Goal: Obtain resource: Download file/media

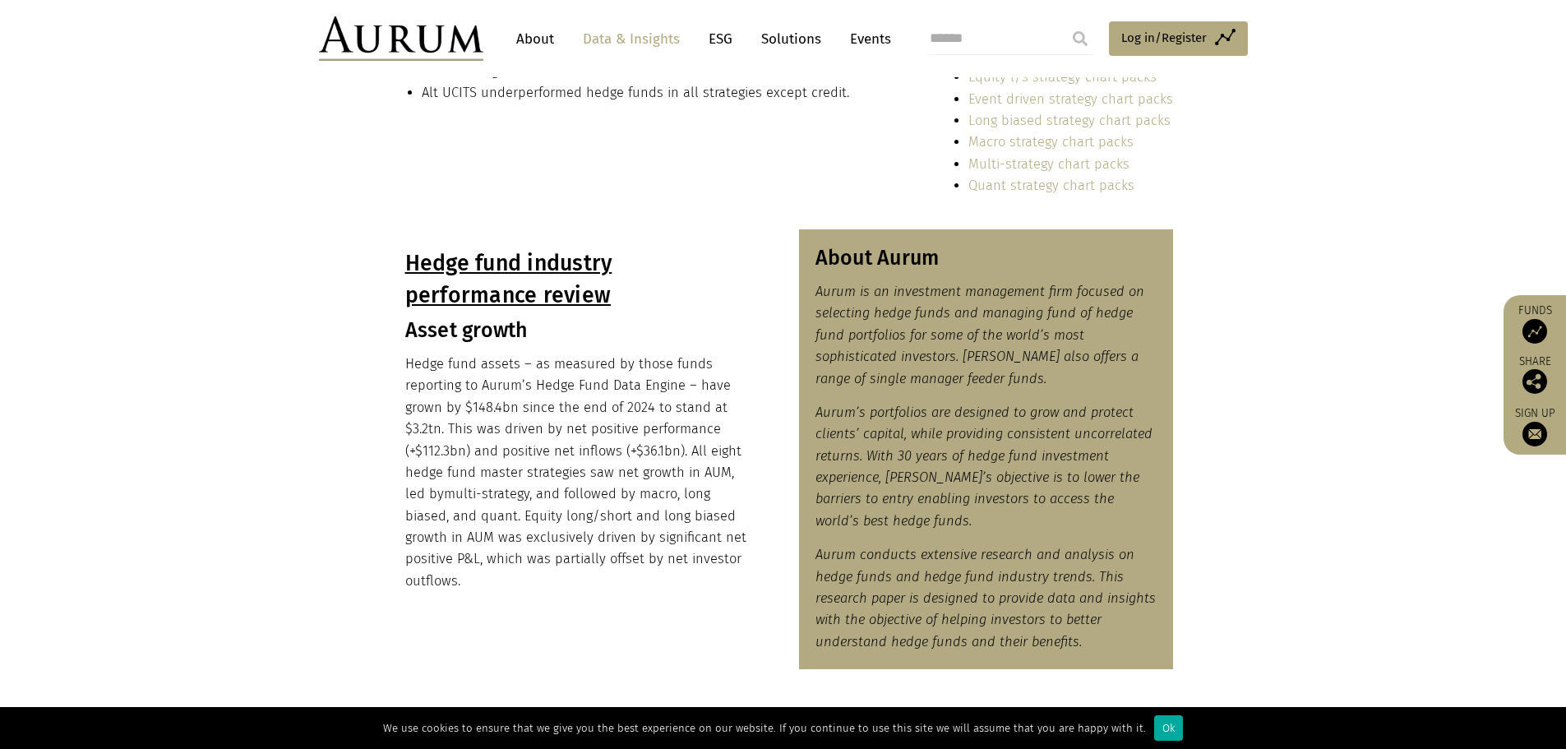
scroll to position [671, 0]
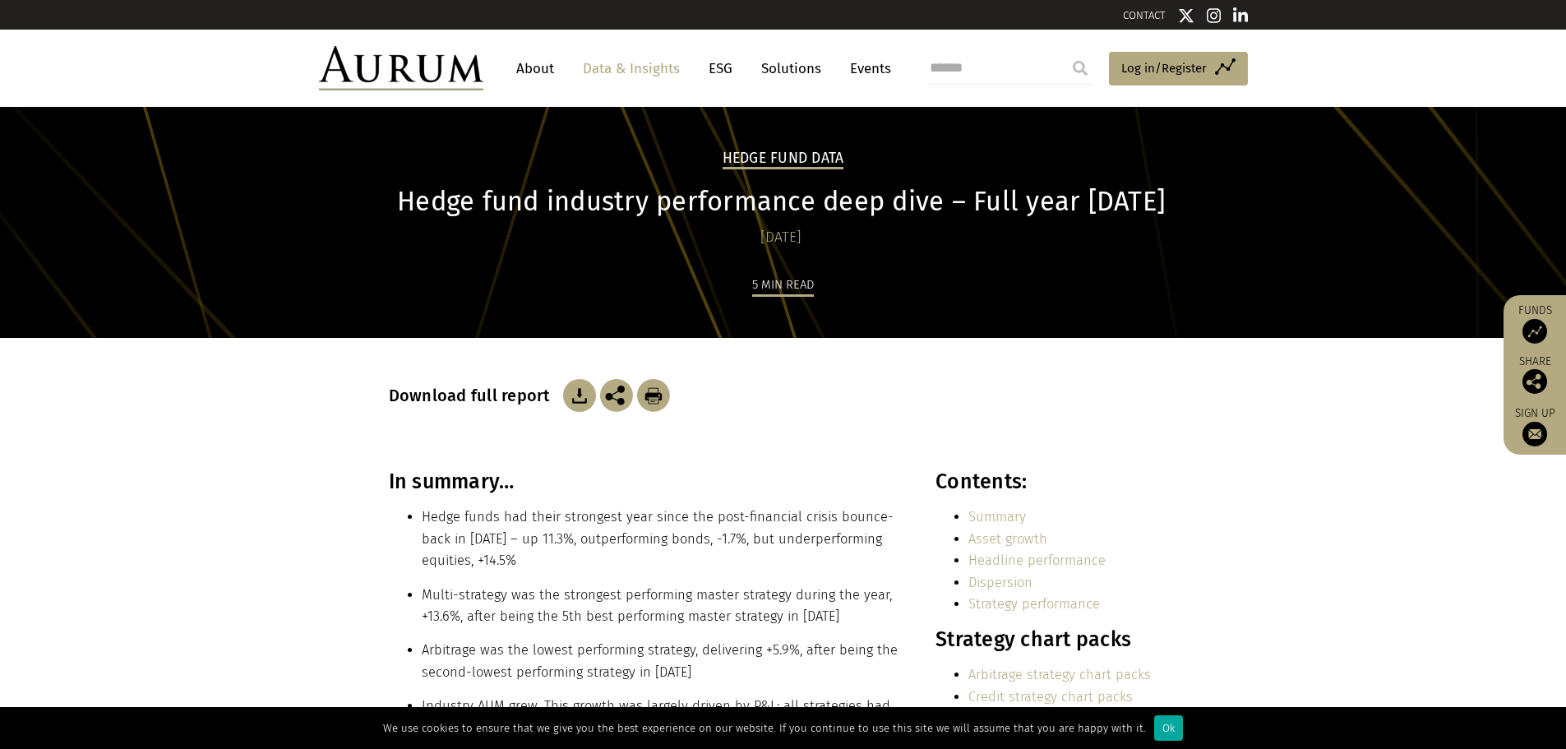
click at [577, 405] on img at bounding box center [579, 395] width 33 height 33
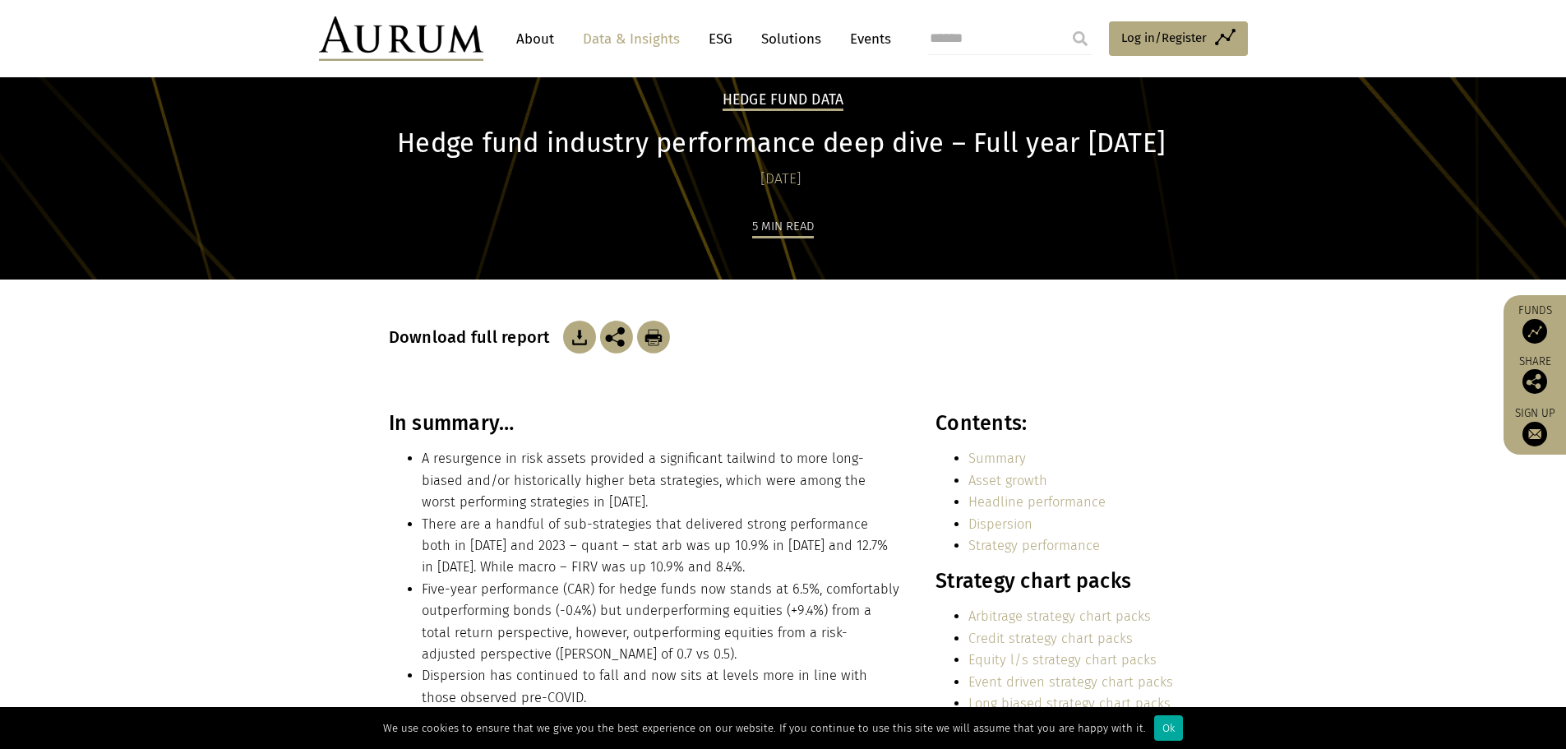
scroll to position [164, 0]
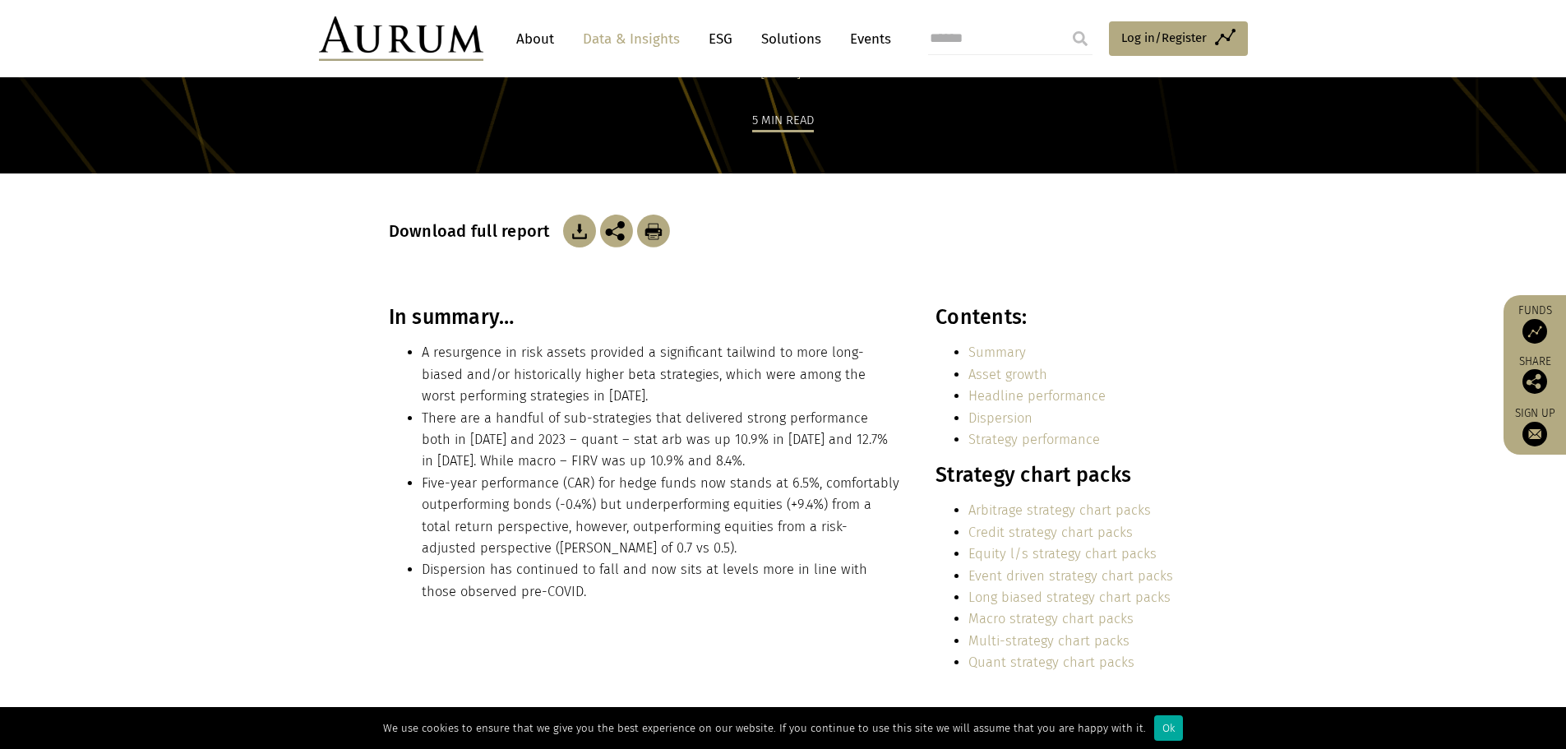
click at [577, 232] on img at bounding box center [579, 231] width 33 height 33
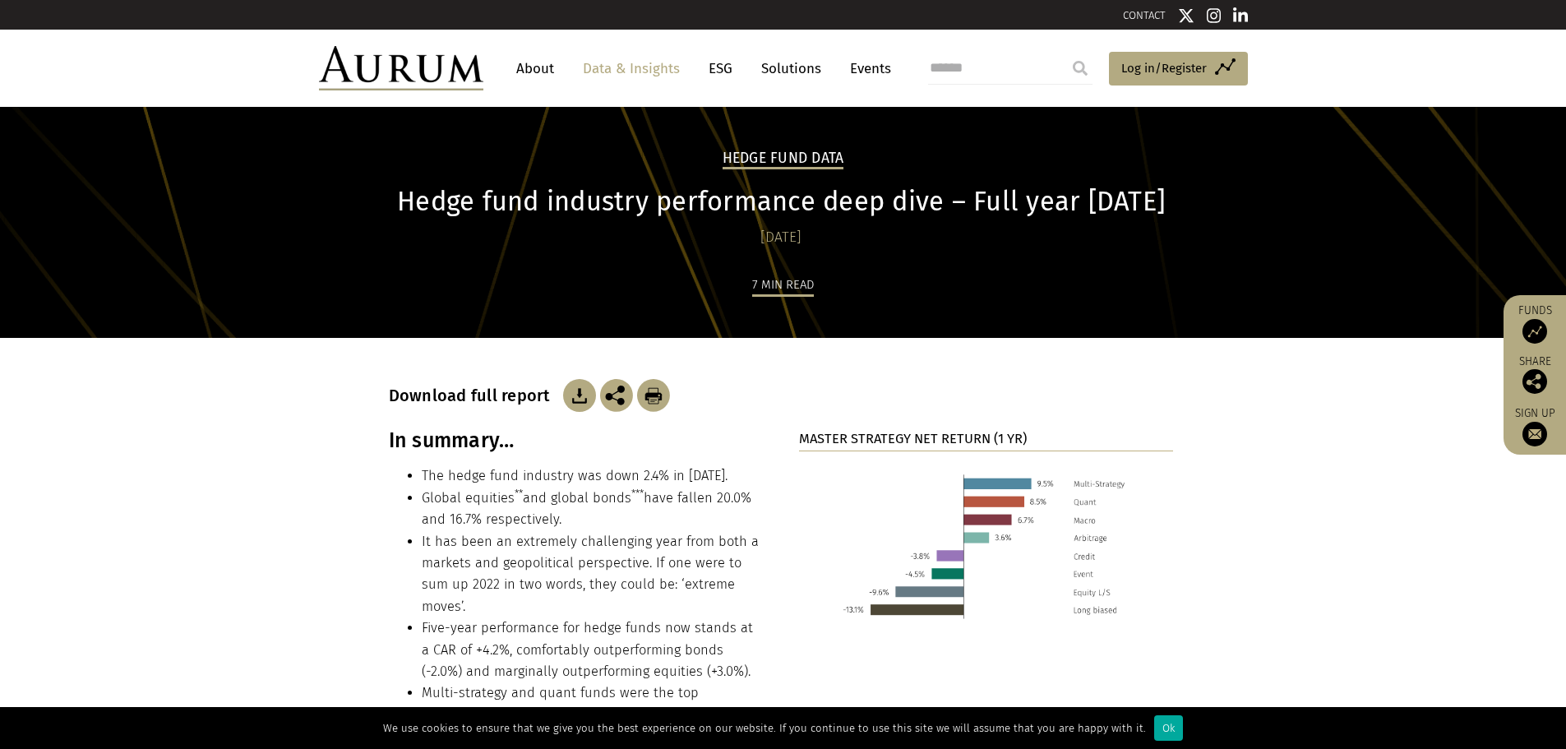
click at [570, 403] on img at bounding box center [579, 395] width 33 height 33
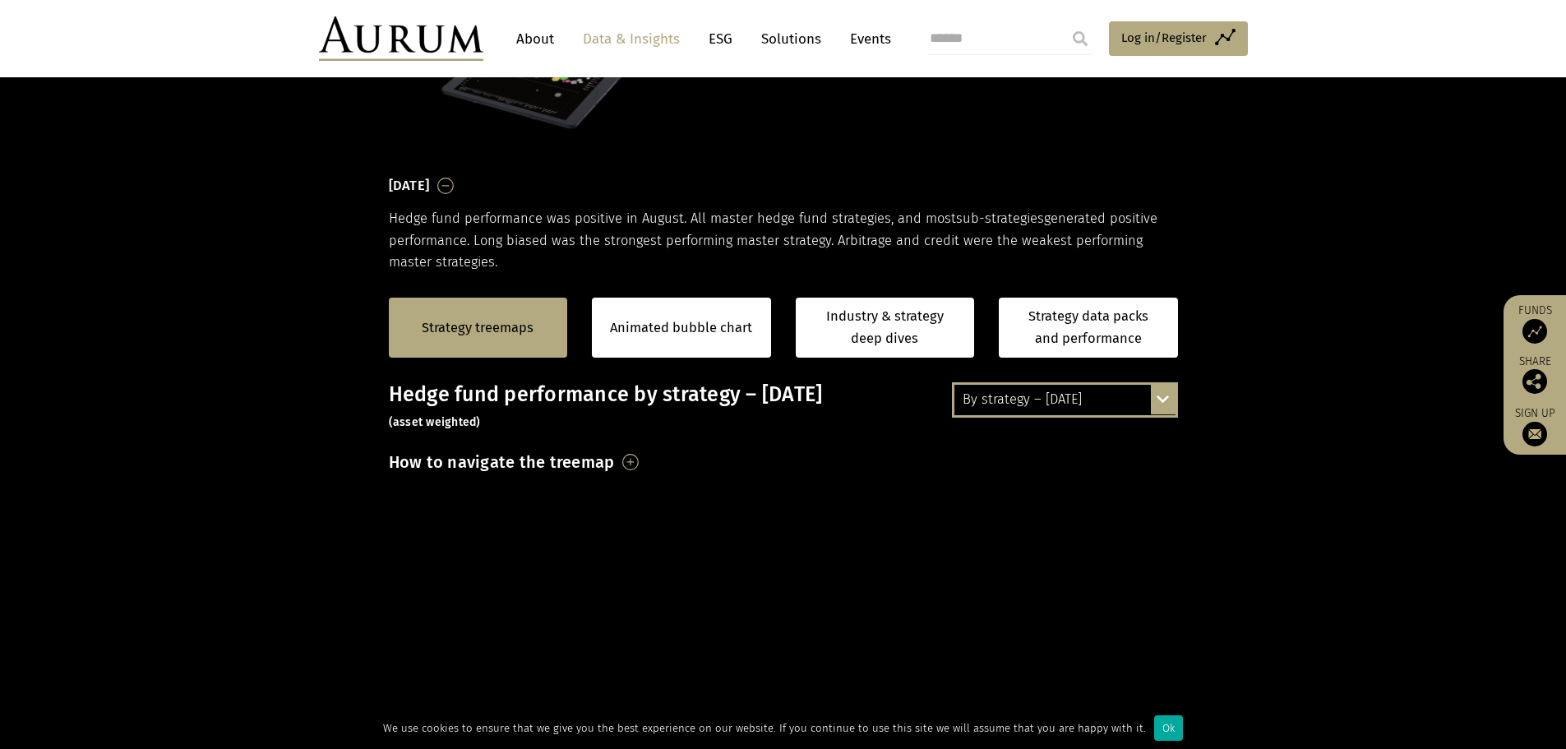
scroll to position [164, 0]
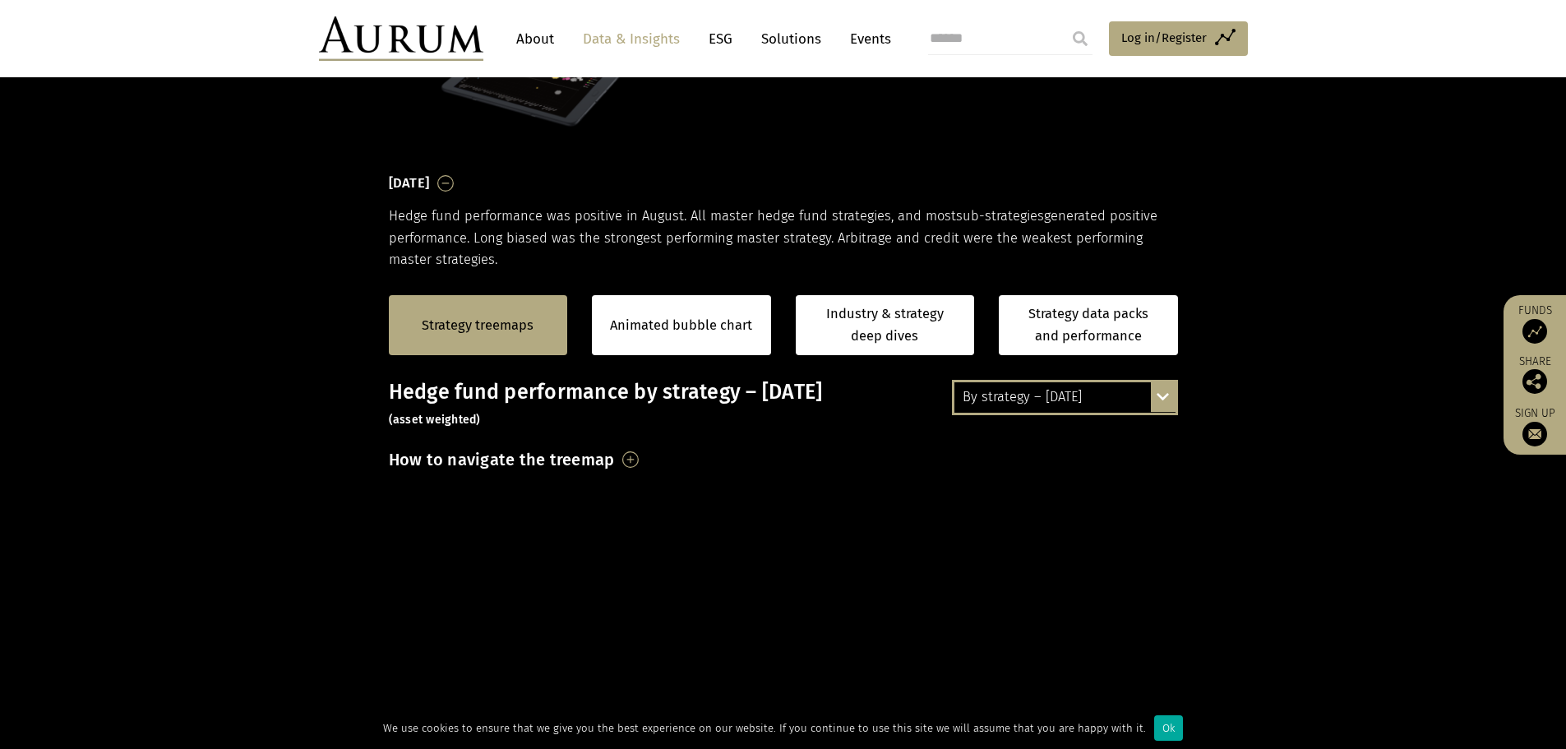
click at [1096, 382] on div "By strategy – August 2025" at bounding box center [1064, 397] width 221 height 30
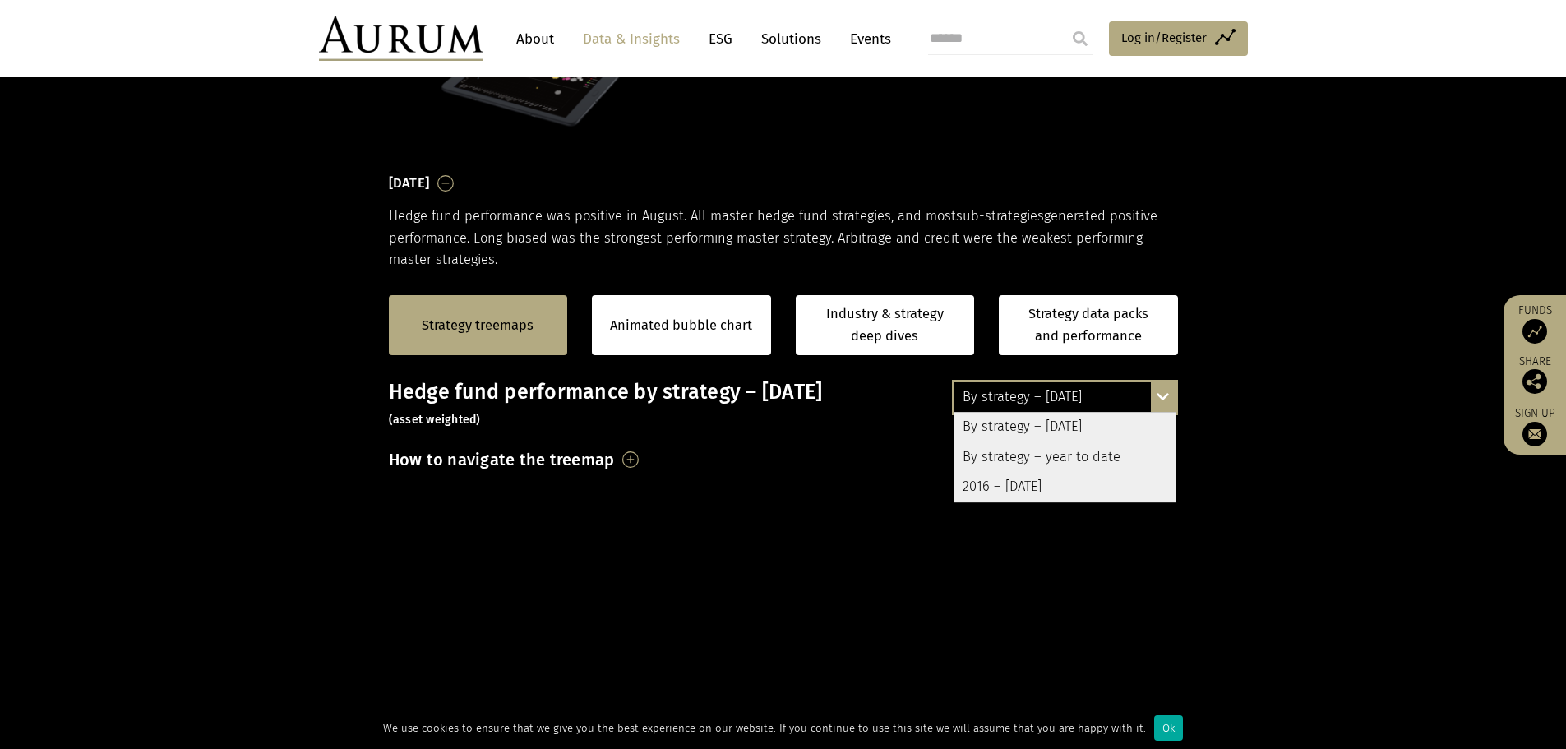
click at [1096, 382] on div "By strategy – August 2025" at bounding box center [1064, 397] width 221 height 30
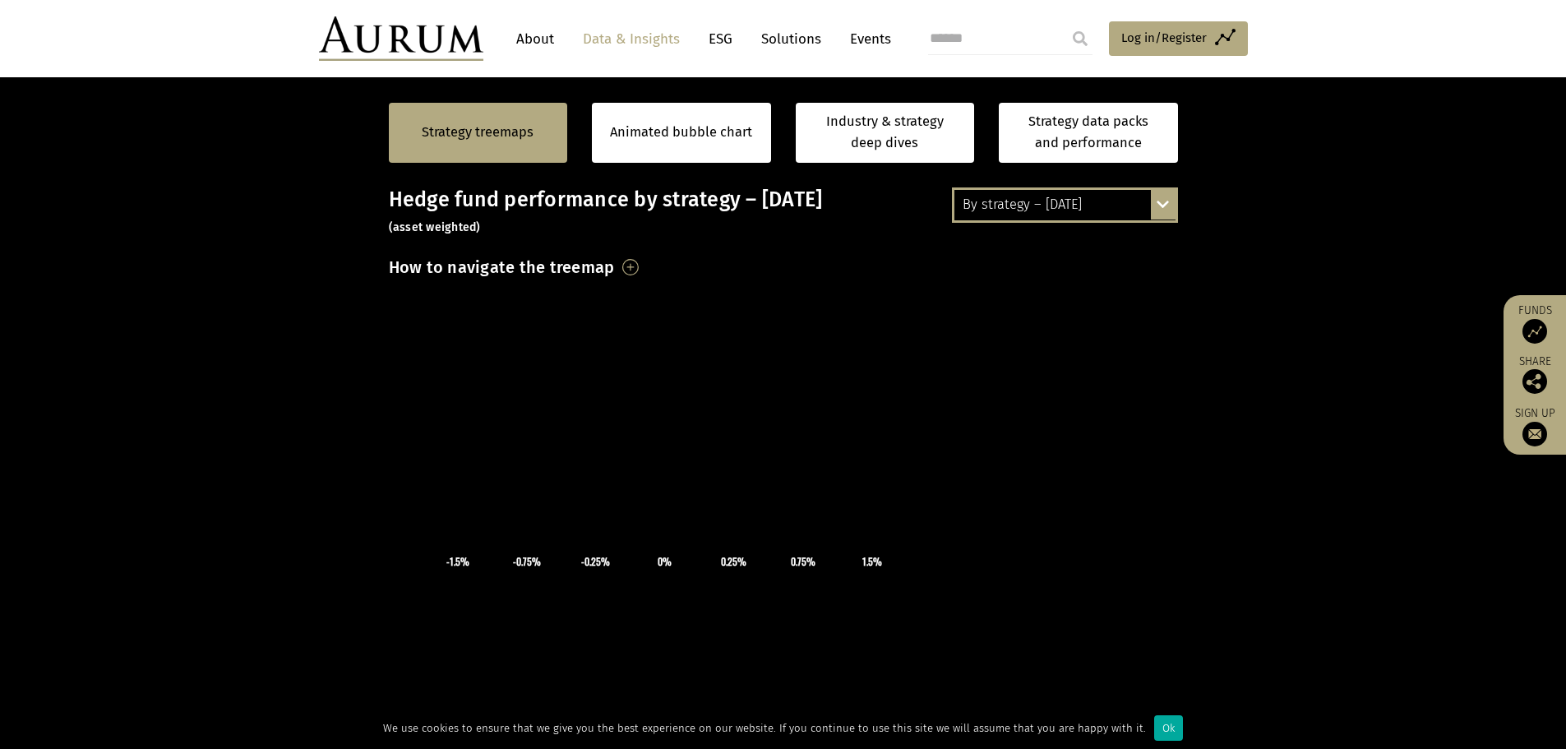
scroll to position [247, 0]
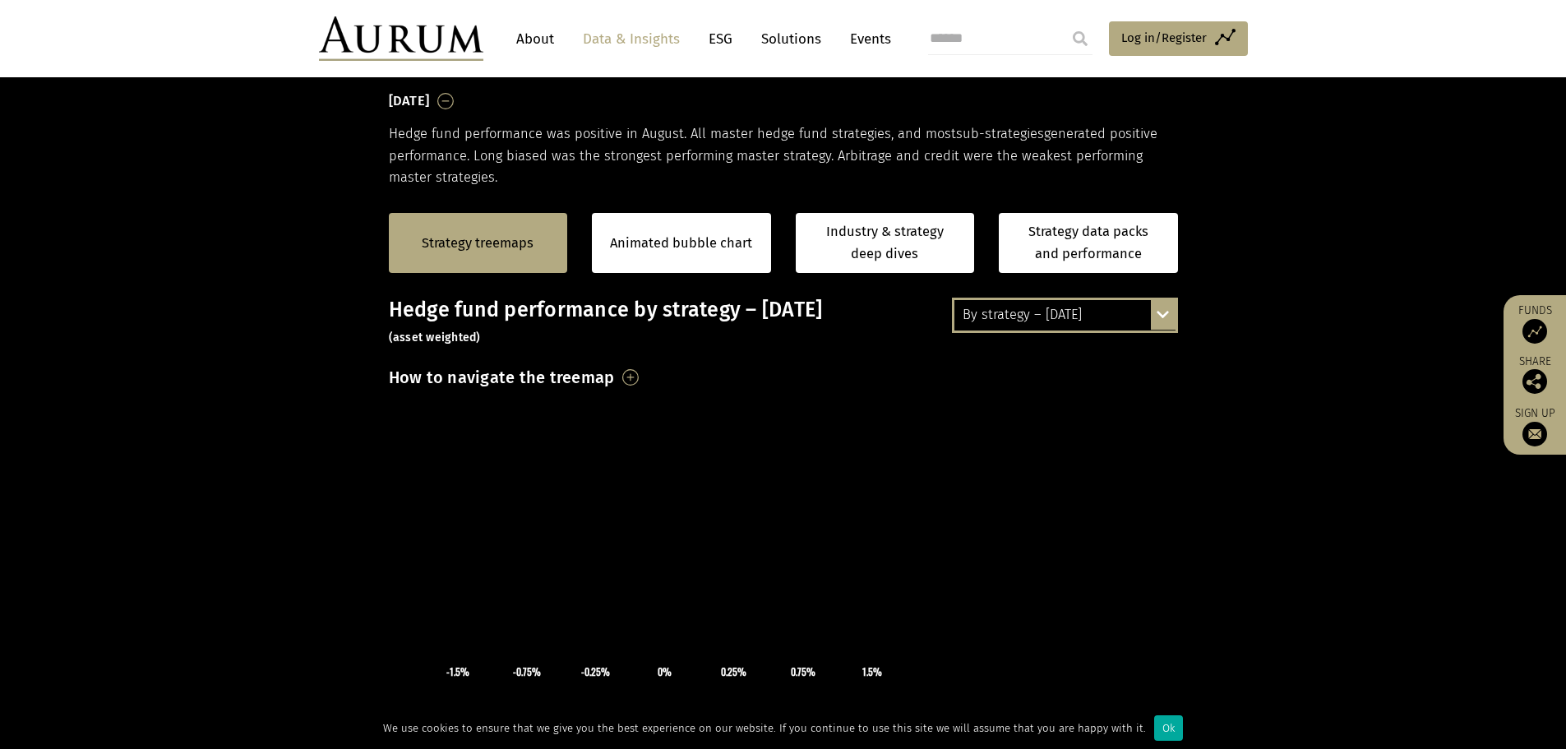
click at [1036, 307] on div "By strategy – August 2025" at bounding box center [1064, 315] width 221 height 30
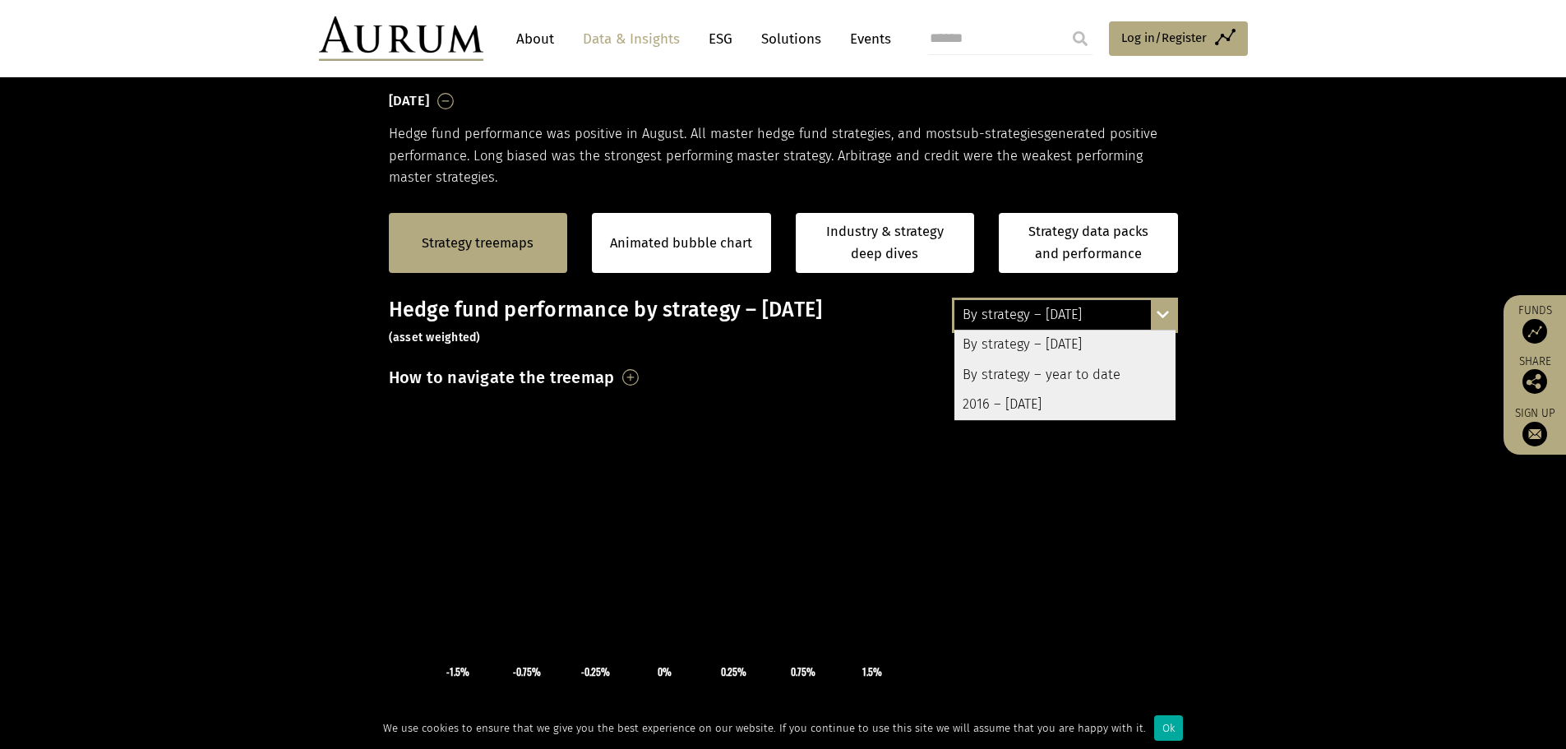
click at [1027, 399] on div "2016 – August 2025" at bounding box center [1064, 405] width 221 height 30
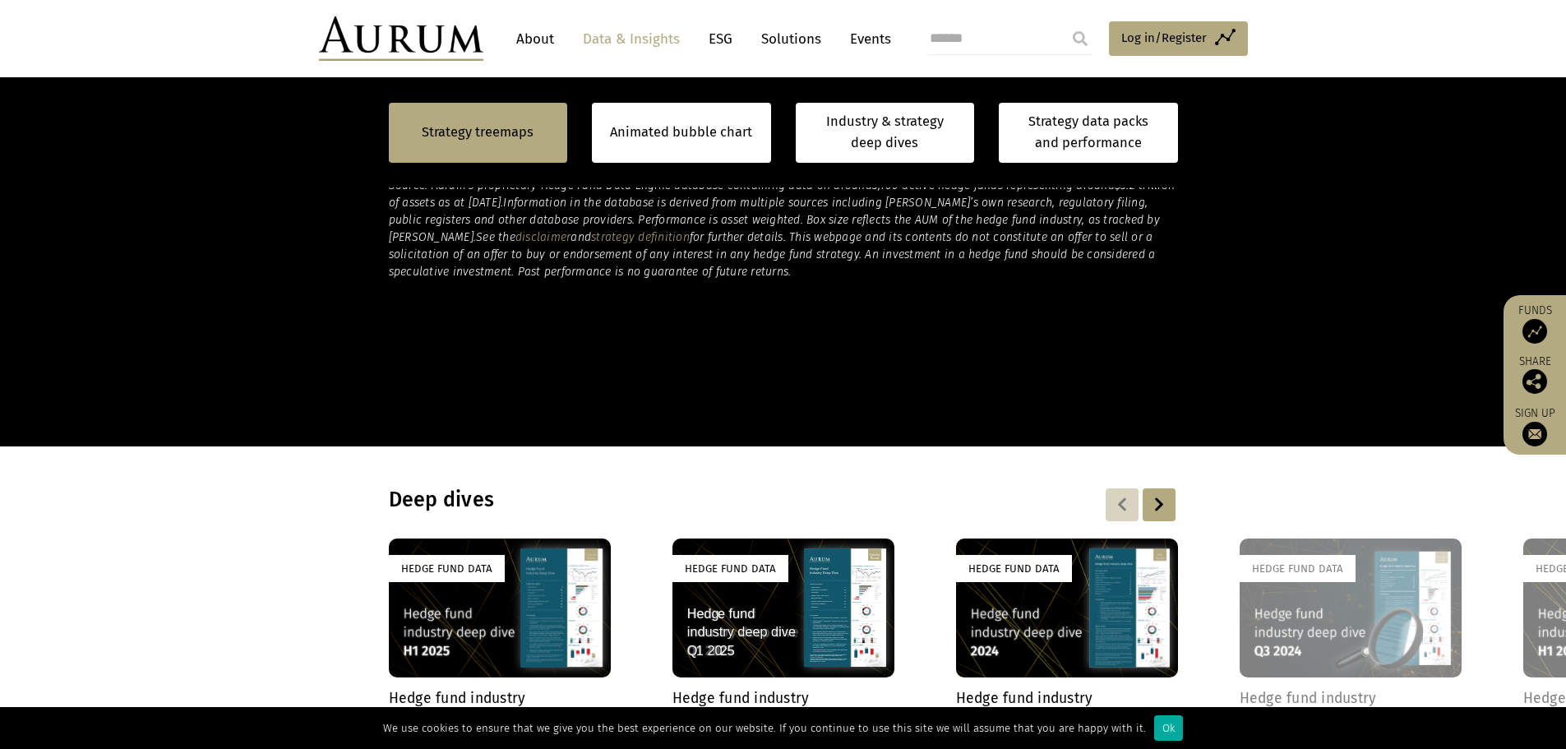
scroll to position [1233, 0]
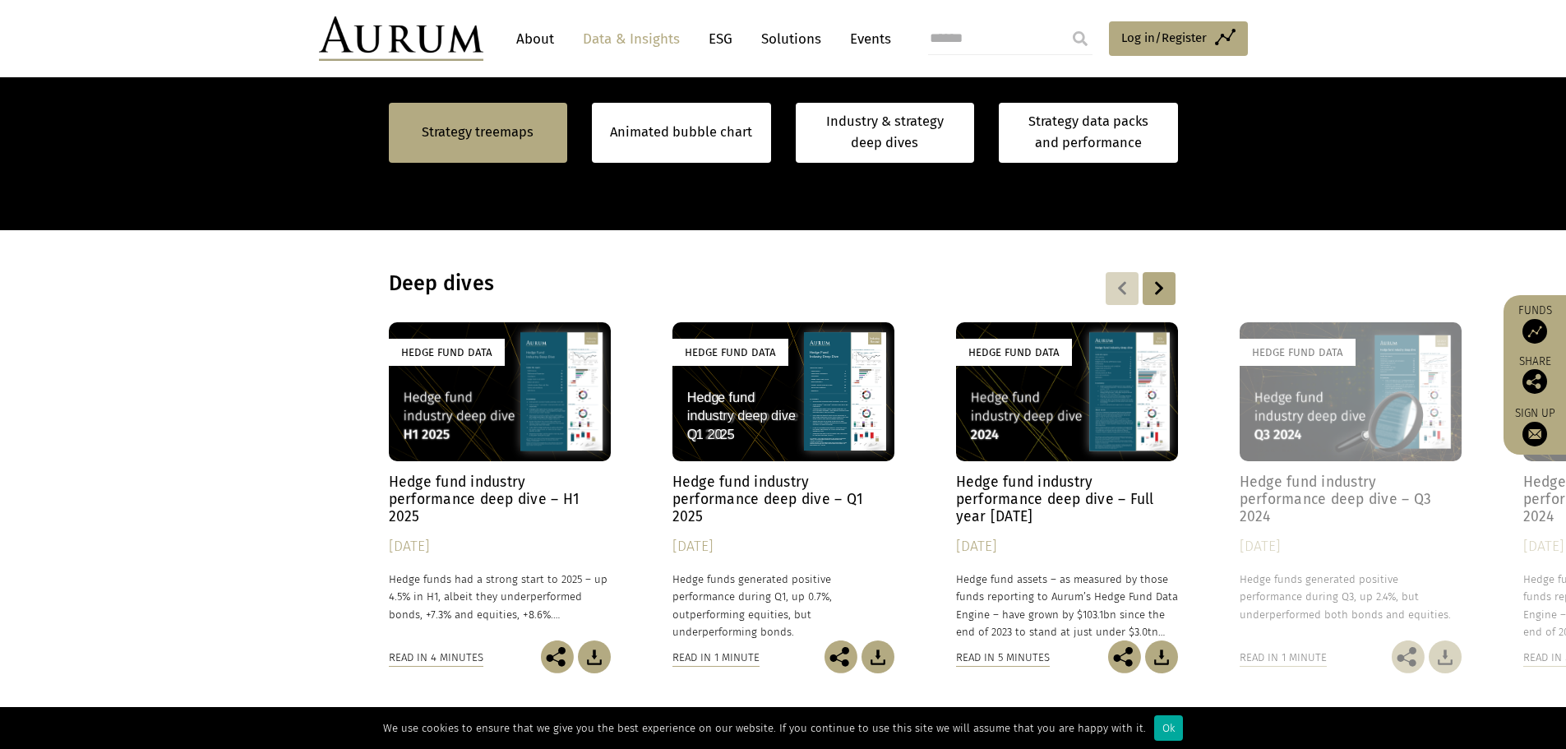
click at [1157, 285] on div at bounding box center [1158, 288] width 33 height 33
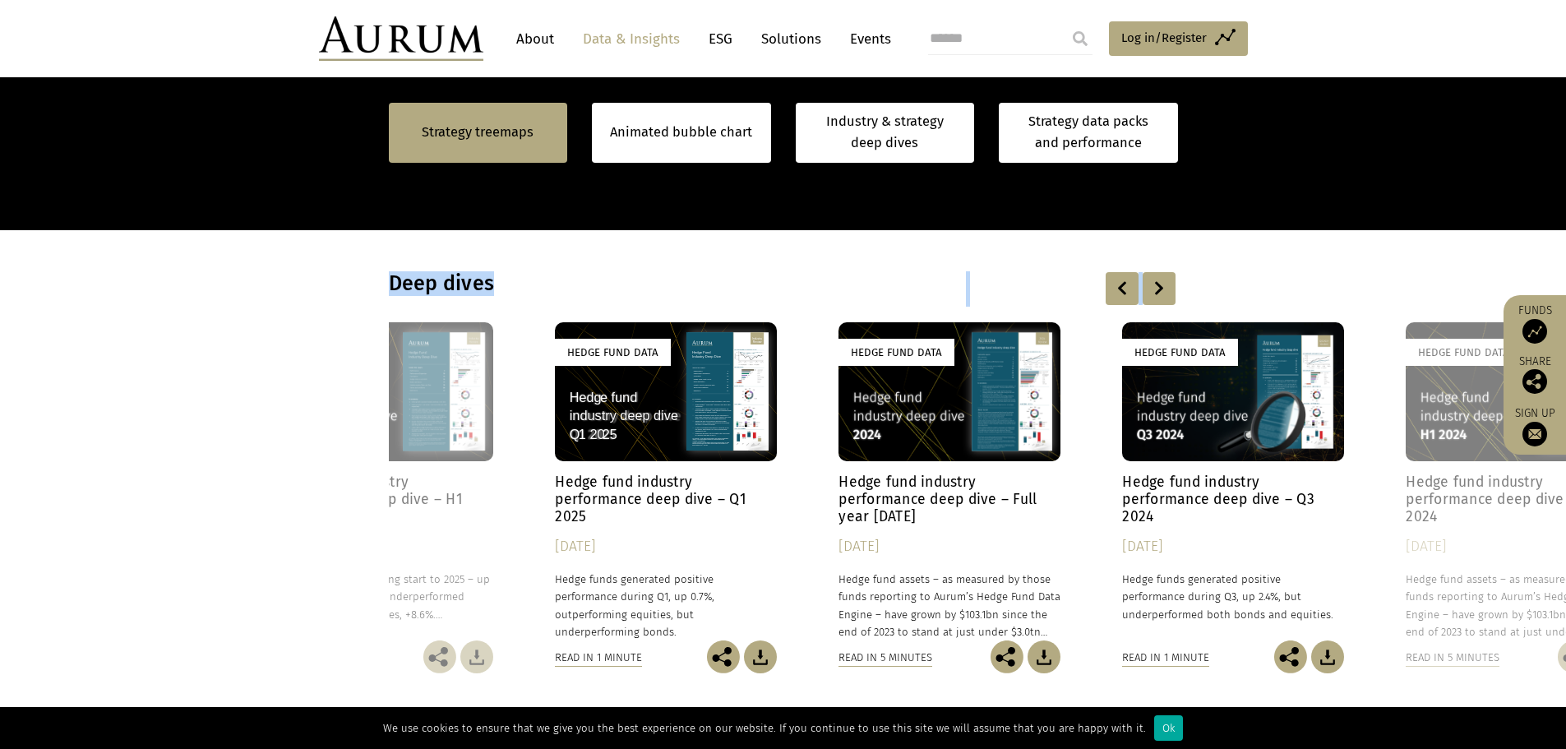
click at [1157, 285] on div at bounding box center [1158, 288] width 33 height 33
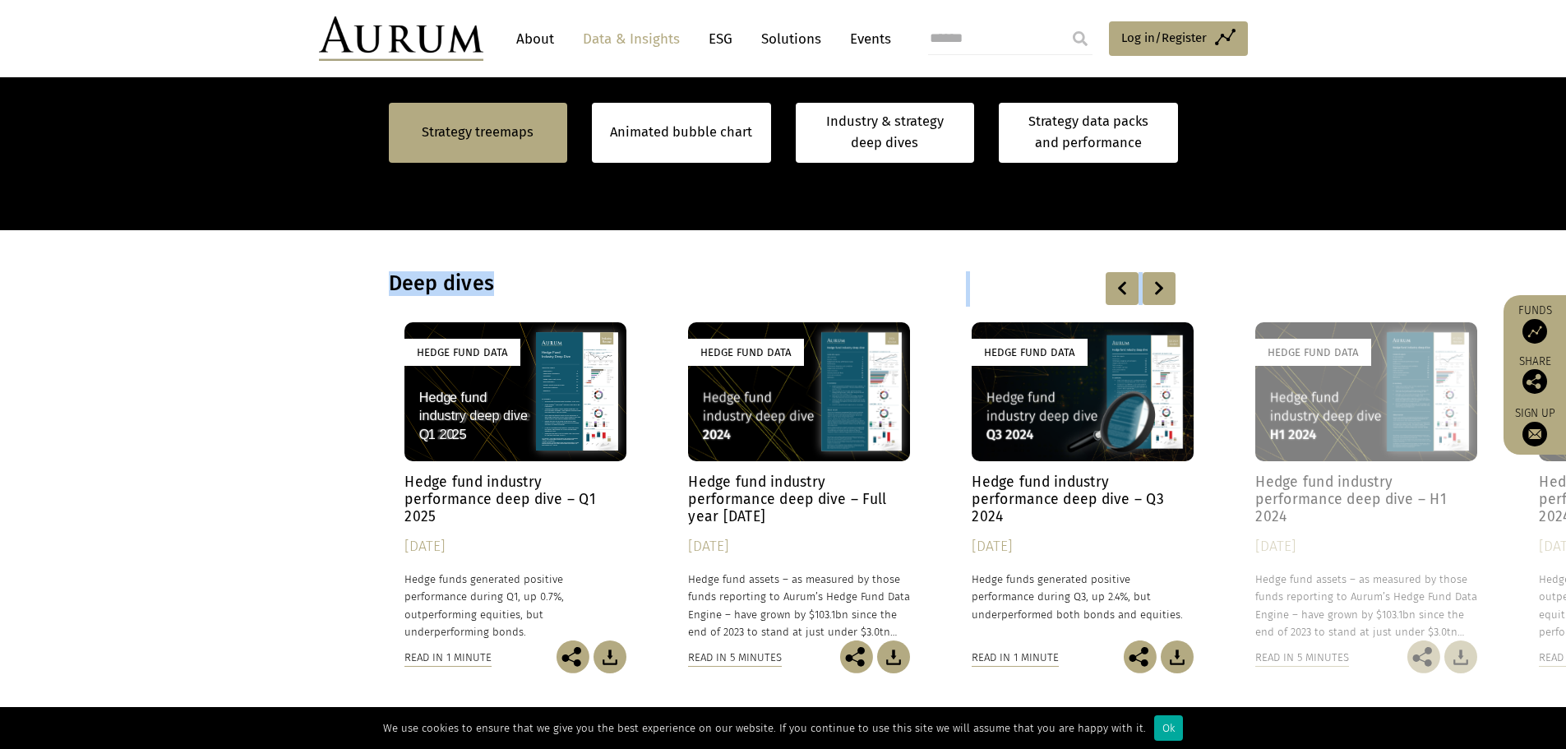
click at [1157, 285] on div at bounding box center [1158, 288] width 33 height 33
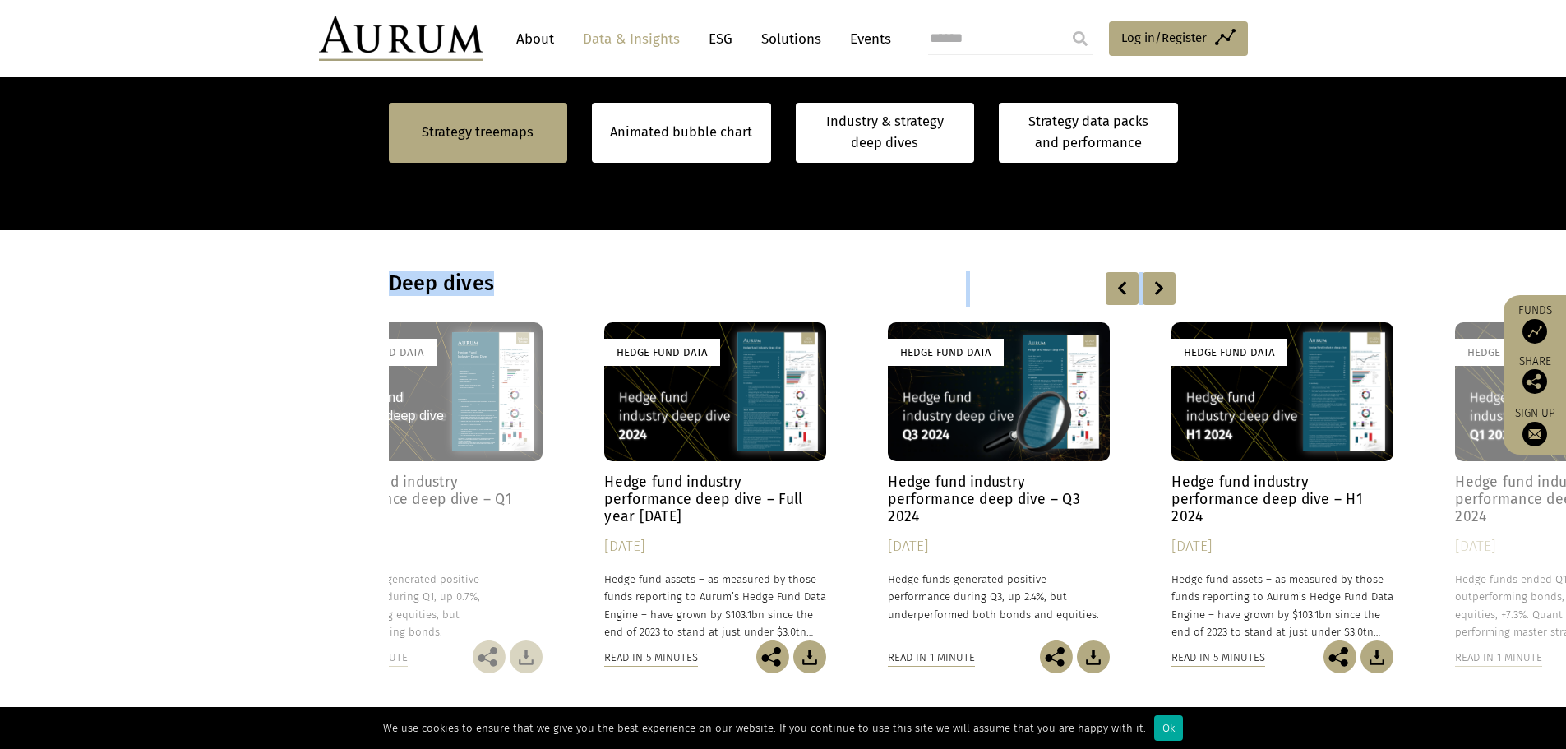
click at [1157, 285] on div at bounding box center [1158, 288] width 33 height 33
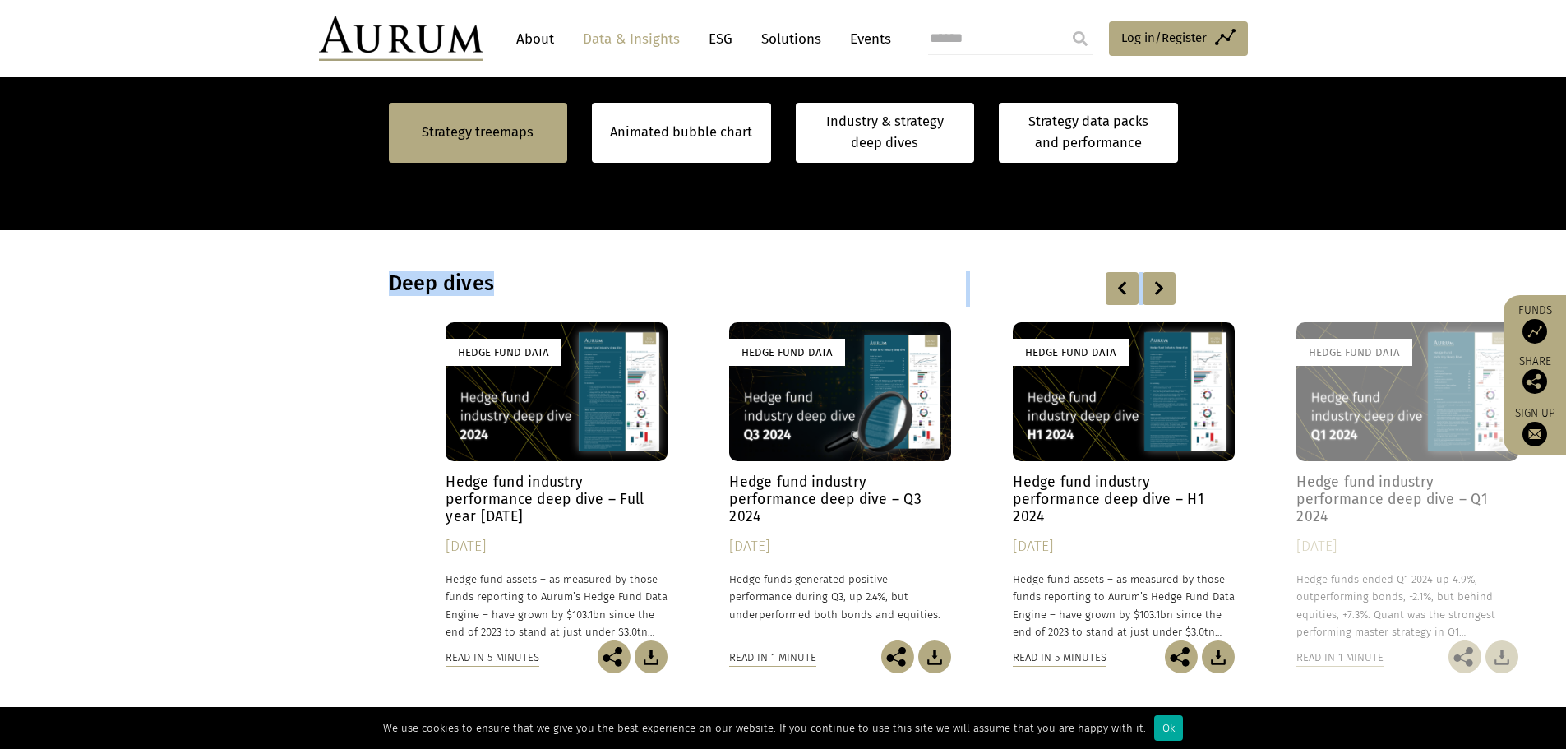
click at [1157, 285] on div at bounding box center [1158, 288] width 33 height 33
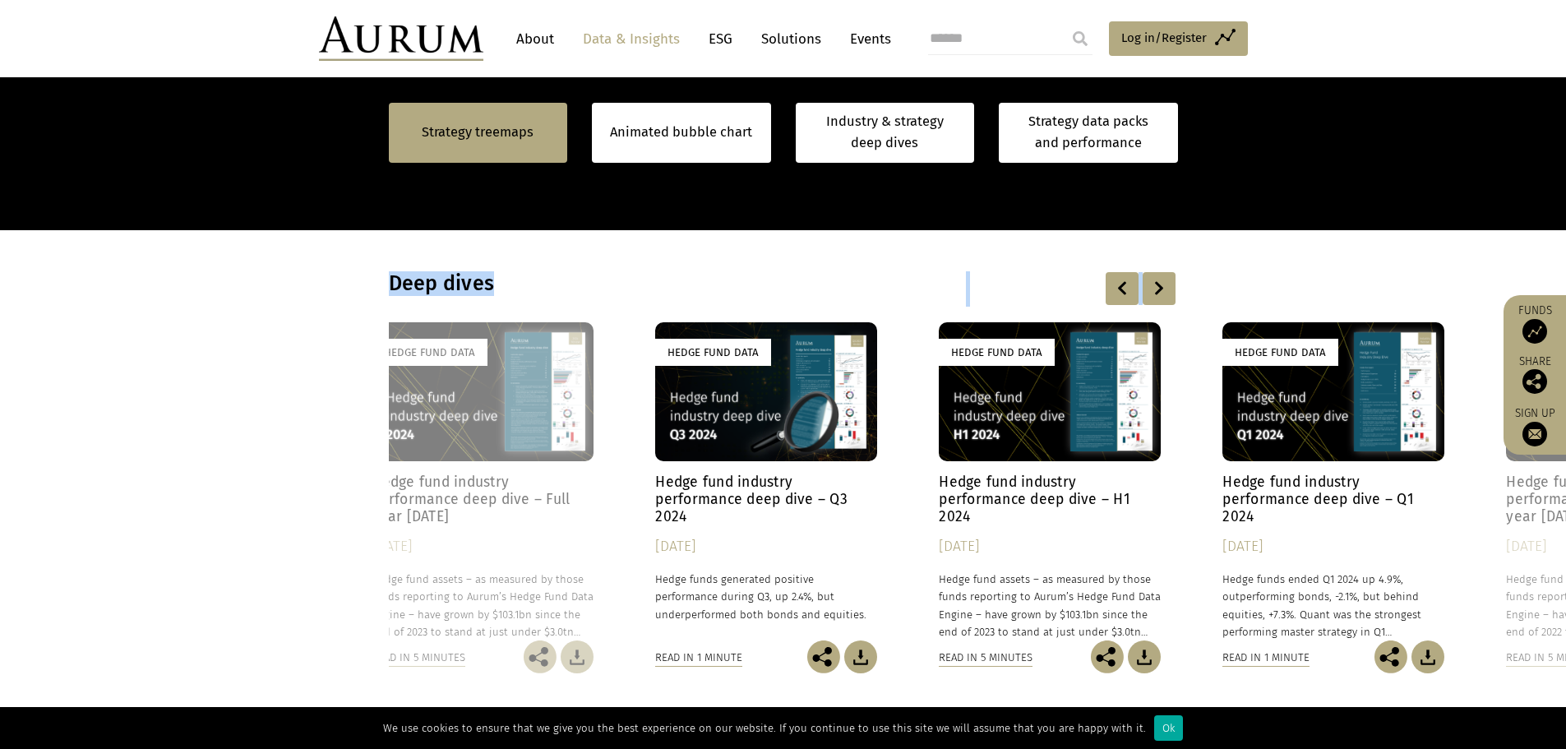
click at [1157, 285] on div at bounding box center [1158, 288] width 33 height 33
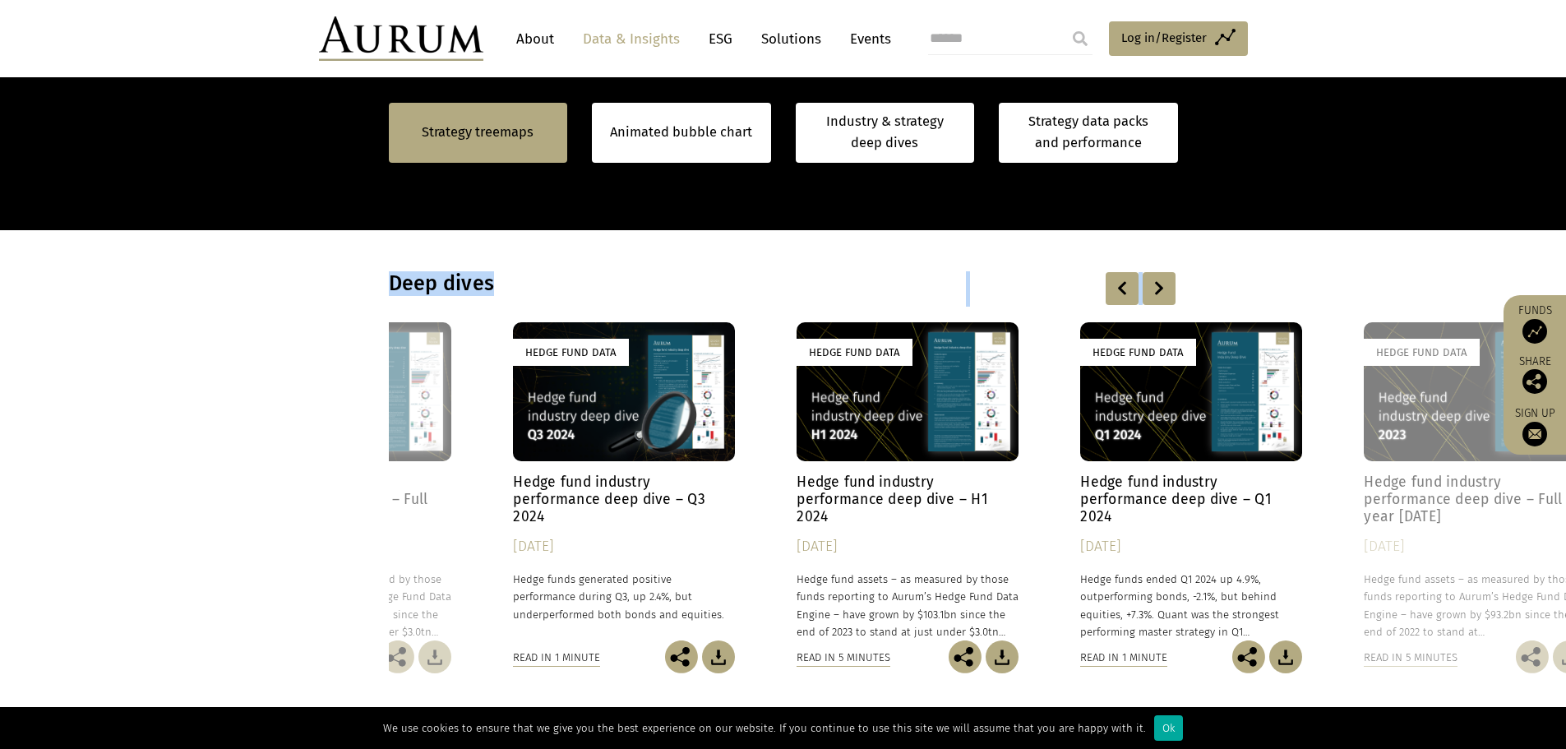
click at [1157, 285] on div at bounding box center [1158, 288] width 33 height 33
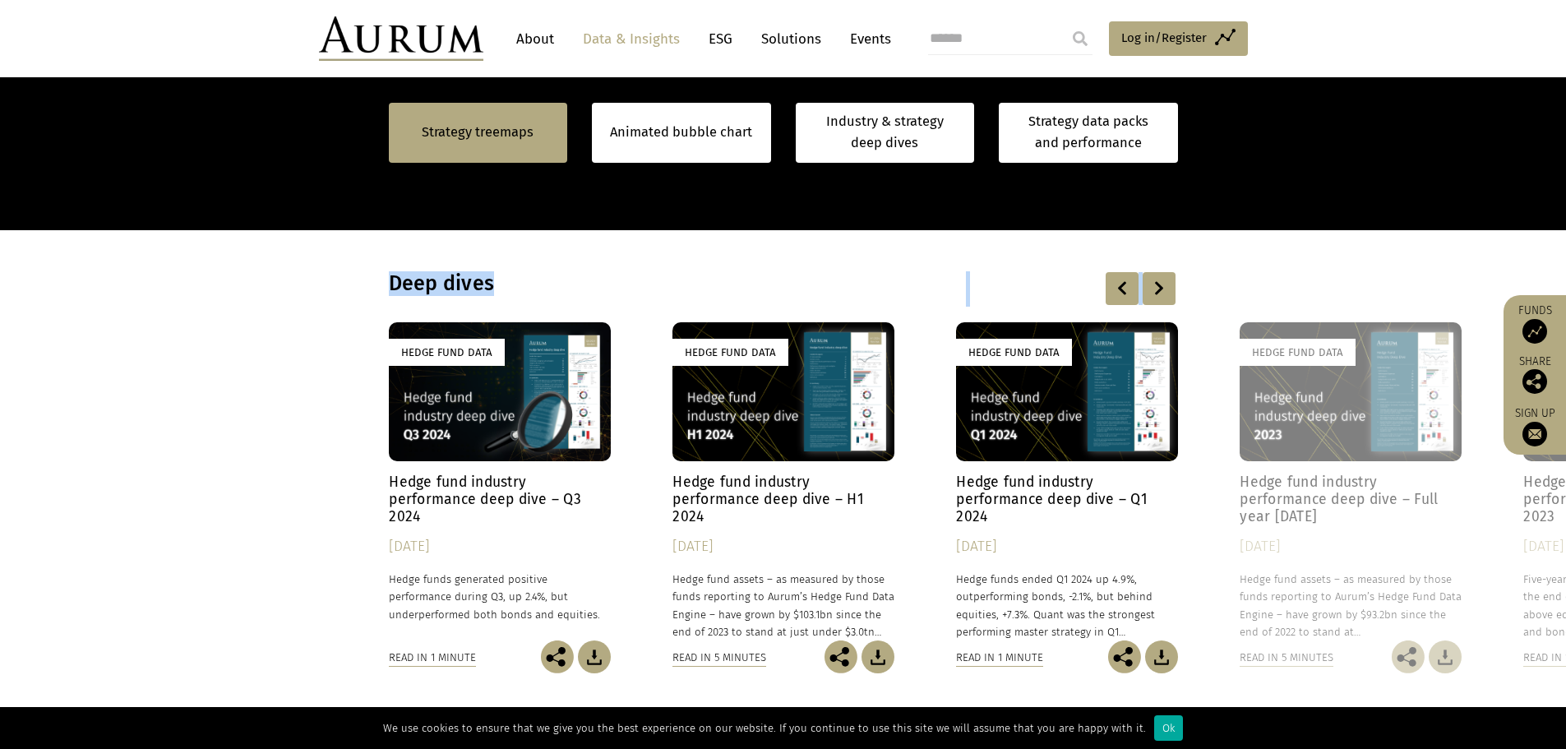
click at [1157, 285] on div at bounding box center [1158, 288] width 33 height 33
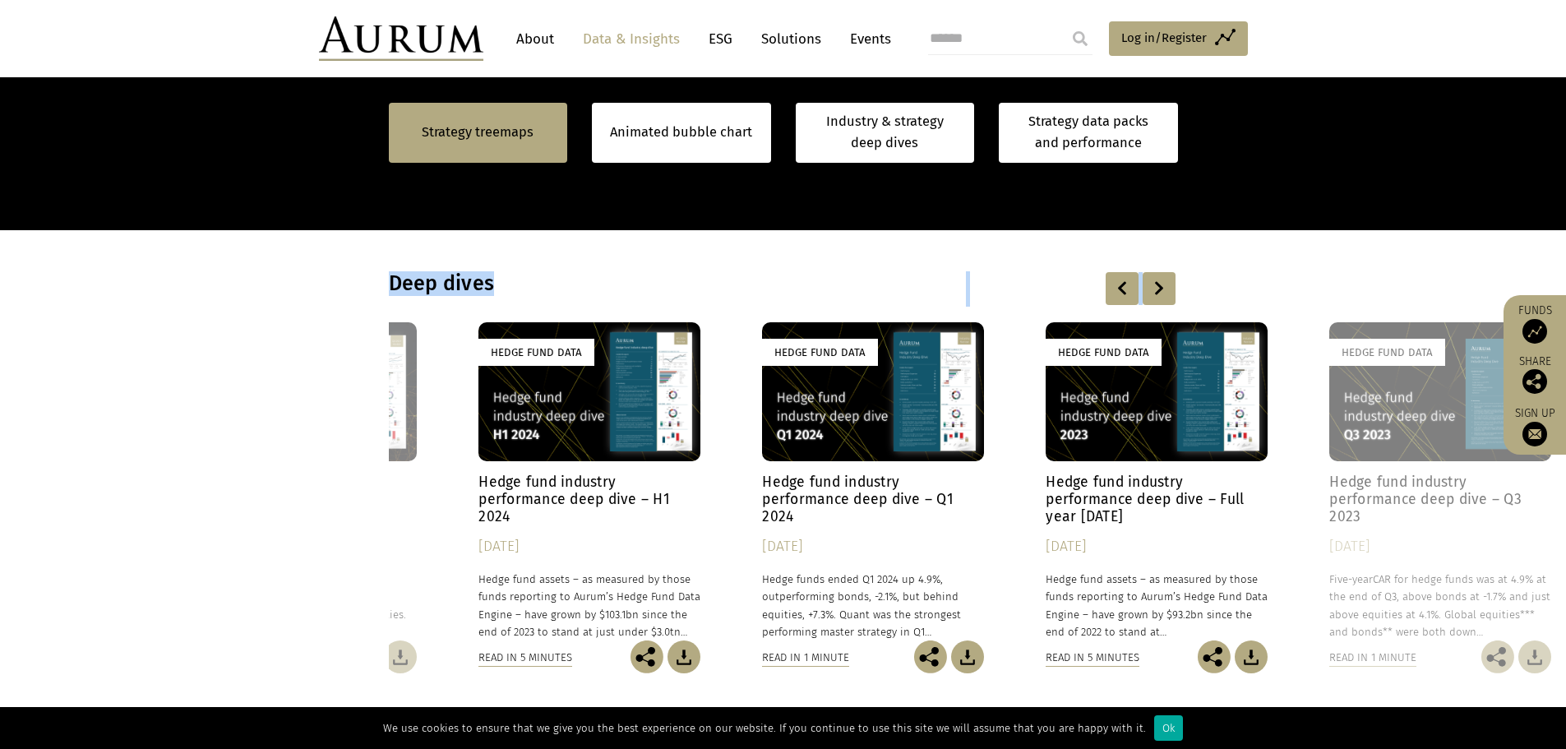
click at [1157, 285] on div at bounding box center [1158, 288] width 33 height 33
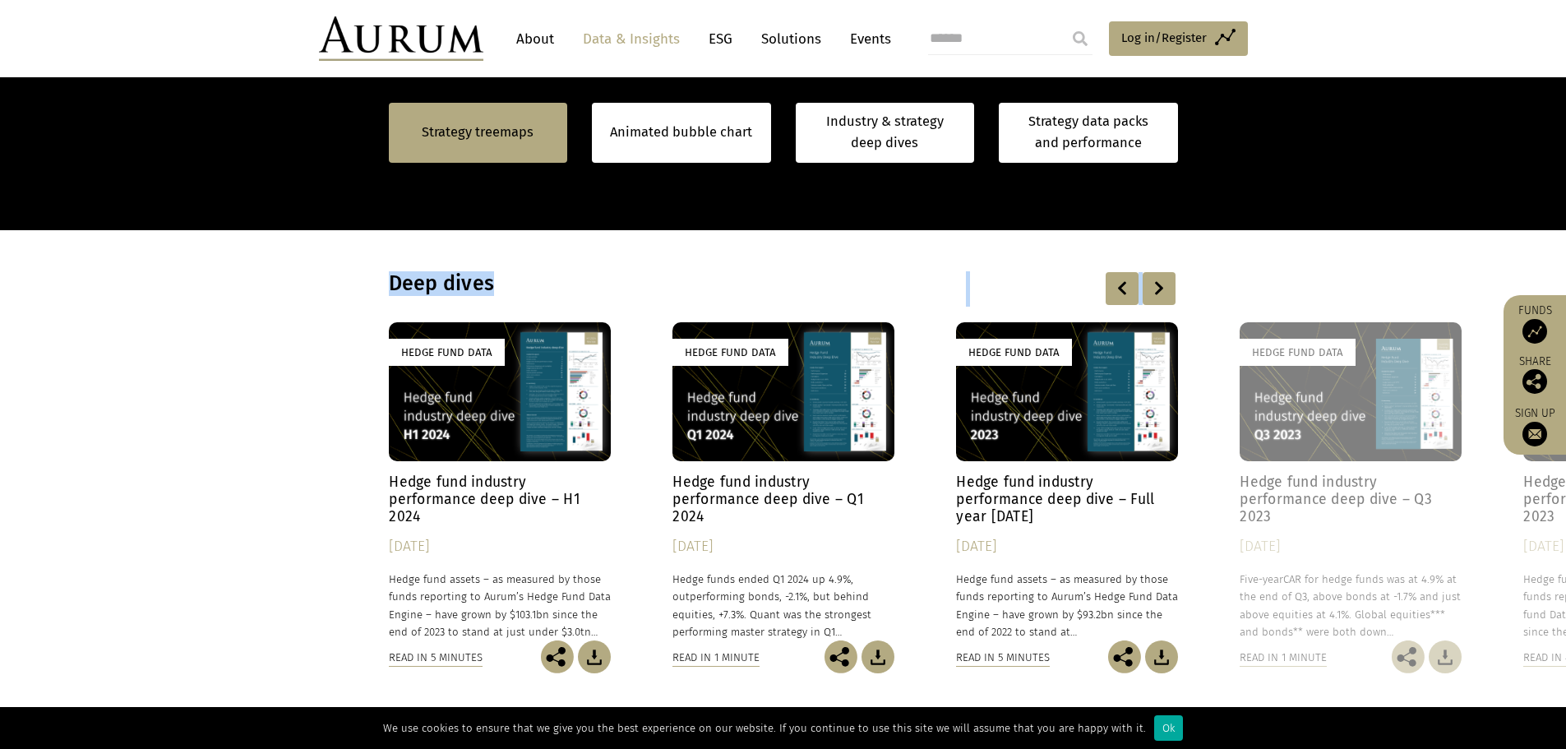
click at [1157, 285] on div at bounding box center [1158, 288] width 33 height 33
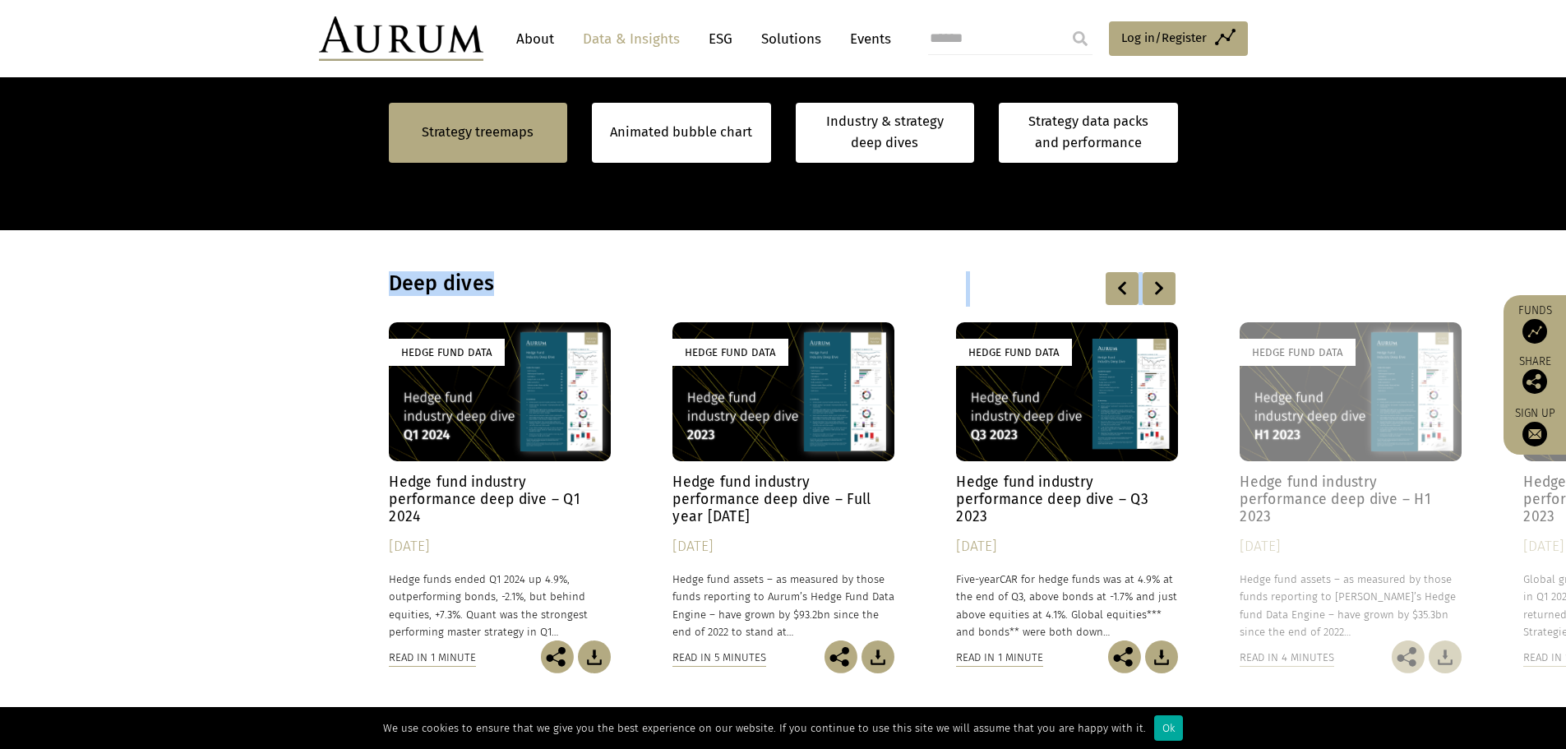
click at [1157, 285] on div at bounding box center [1158, 288] width 33 height 33
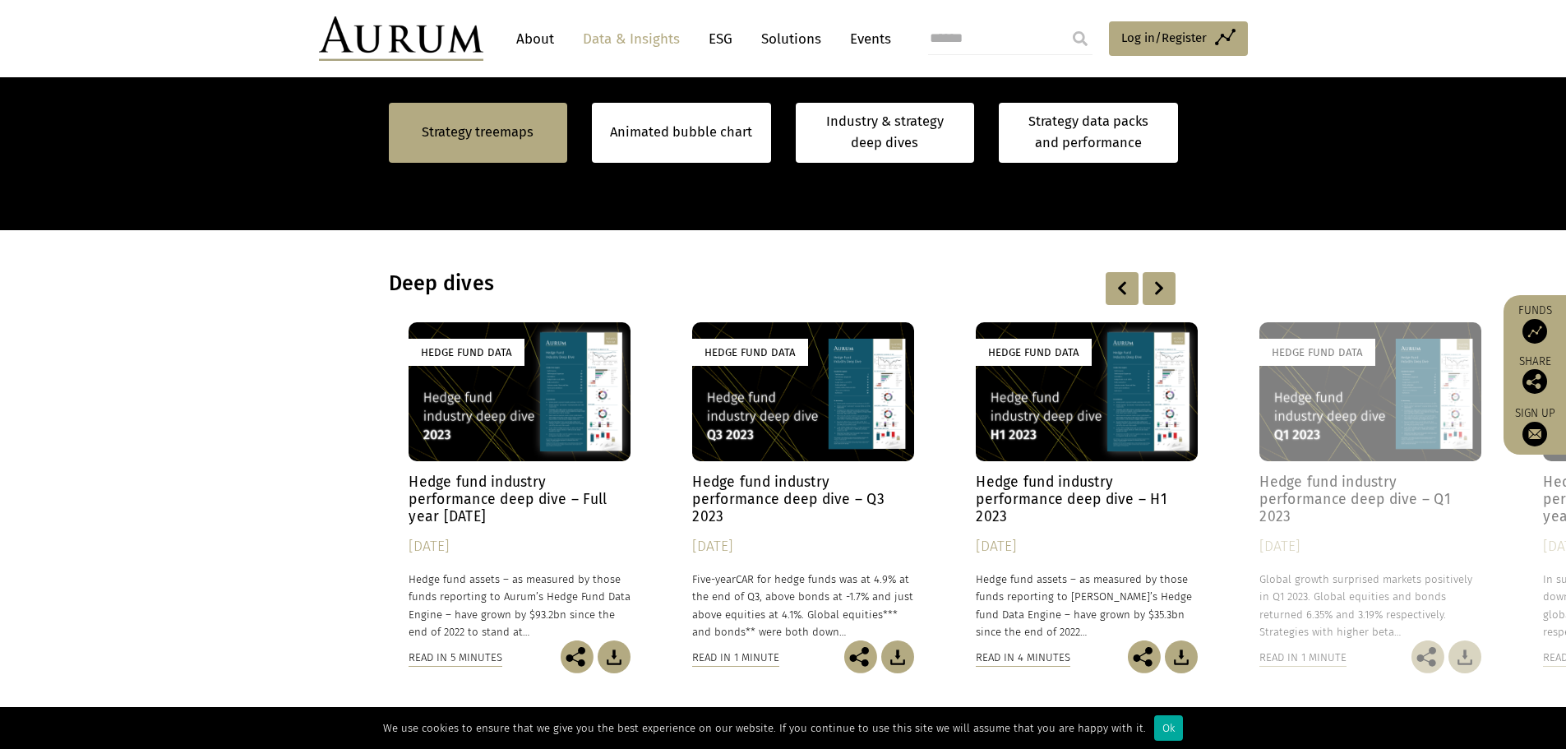
click at [1157, 285] on div at bounding box center [1158, 288] width 33 height 33
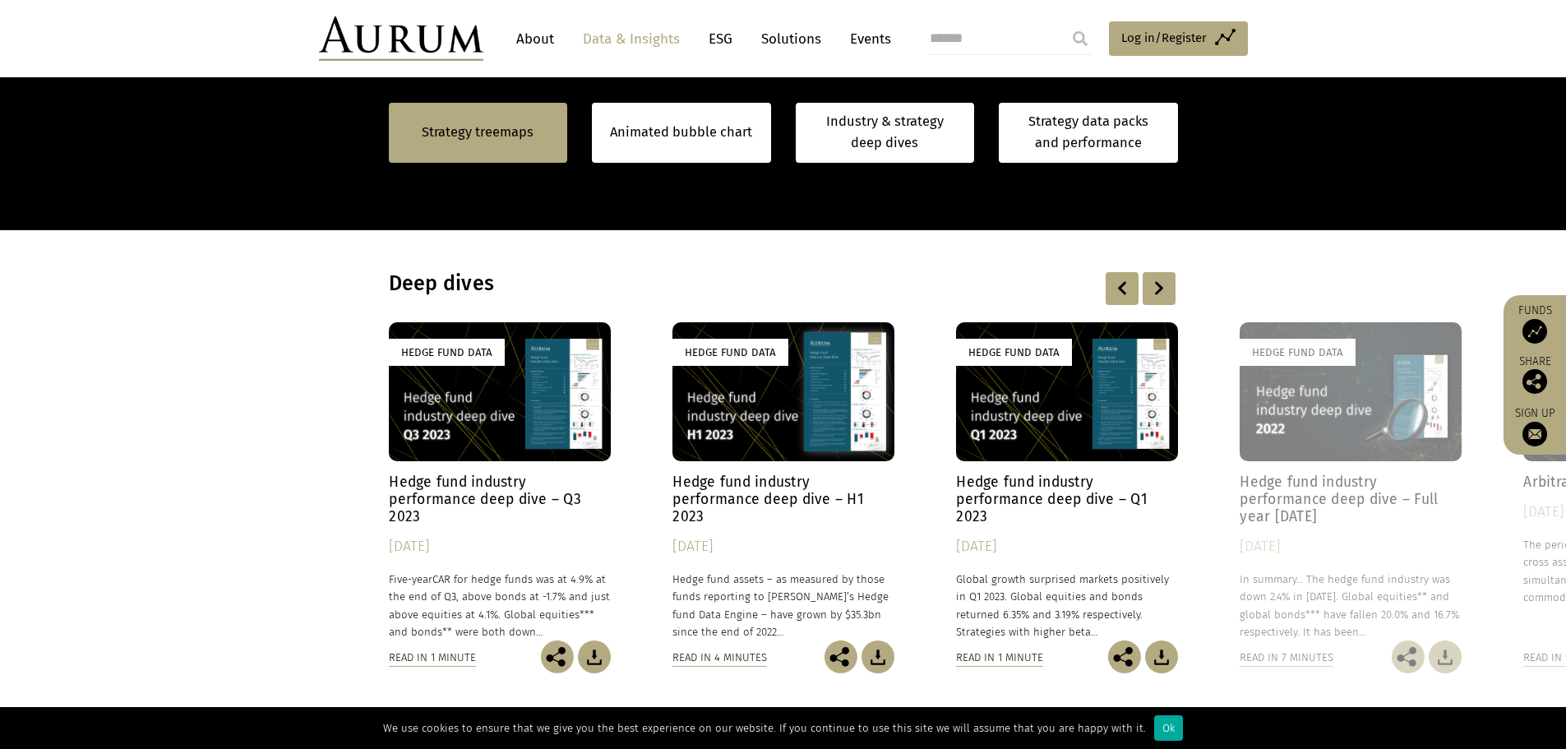
click at [1157, 285] on div at bounding box center [1158, 288] width 33 height 33
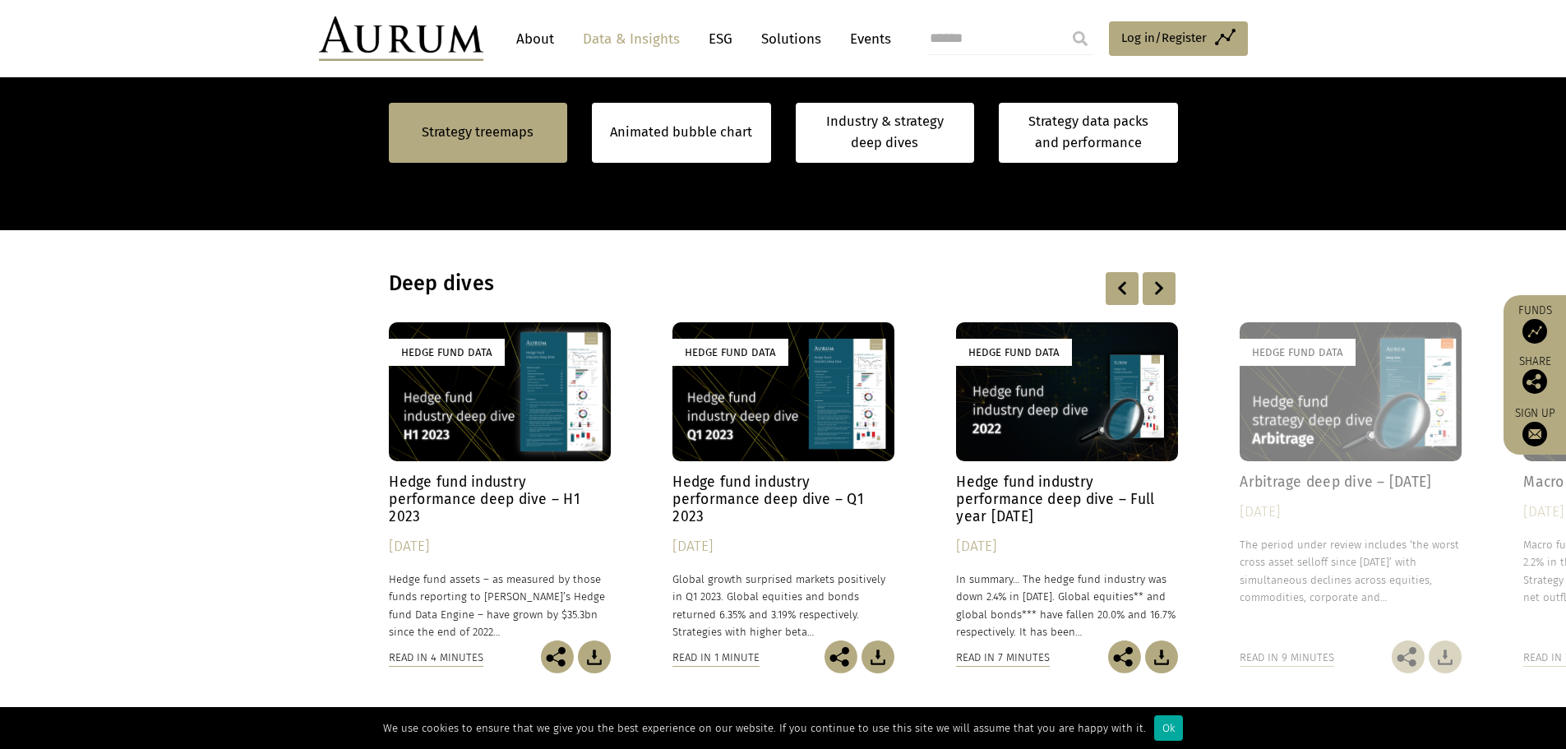
click at [1157, 285] on div at bounding box center [1158, 288] width 33 height 33
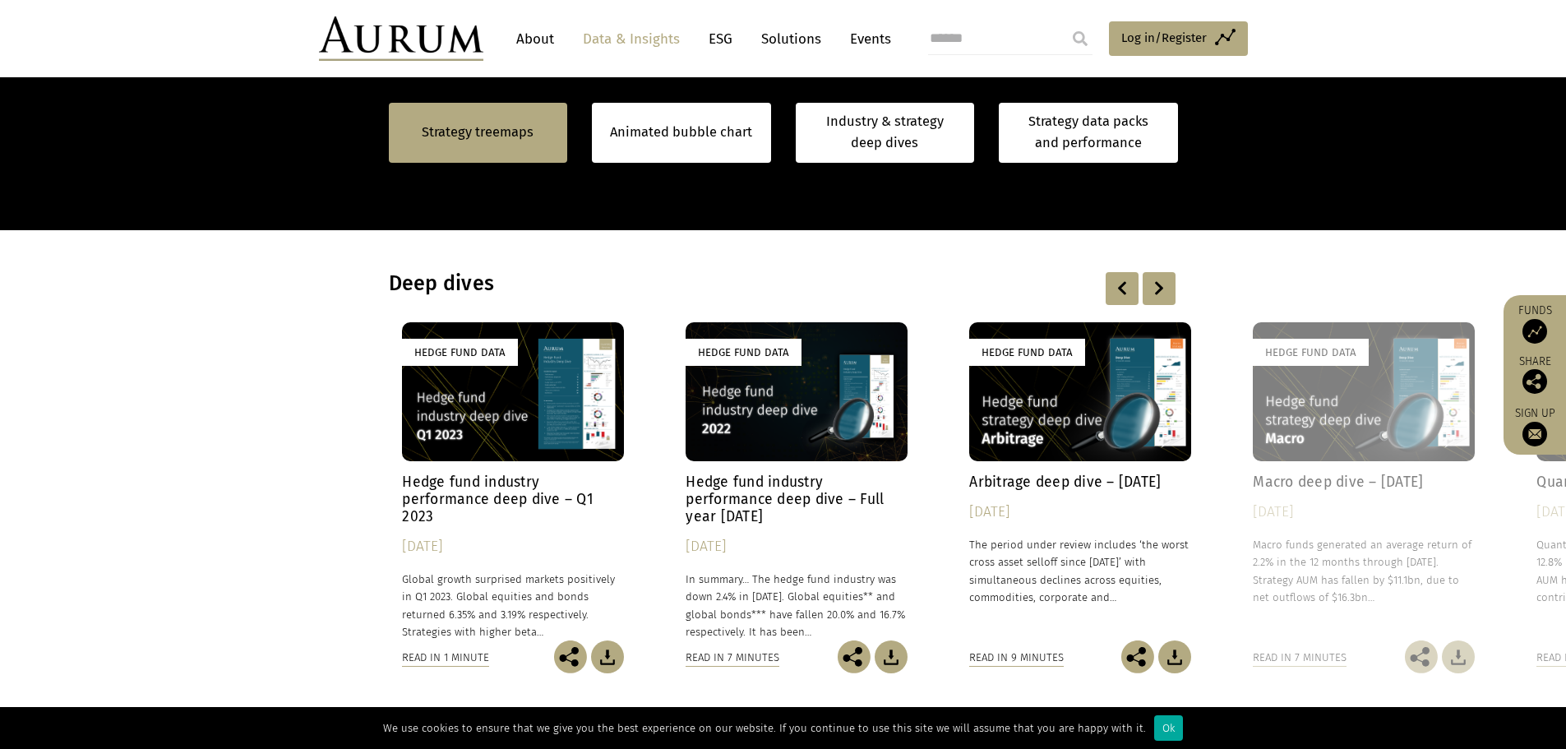
click at [1157, 285] on div at bounding box center [1158, 288] width 33 height 33
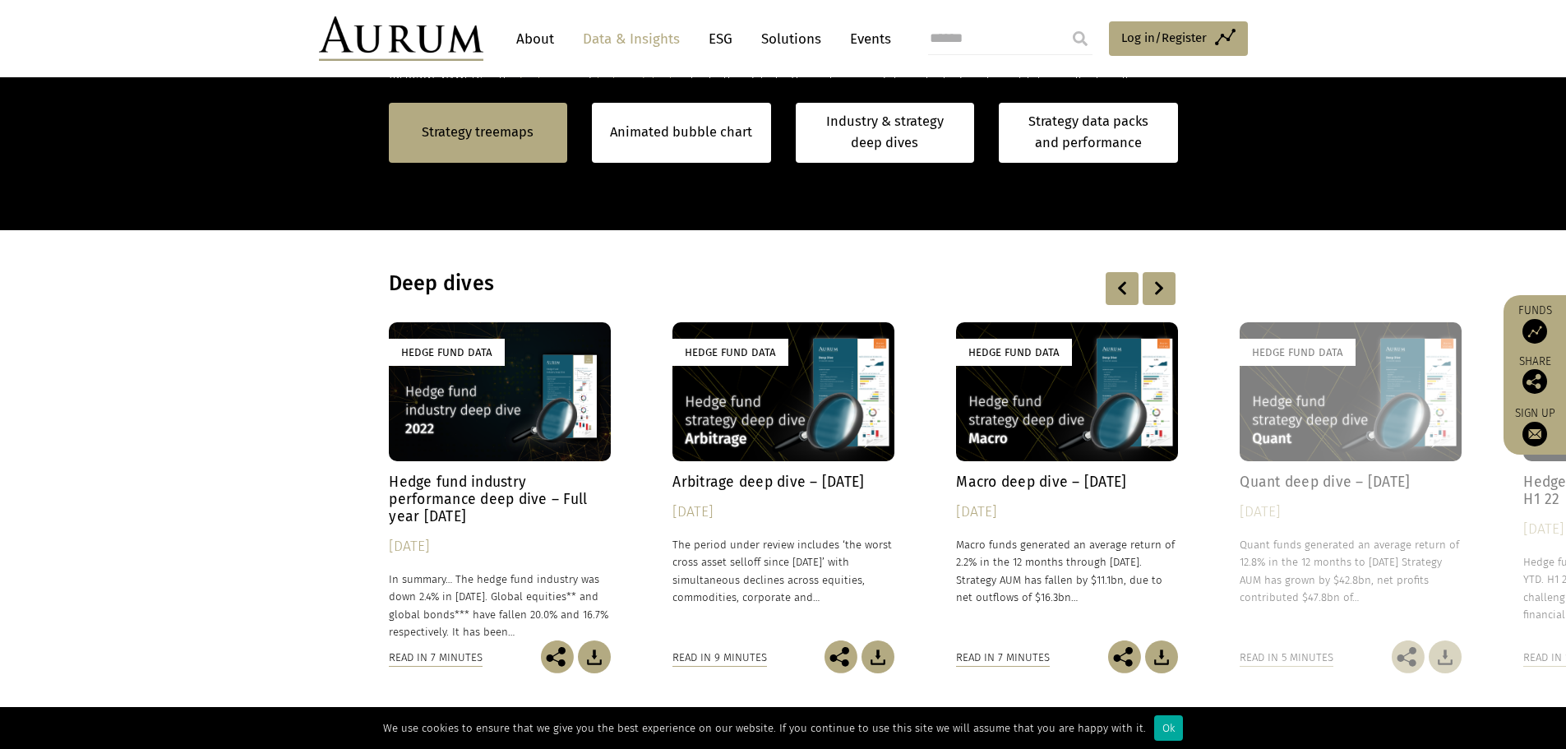
click at [1157, 285] on div at bounding box center [1158, 288] width 33 height 33
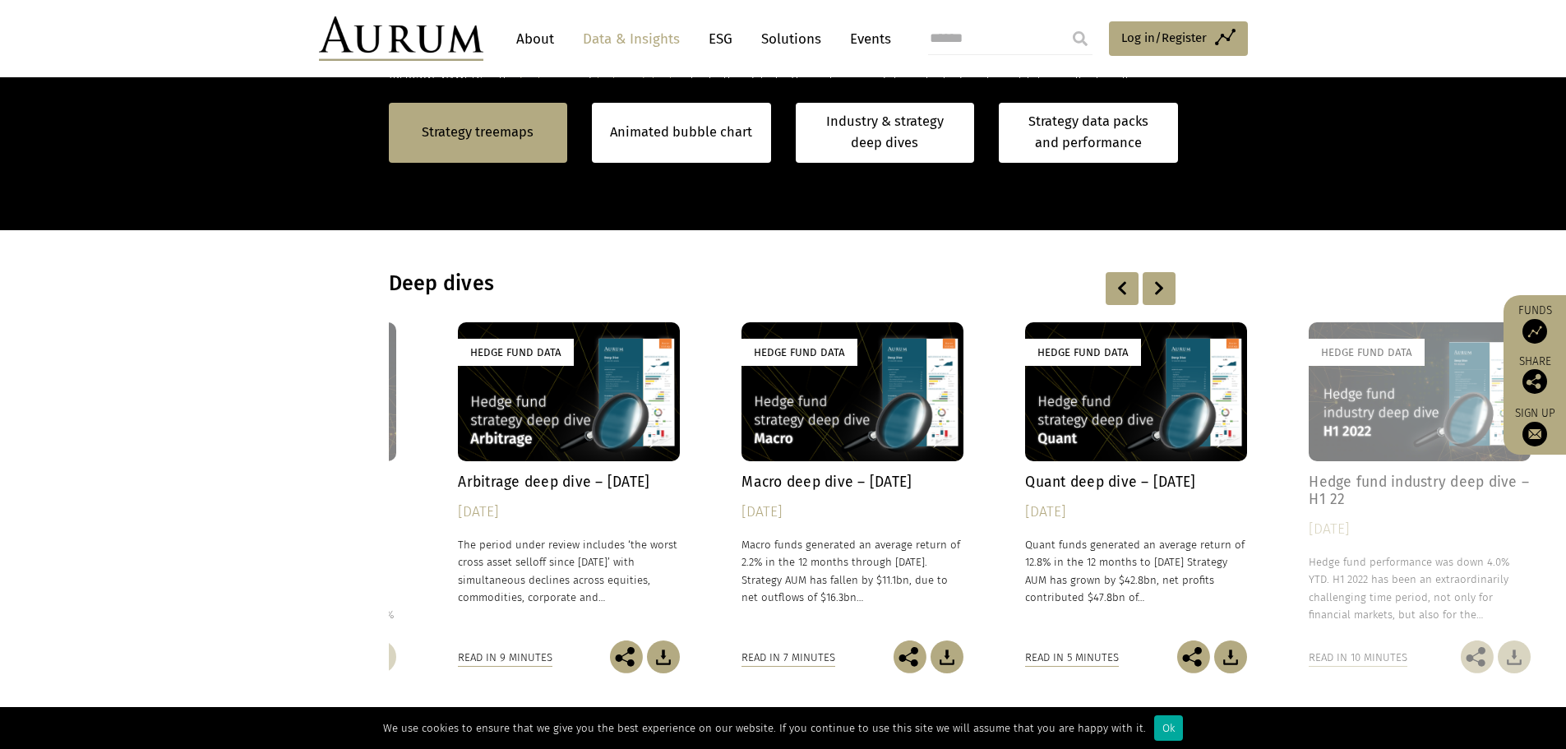
click at [1157, 285] on div at bounding box center [1158, 288] width 33 height 33
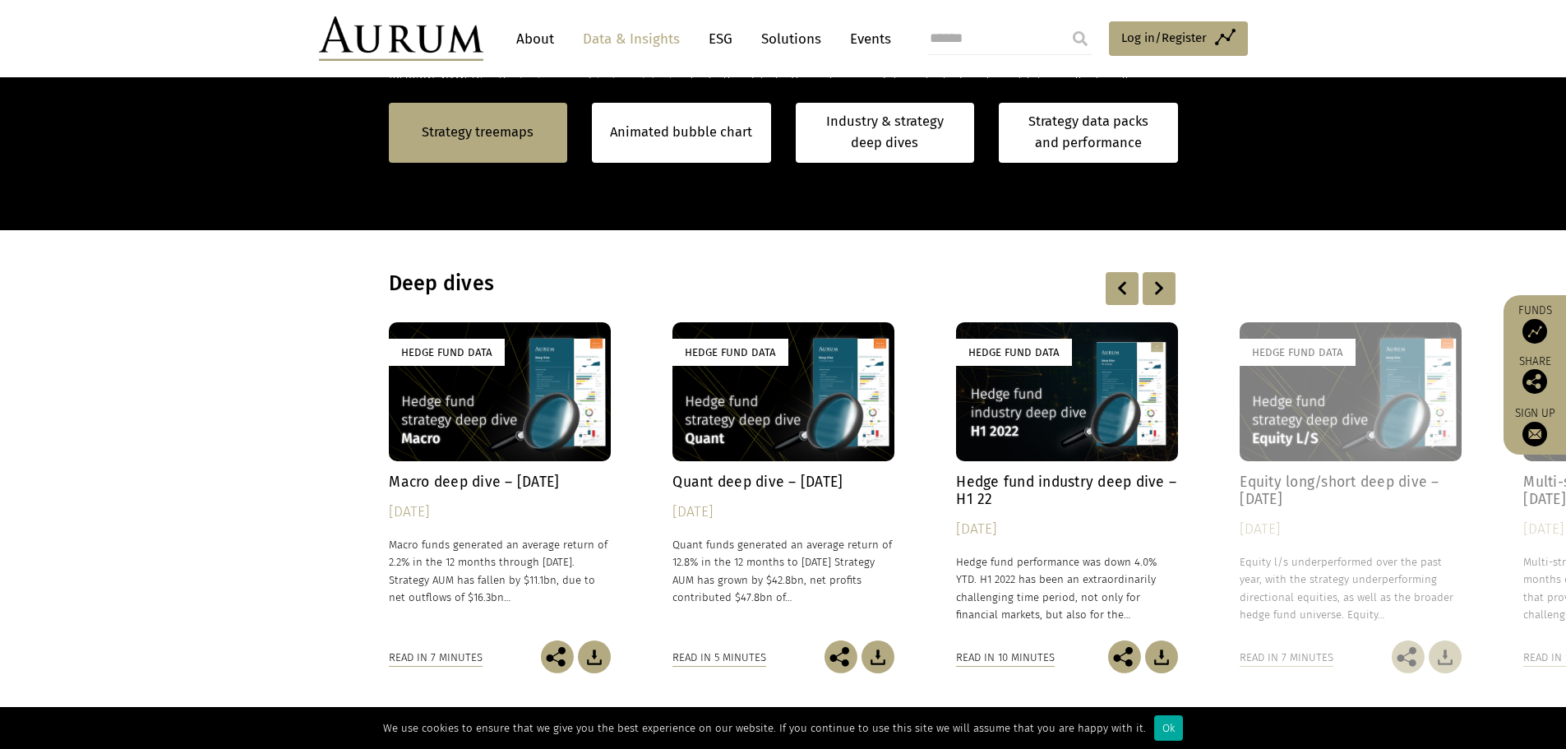
click at [1157, 285] on div at bounding box center [1158, 288] width 33 height 33
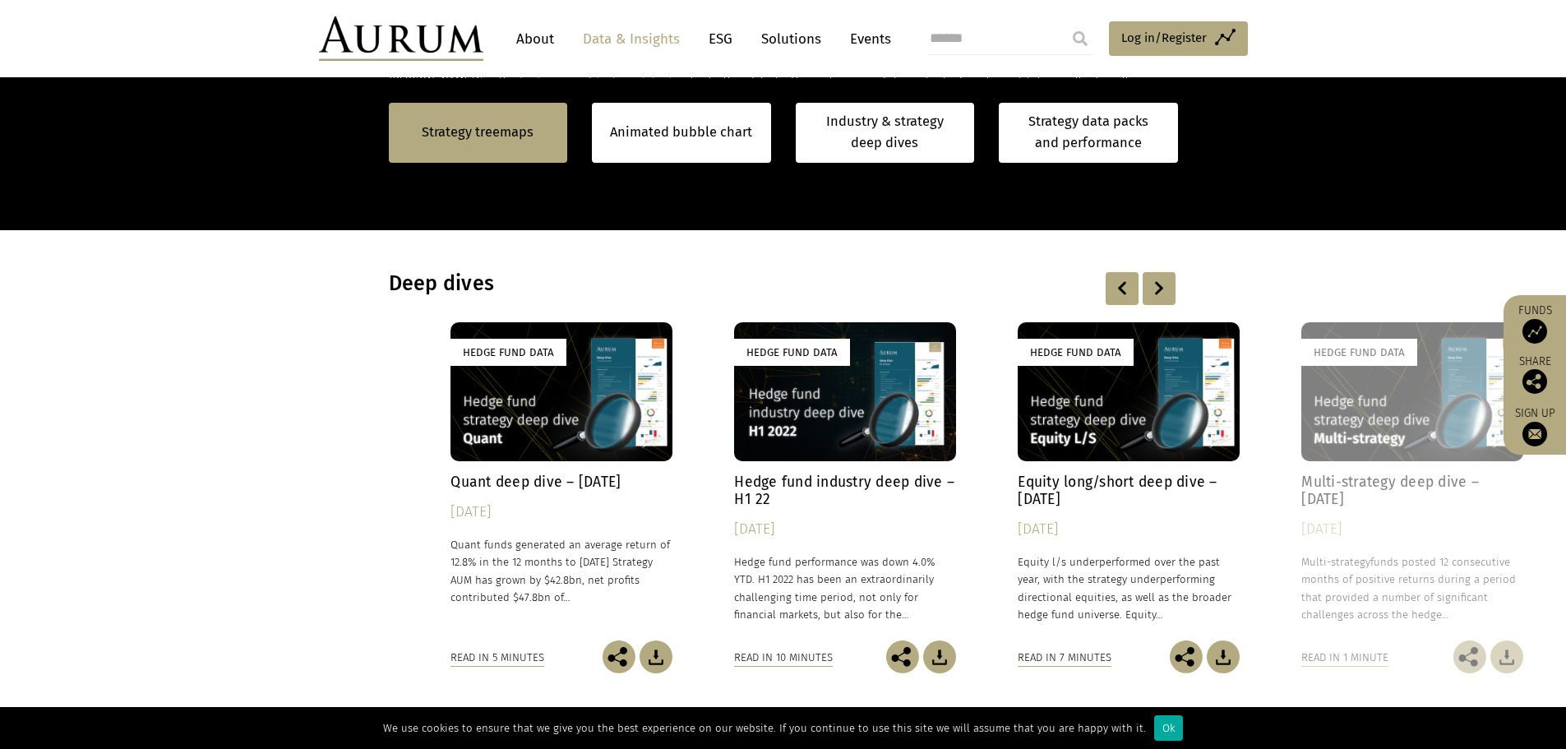
click at [1157, 285] on div at bounding box center [1158, 288] width 33 height 33
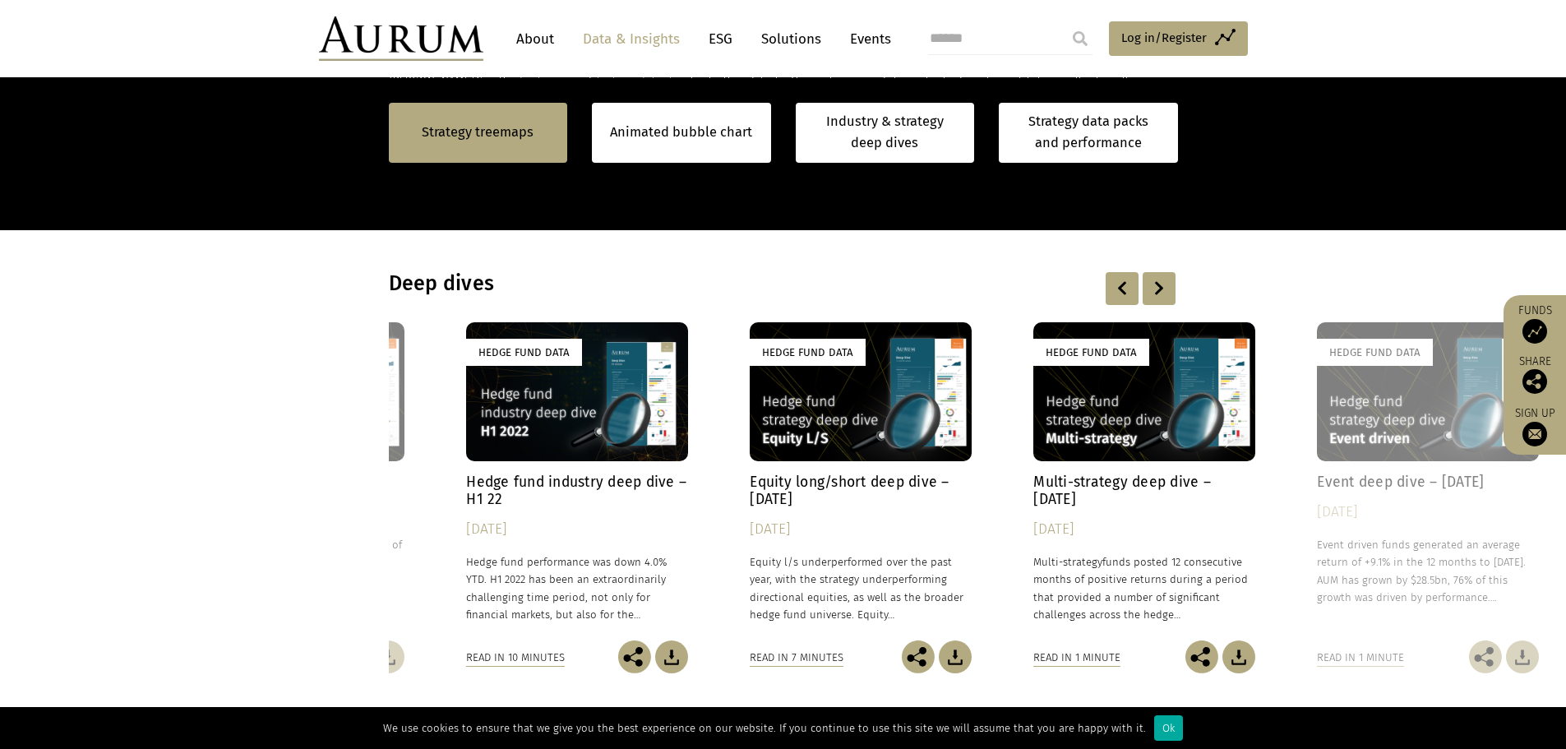
click at [1157, 285] on div at bounding box center [1158, 288] width 33 height 33
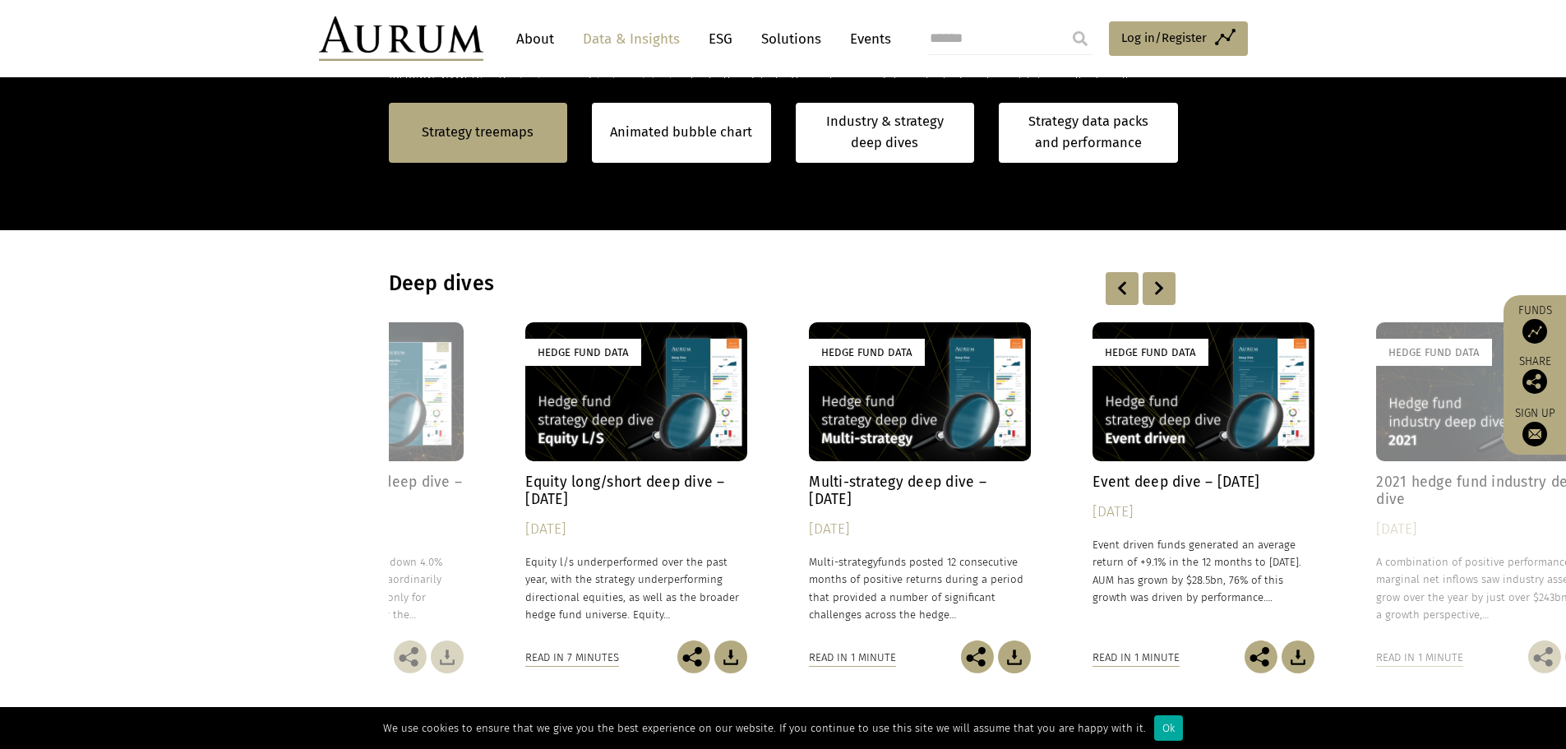
click at [1157, 285] on div at bounding box center [1158, 288] width 33 height 33
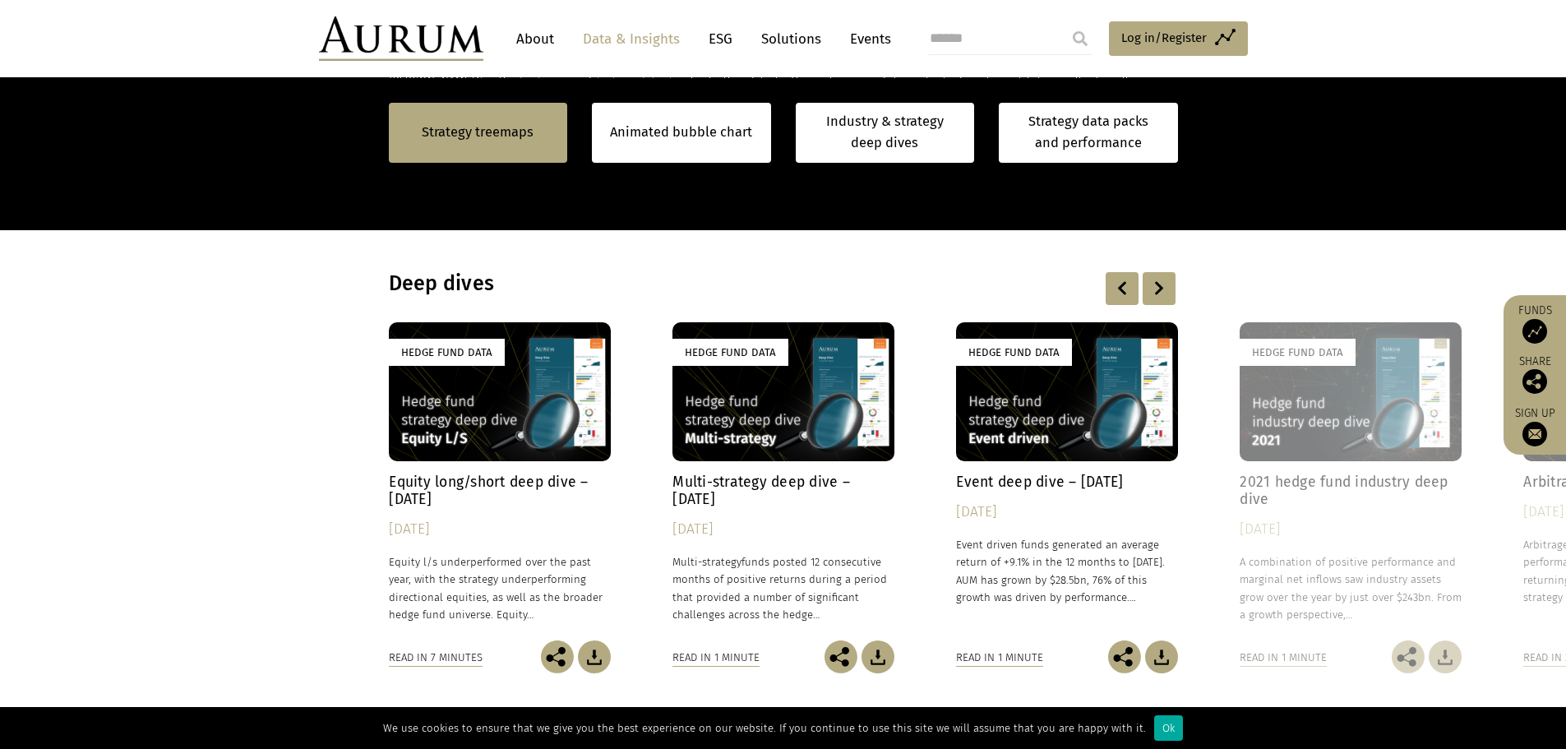
click at [1157, 285] on div at bounding box center [1158, 288] width 33 height 33
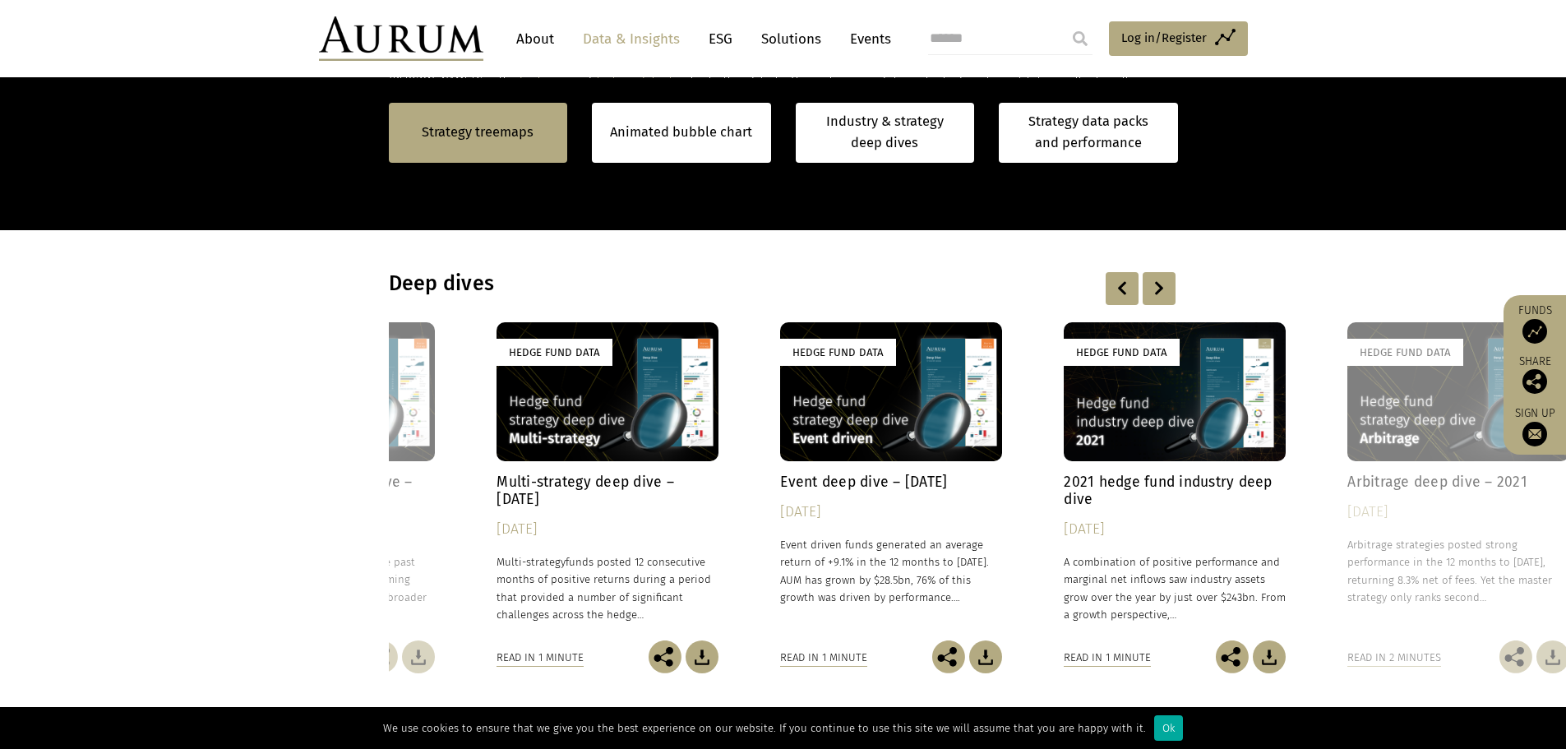
click at [1157, 285] on div at bounding box center [1158, 288] width 33 height 33
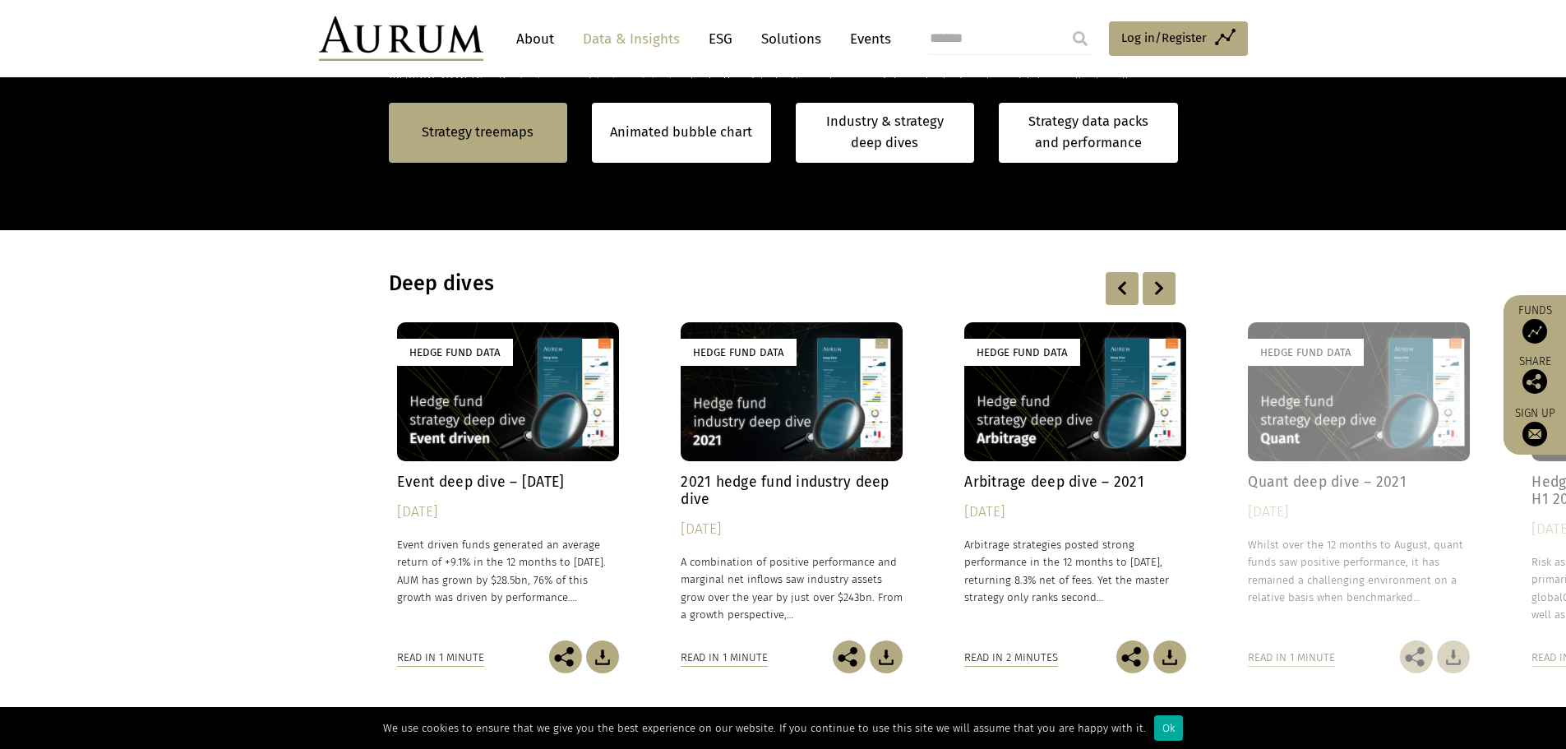
click at [1157, 285] on div at bounding box center [1158, 288] width 33 height 33
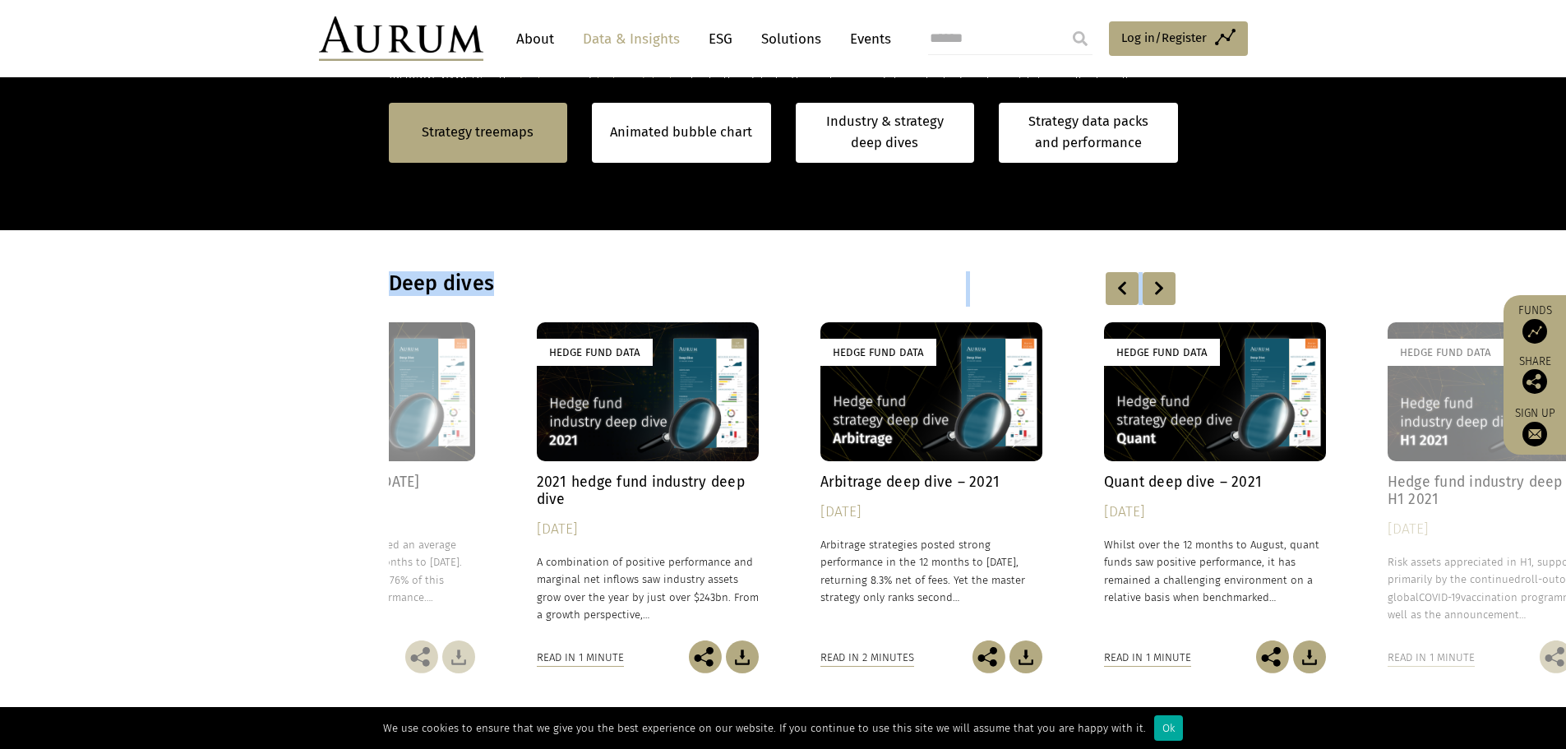
click at [1157, 285] on div at bounding box center [1158, 288] width 33 height 33
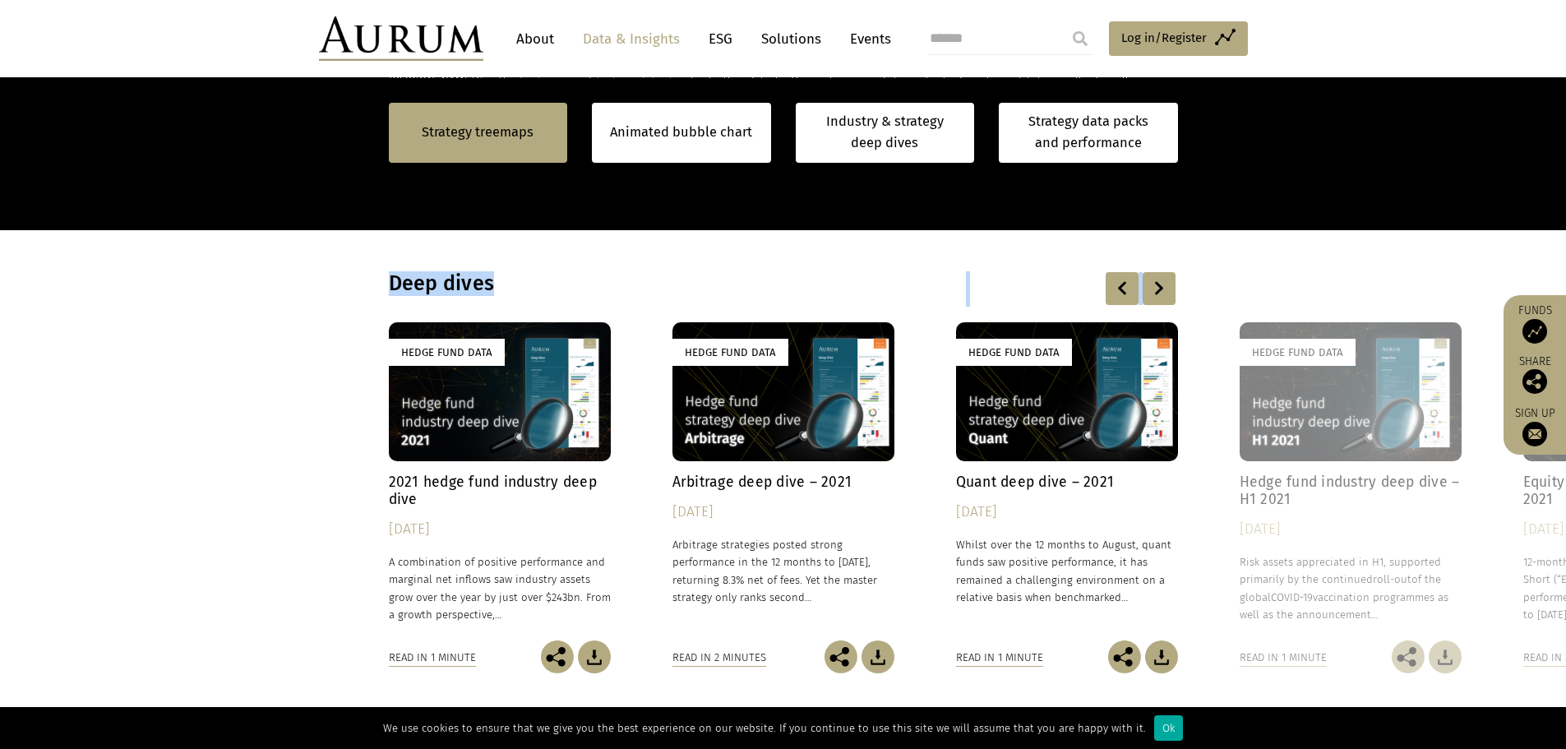
click at [1157, 285] on div at bounding box center [1158, 288] width 33 height 33
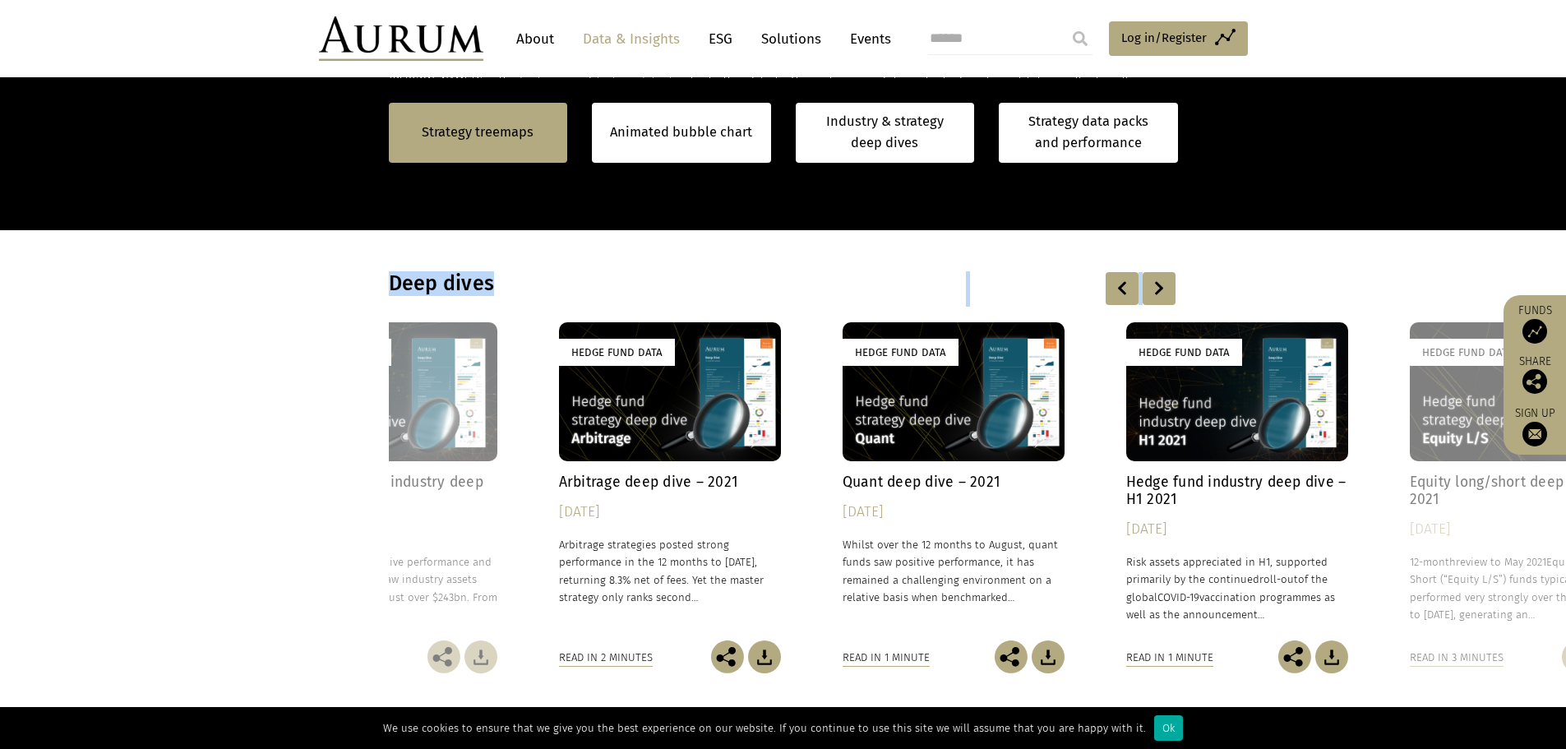
click at [1157, 285] on div at bounding box center [1158, 288] width 33 height 33
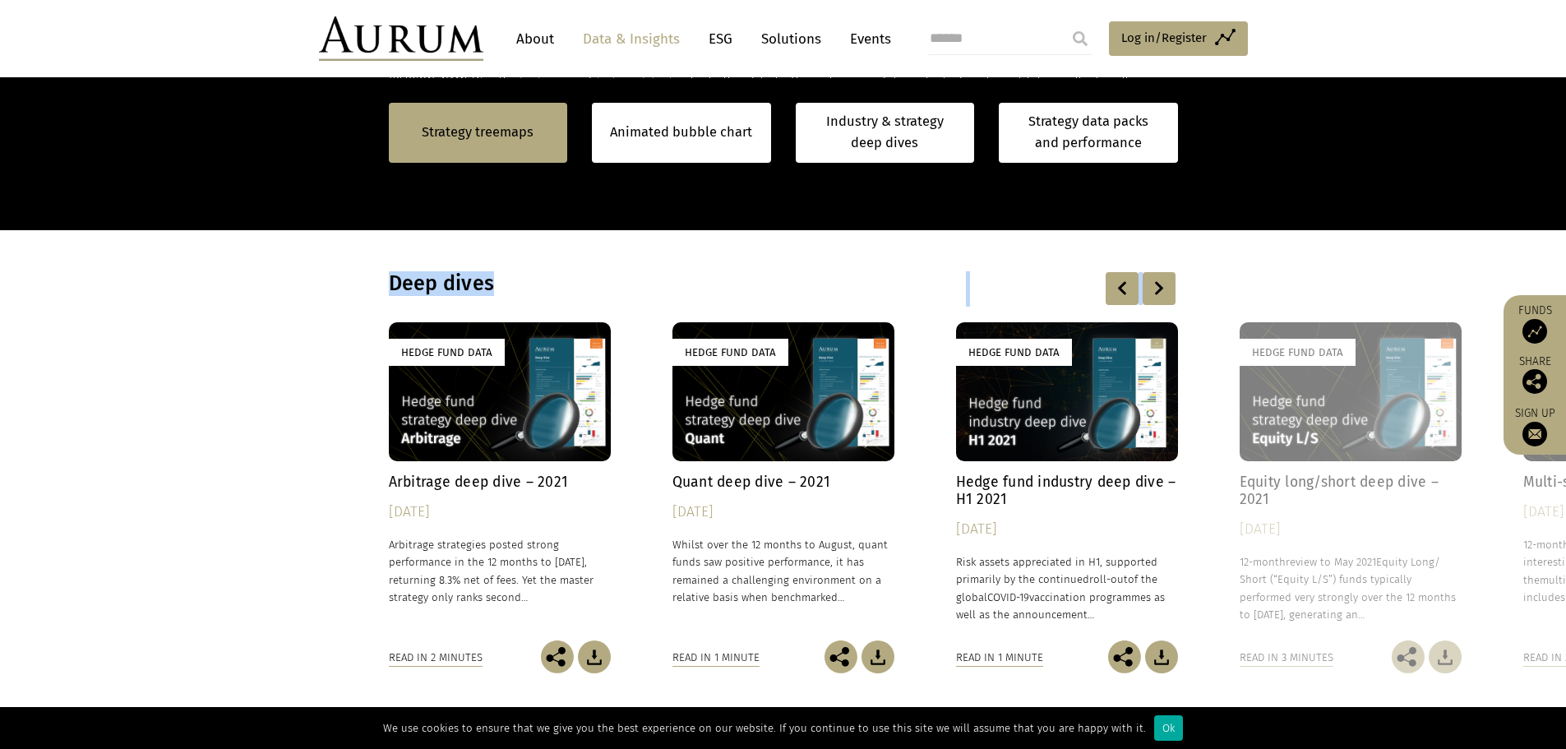
click at [1157, 285] on div at bounding box center [1158, 288] width 33 height 33
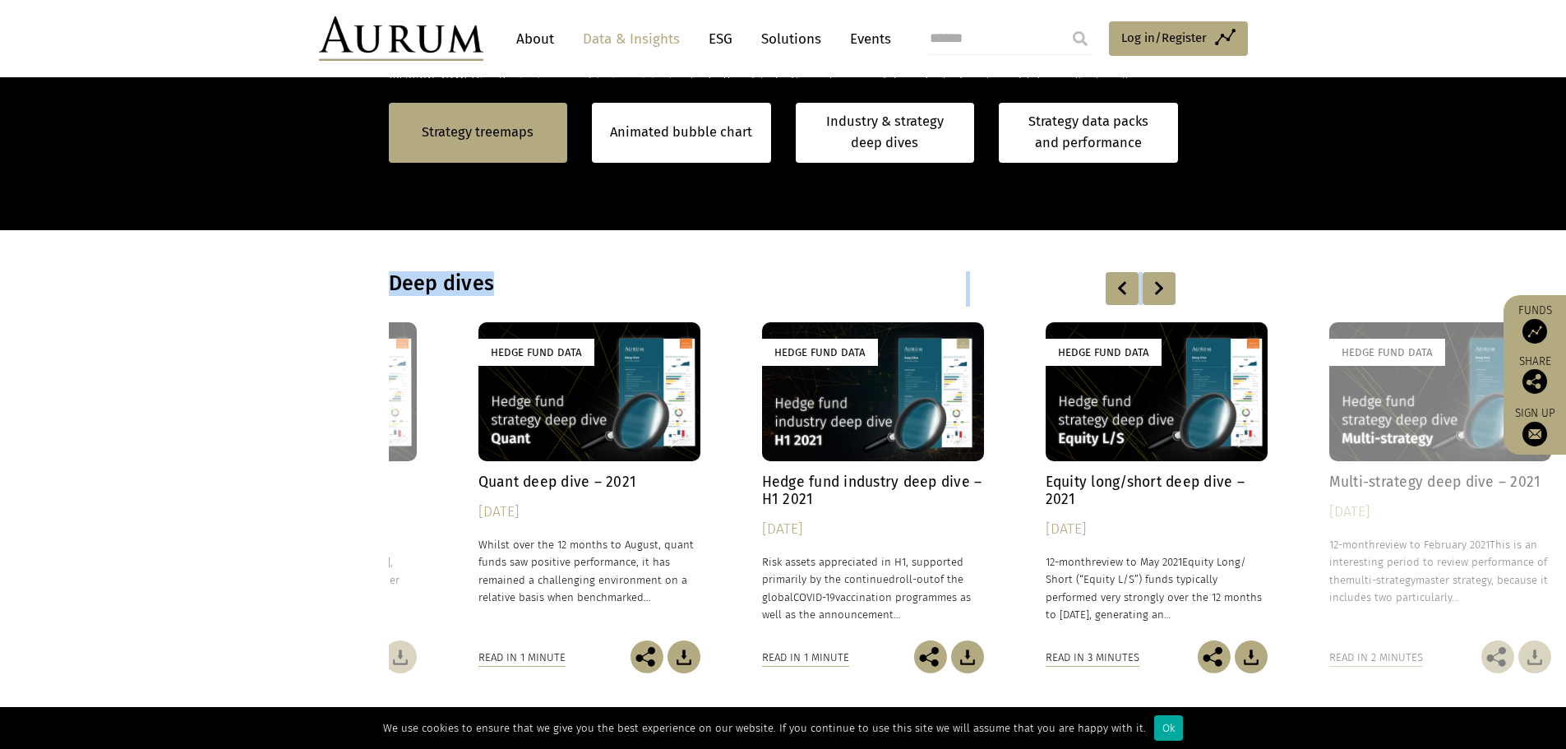
click at [1157, 285] on div at bounding box center [1158, 288] width 33 height 33
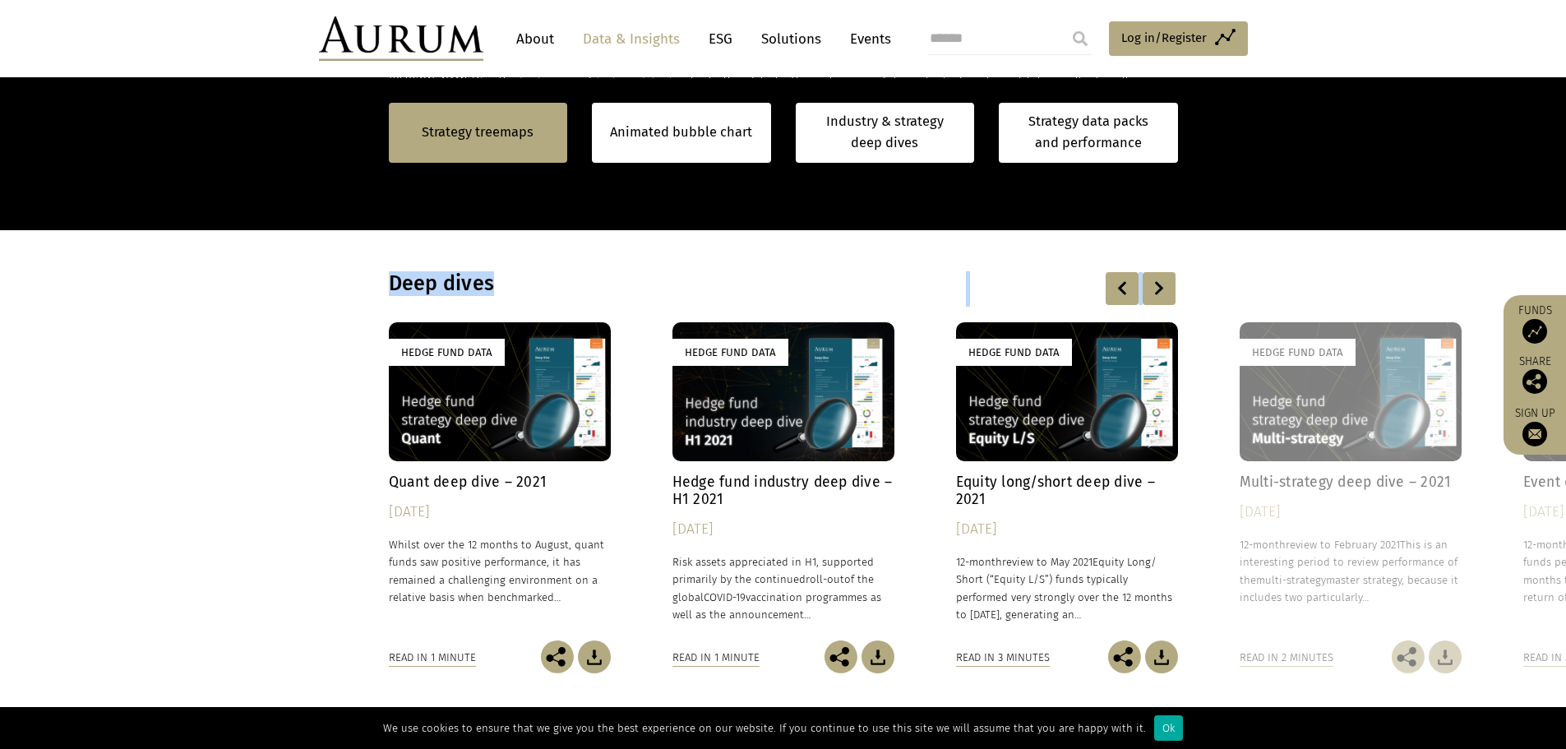
click at [1157, 285] on div at bounding box center [1158, 288] width 33 height 33
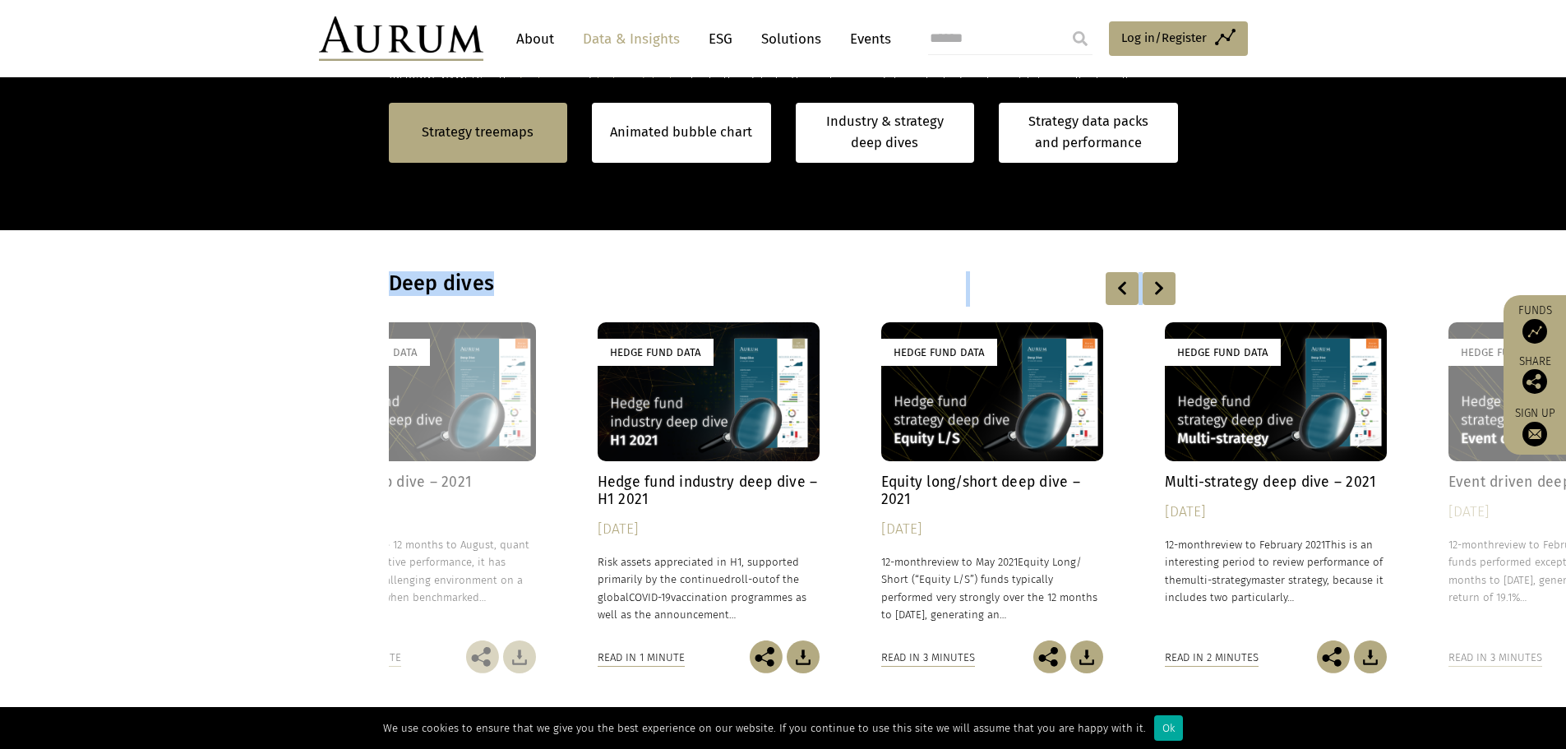
click at [1157, 285] on div at bounding box center [1158, 288] width 33 height 33
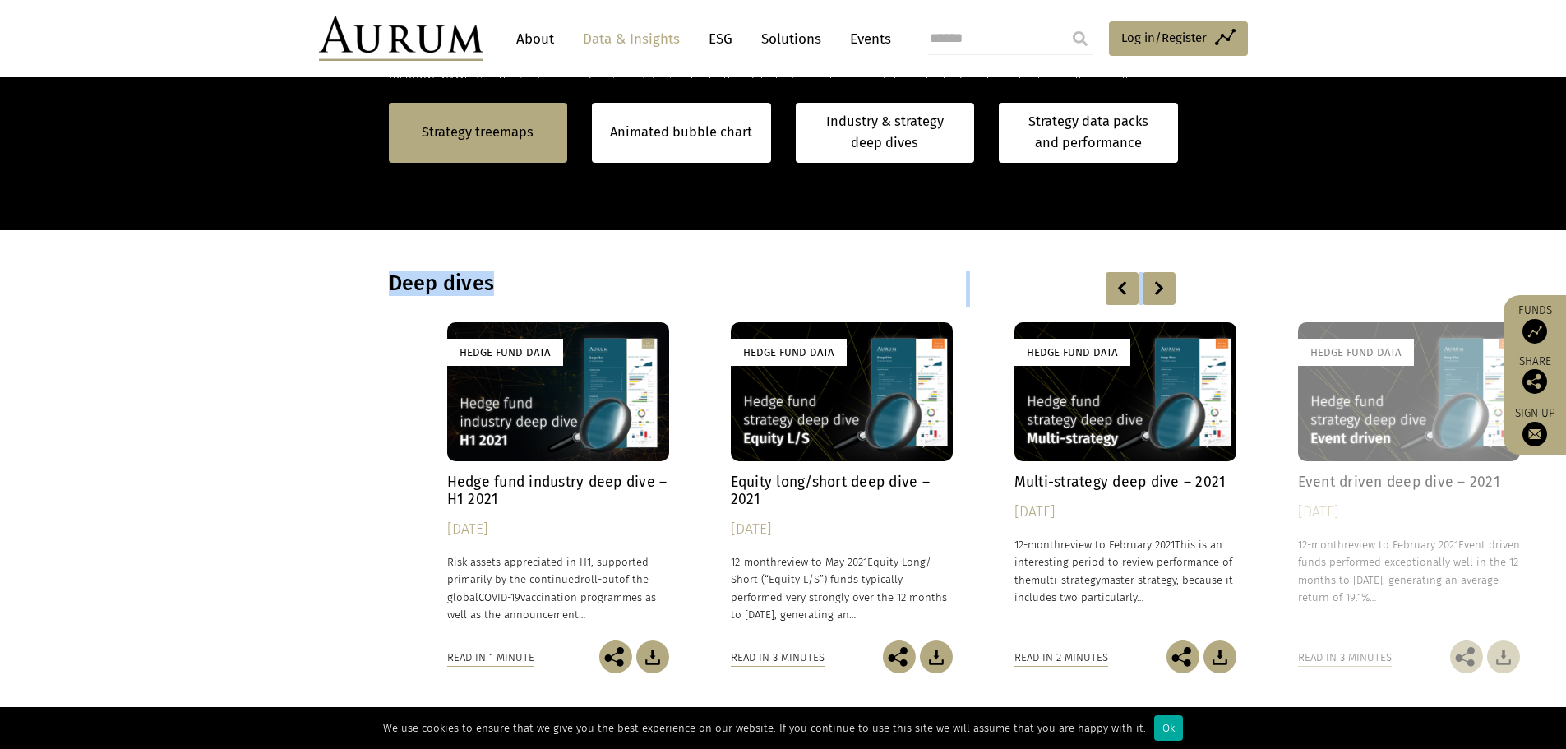
click at [1157, 285] on div at bounding box center [1158, 288] width 33 height 33
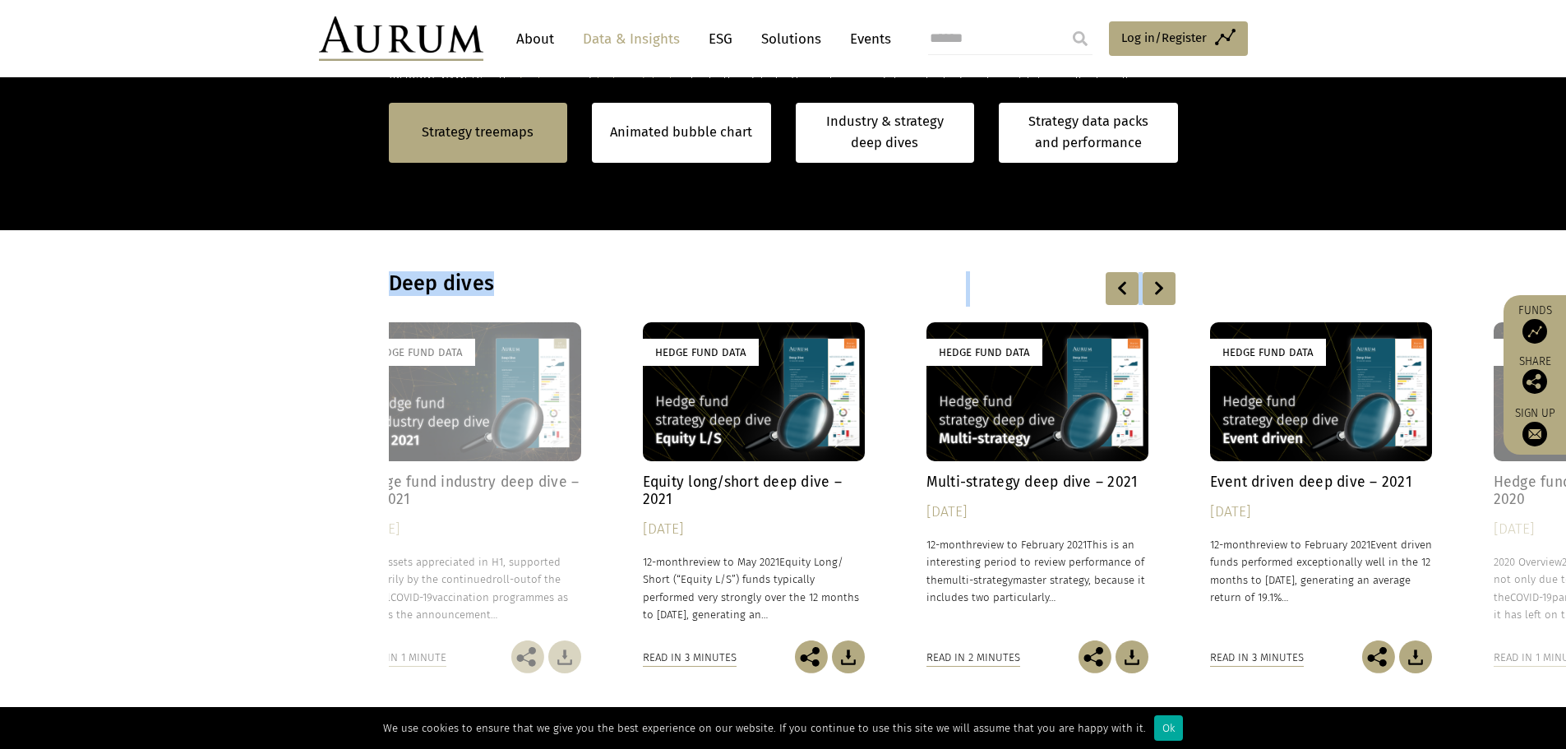
click at [1157, 285] on div at bounding box center [1158, 288] width 33 height 33
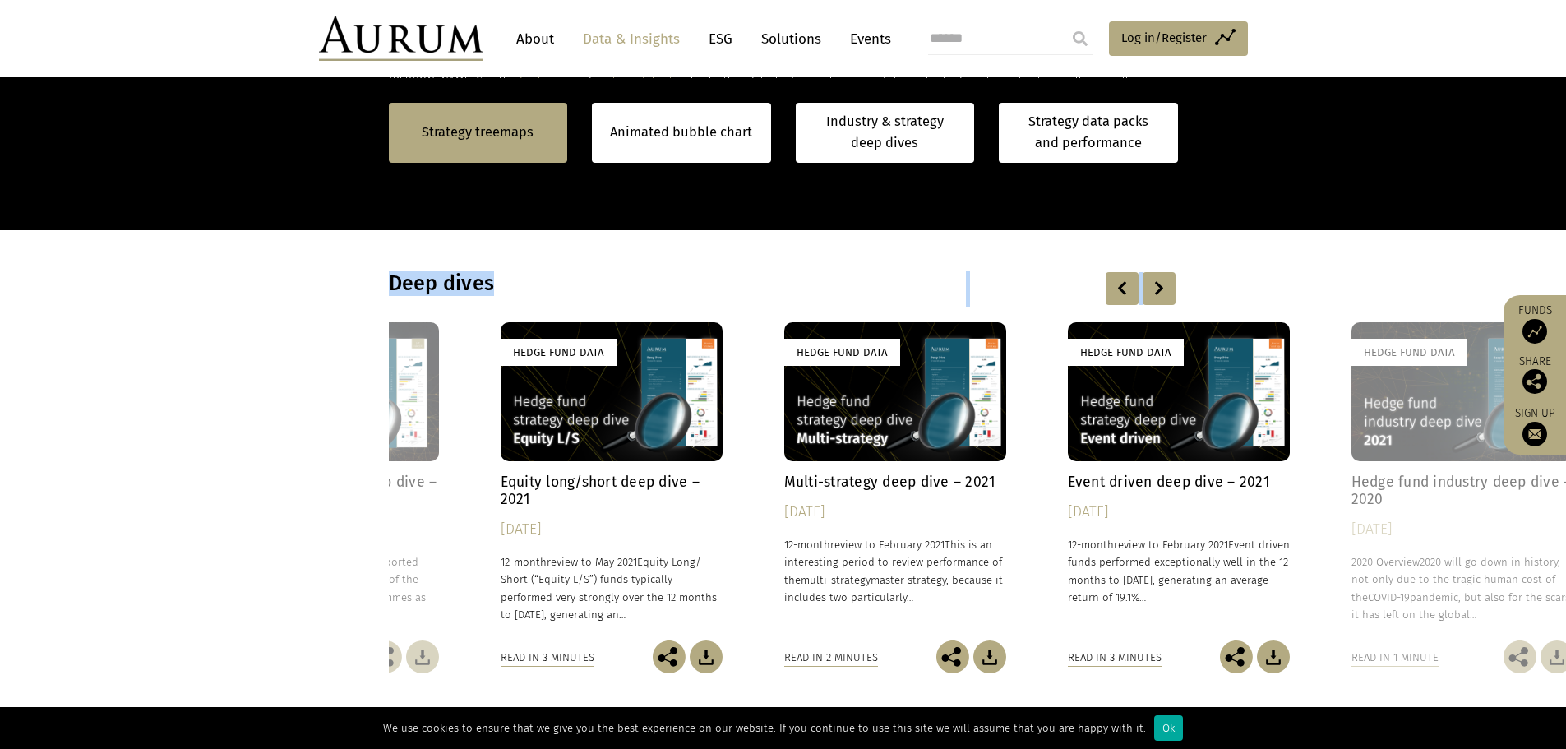
click at [1157, 285] on div at bounding box center [1158, 288] width 33 height 33
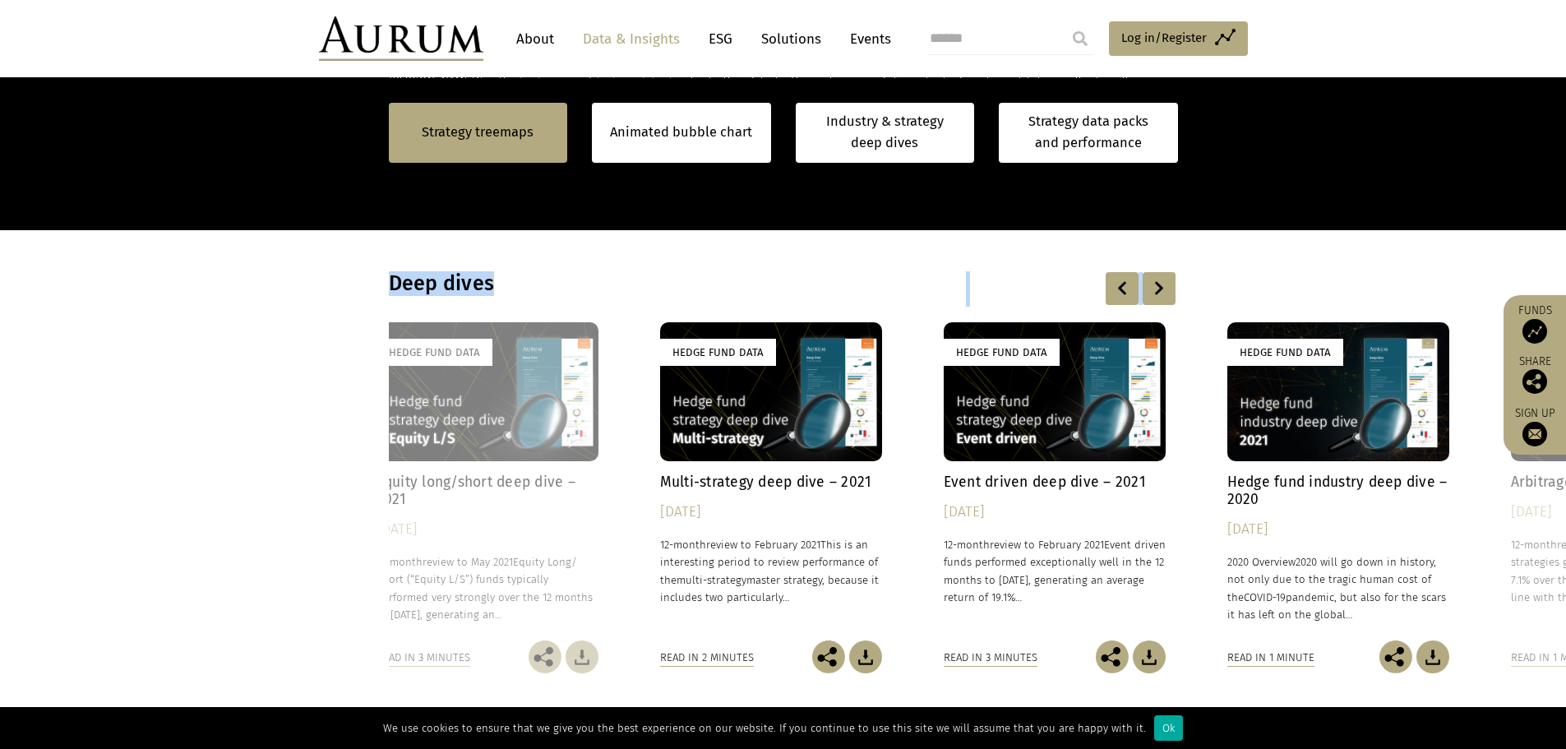
click at [1157, 285] on div at bounding box center [1158, 288] width 33 height 33
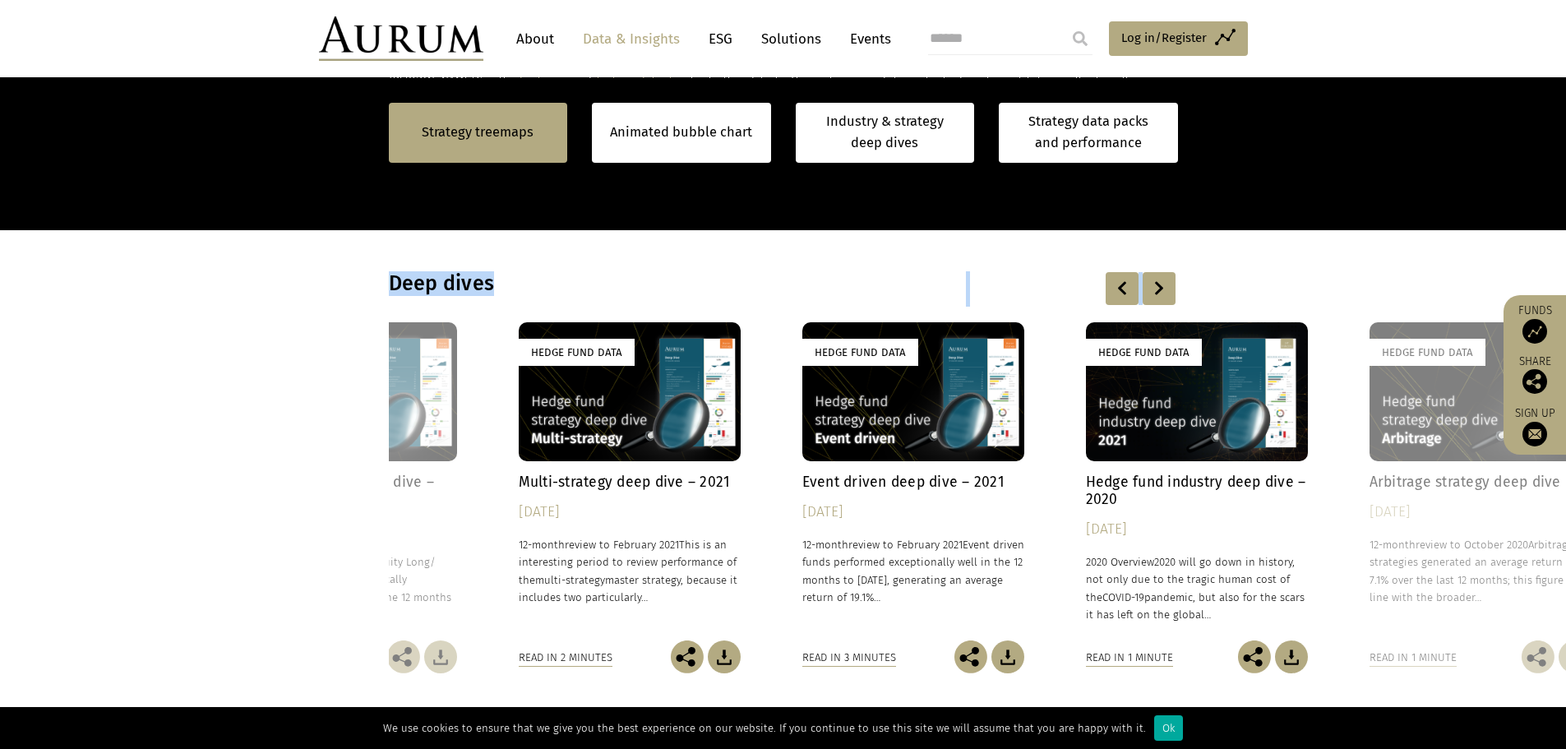
click at [1157, 285] on div at bounding box center [1158, 288] width 33 height 33
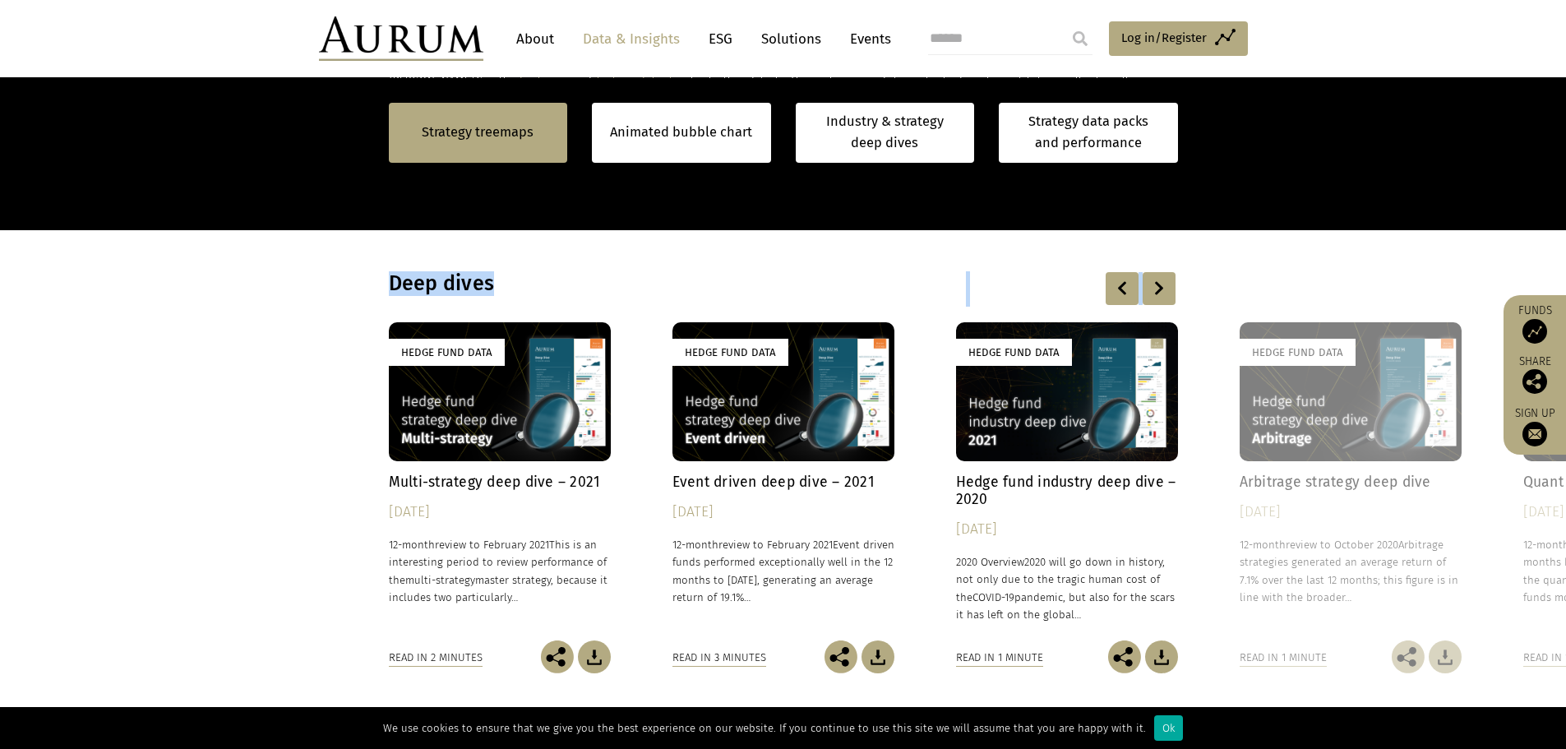
click at [1157, 285] on div at bounding box center [1158, 288] width 33 height 33
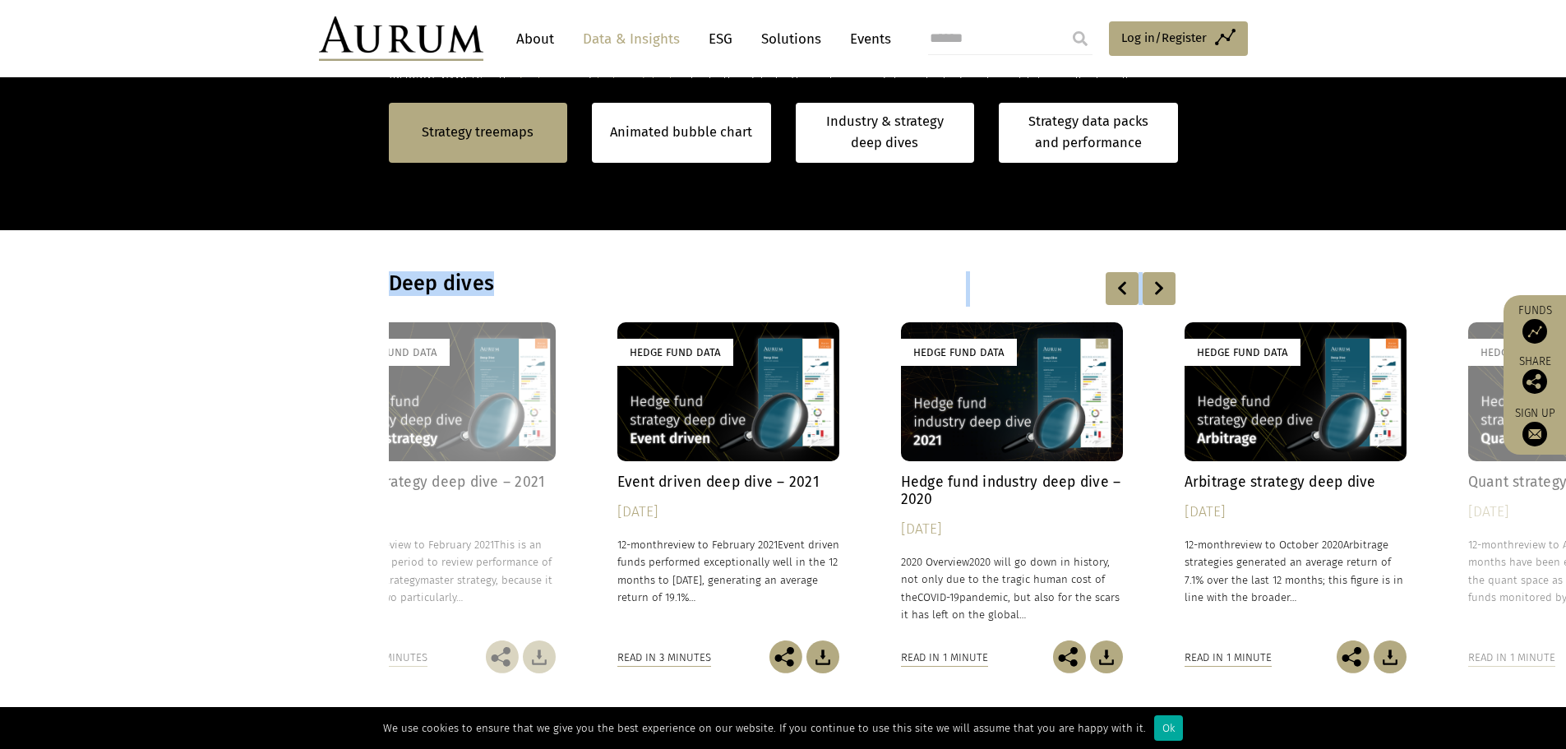
click at [1157, 285] on div at bounding box center [1158, 288] width 33 height 33
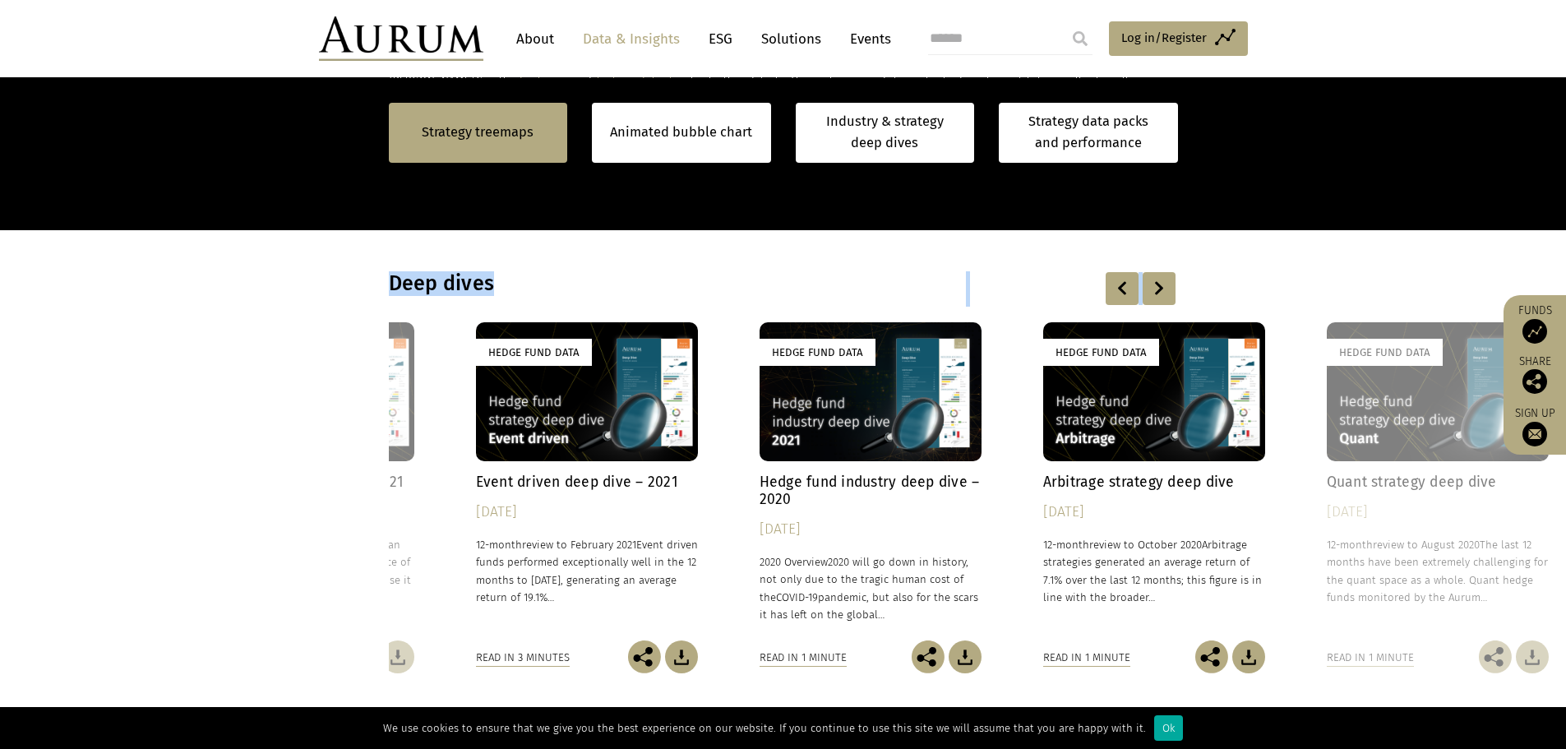
click at [1157, 285] on div at bounding box center [1158, 288] width 33 height 33
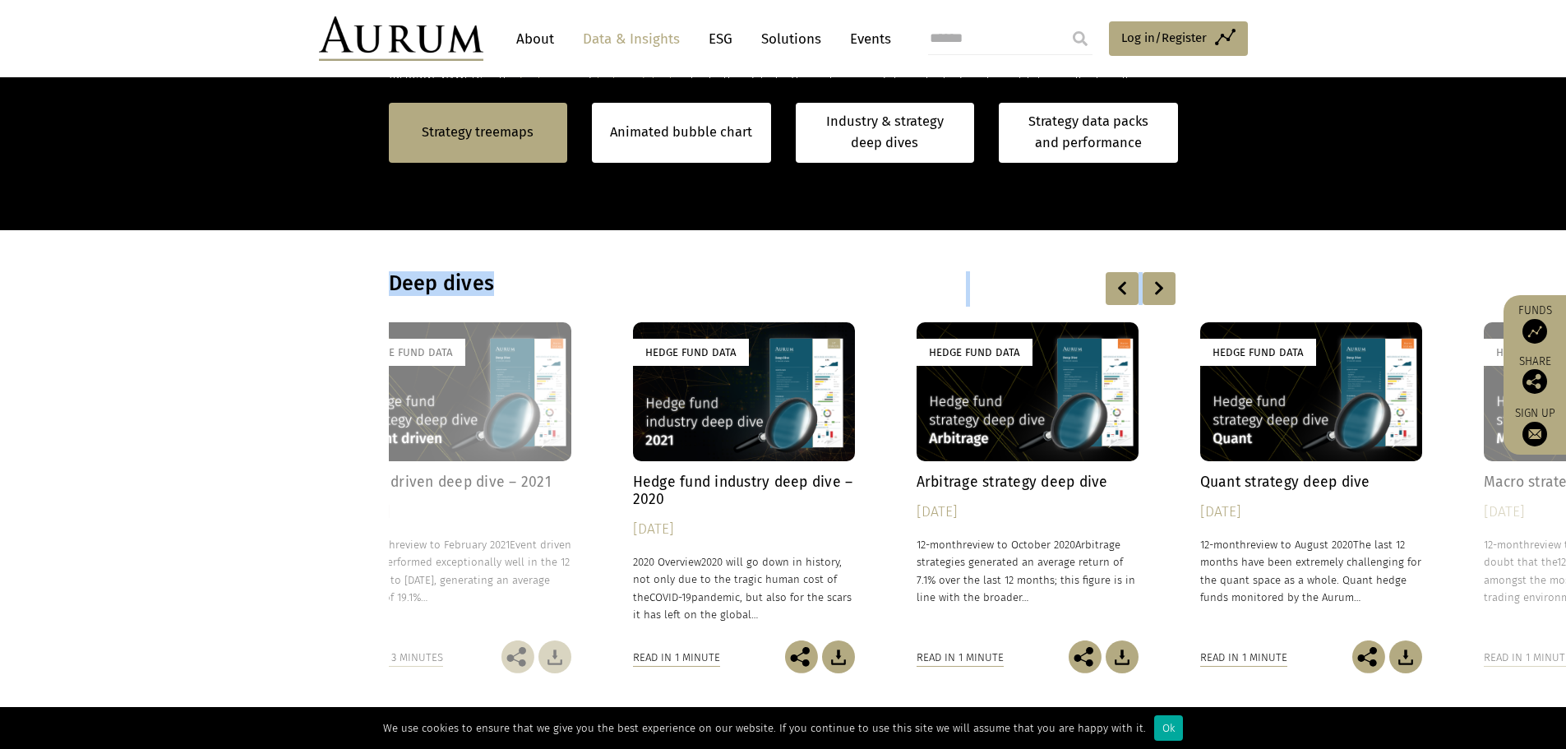
click at [1157, 285] on div at bounding box center [1158, 288] width 33 height 33
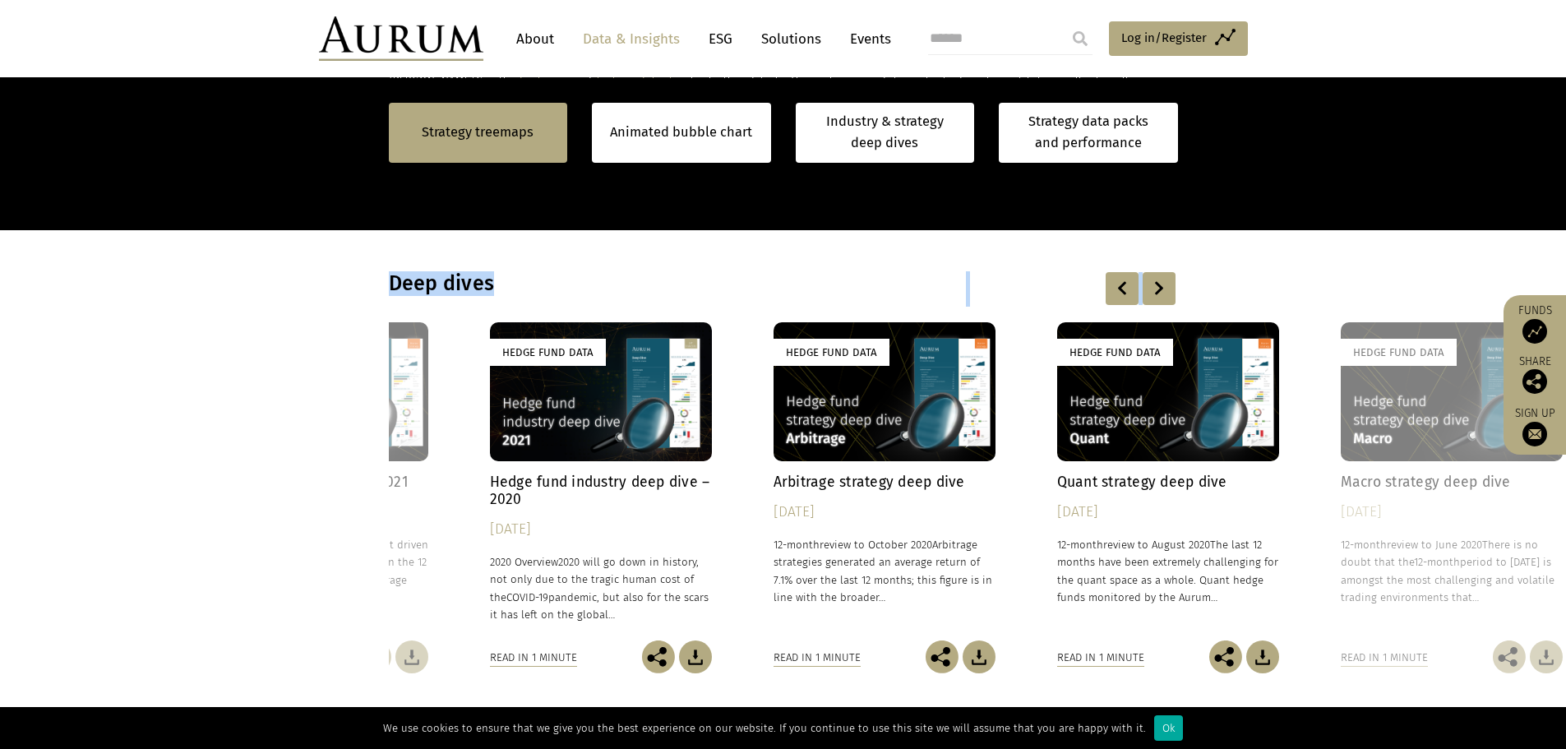
click at [1157, 285] on div at bounding box center [1158, 288] width 33 height 33
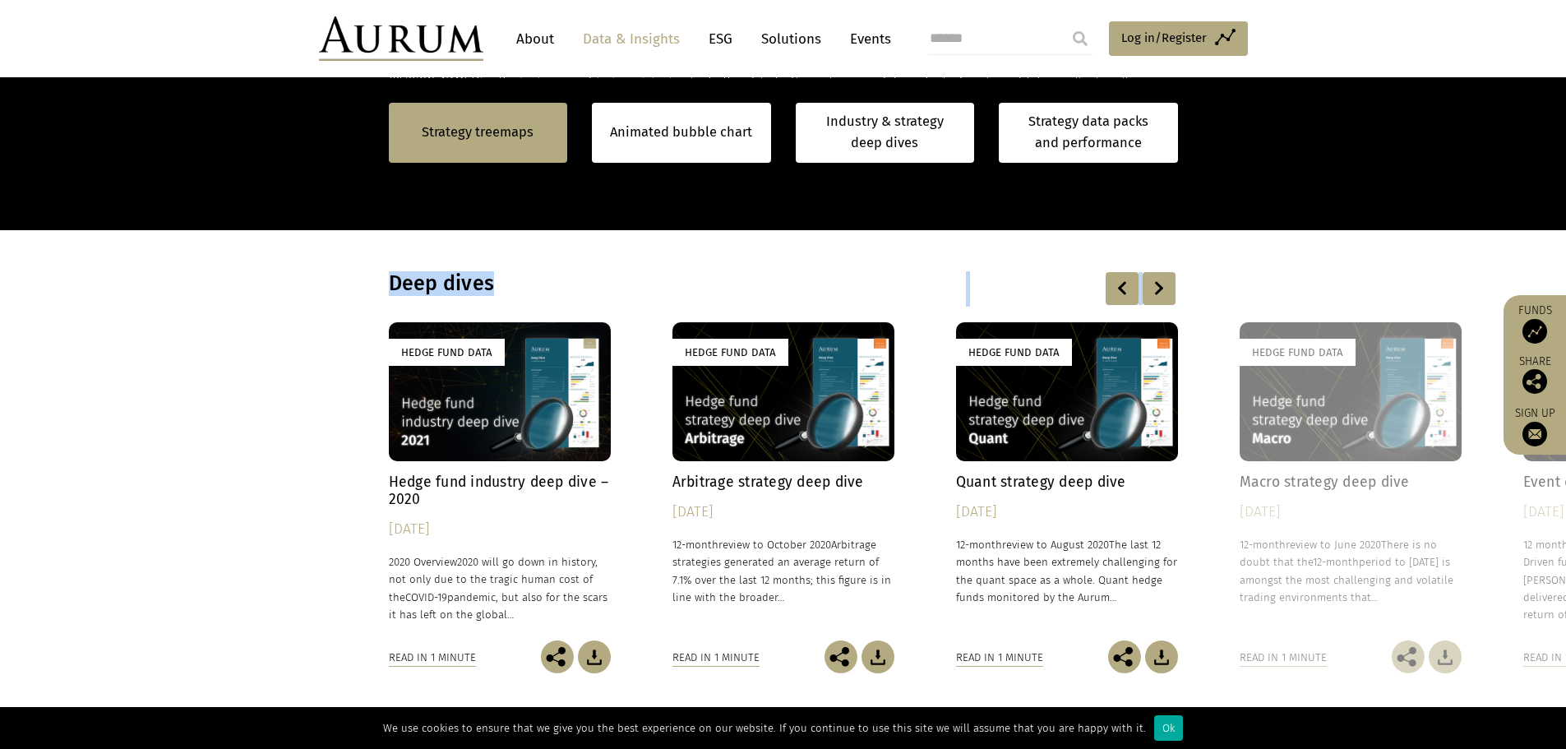
click at [1157, 285] on div at bounding box center [1158, 288] width 33 height 33
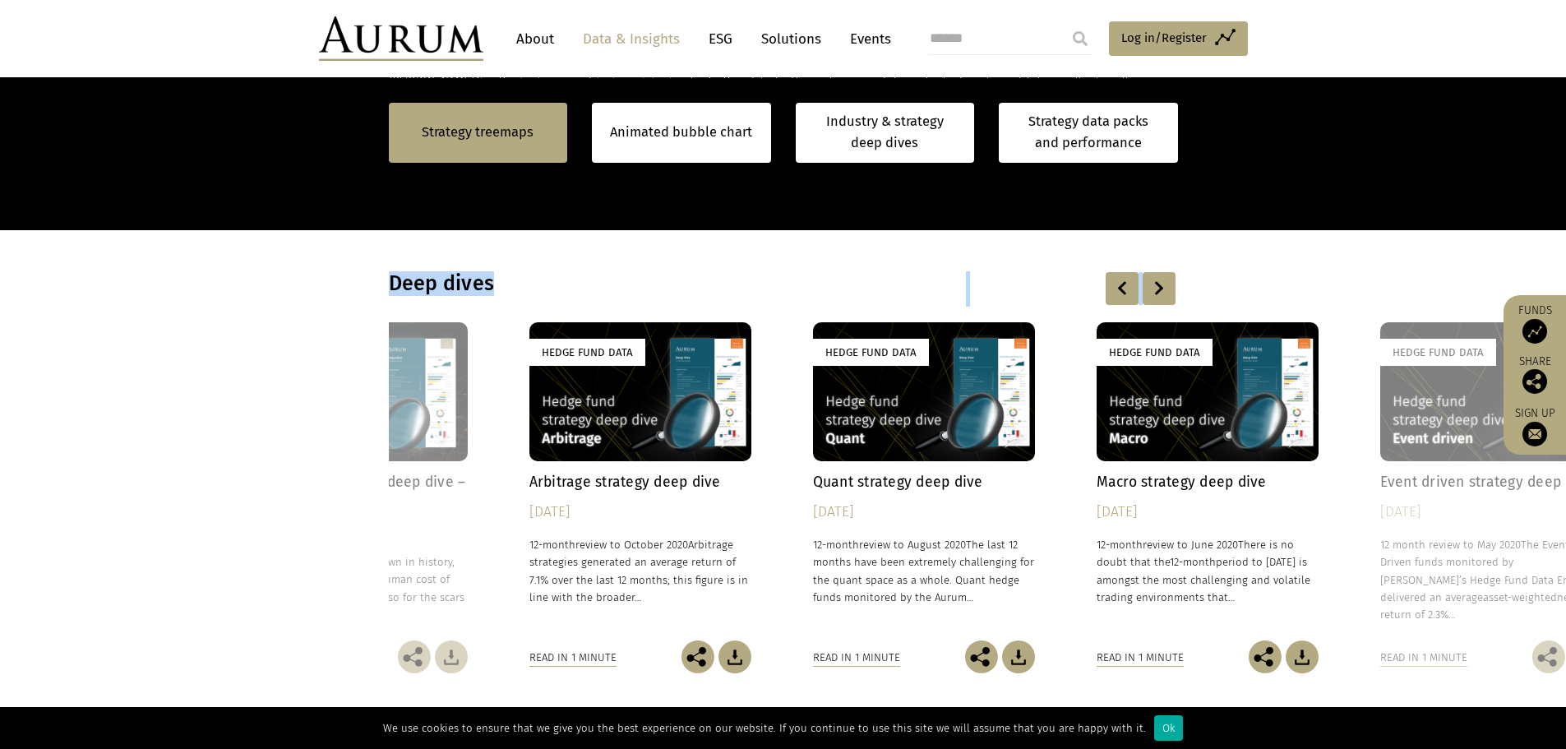
click at [1157, 285] on div at bounding box center [1158, 288] width 33 height 33
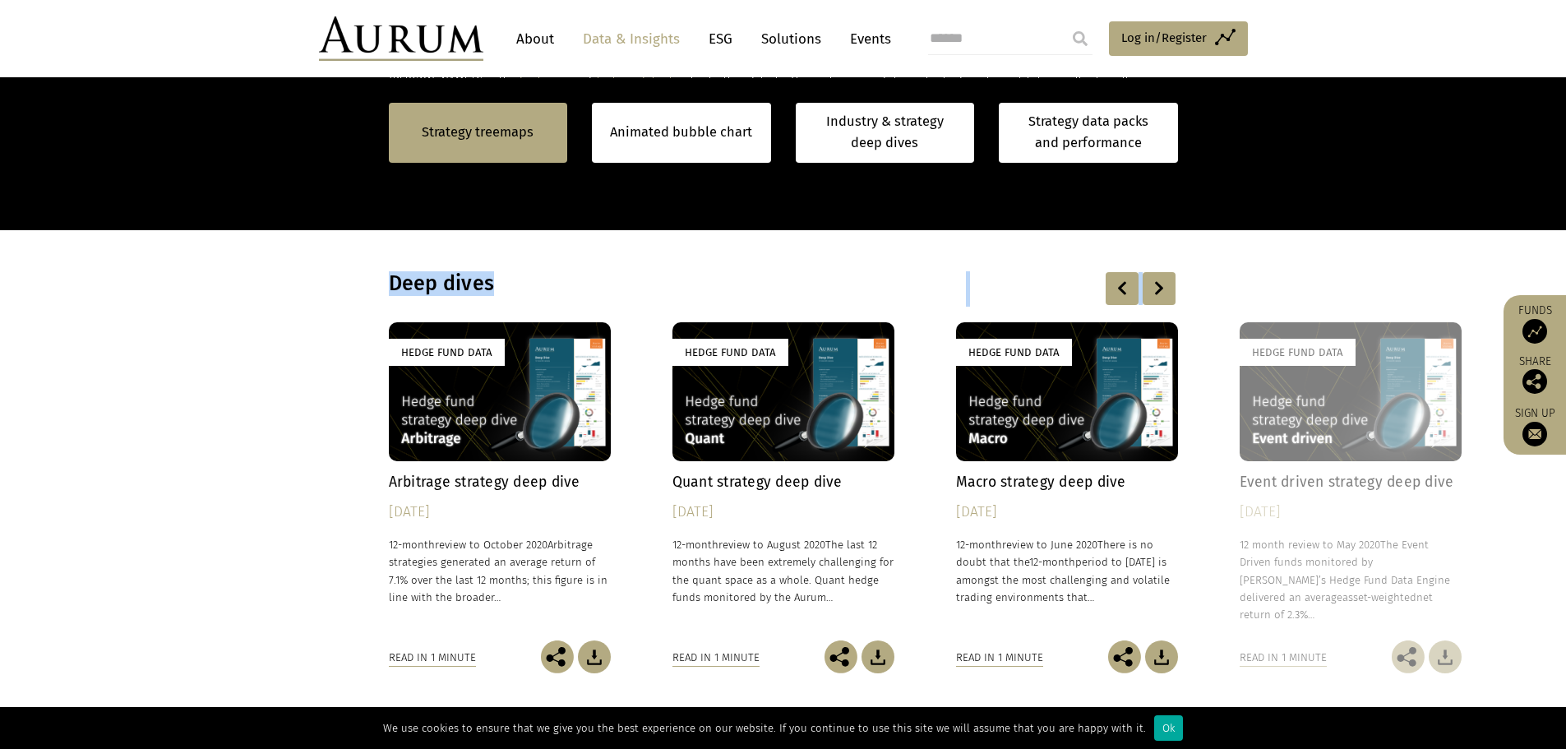
click at [1157, 285] on div at bounding box center [1158, 288] width 33 height 33
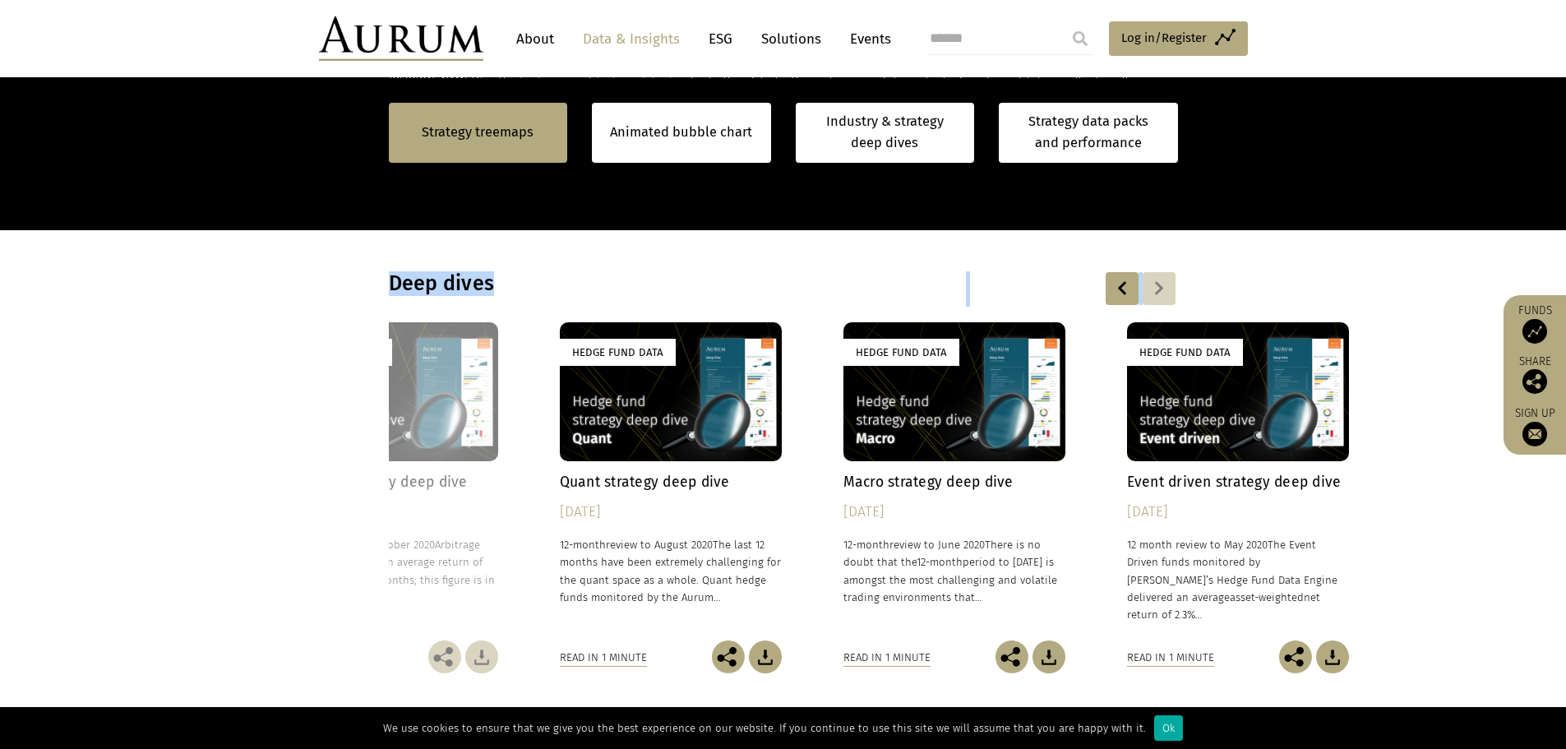
click at [1157, 285] on div at bounding box center [1158, 288] width 33 height 33
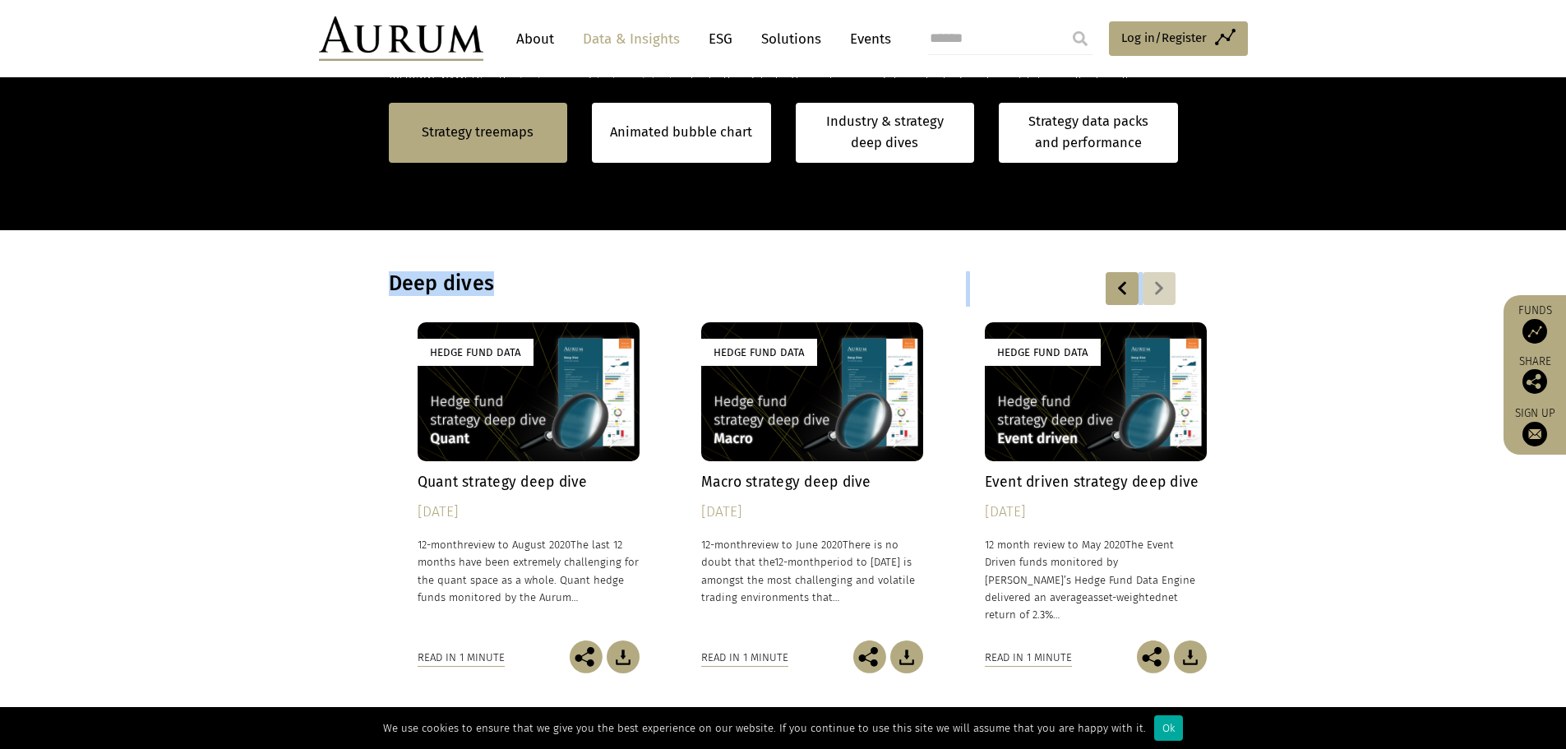
click at [1157, 285] on div at bounding box center [1158, 288] width 33 height 33
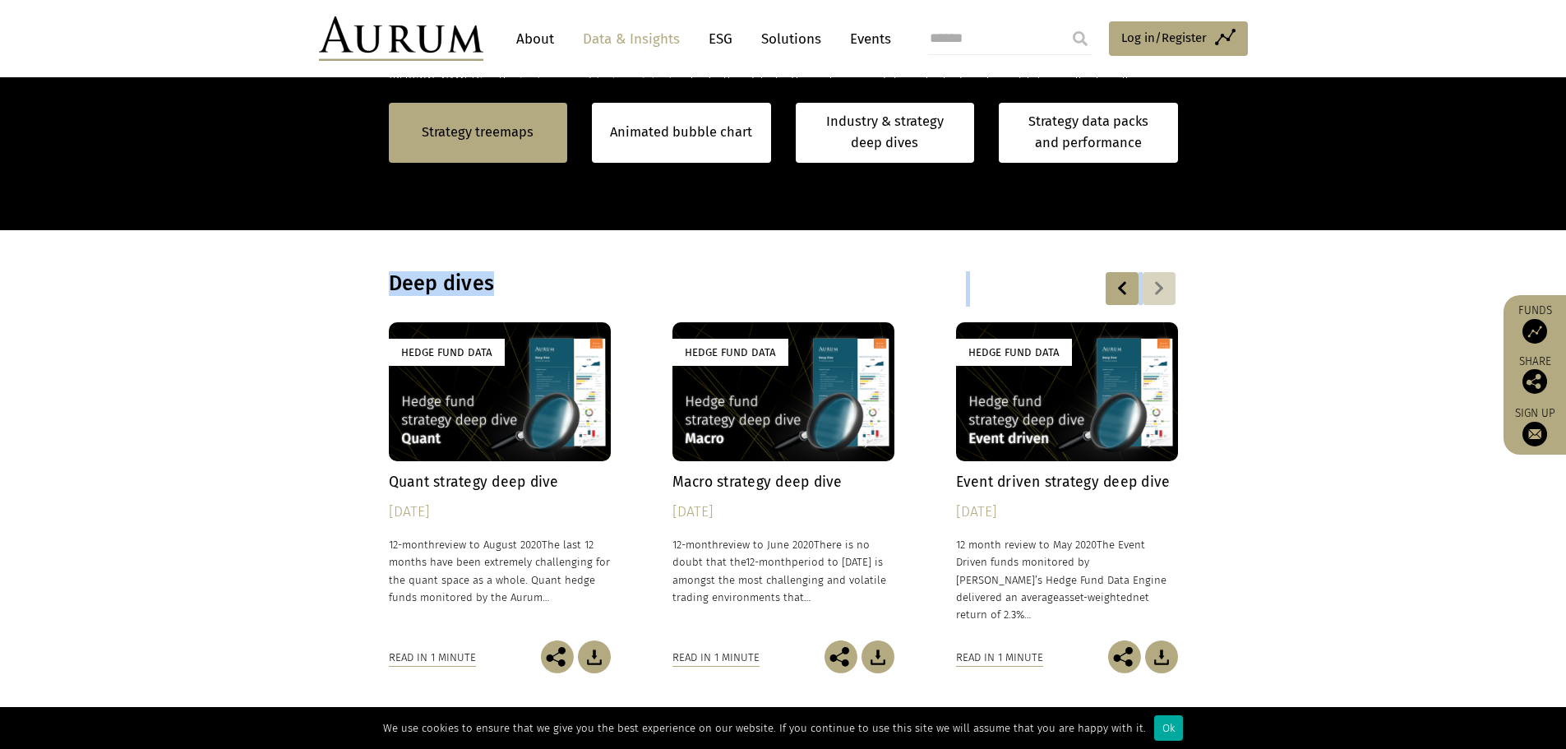
click at [1157, 285] on div at bounding box center [1158, 288] width 33 height 33
click at [1251, 363] on section "Deep dives Hedge Fund Data Hedge fund industry performance deep dive – H1 2025 …" at bounding box center [783, 472] width 1566 height 484
click at [1125, 302] on div at bounding box center [1121, 288] width 33 height 33
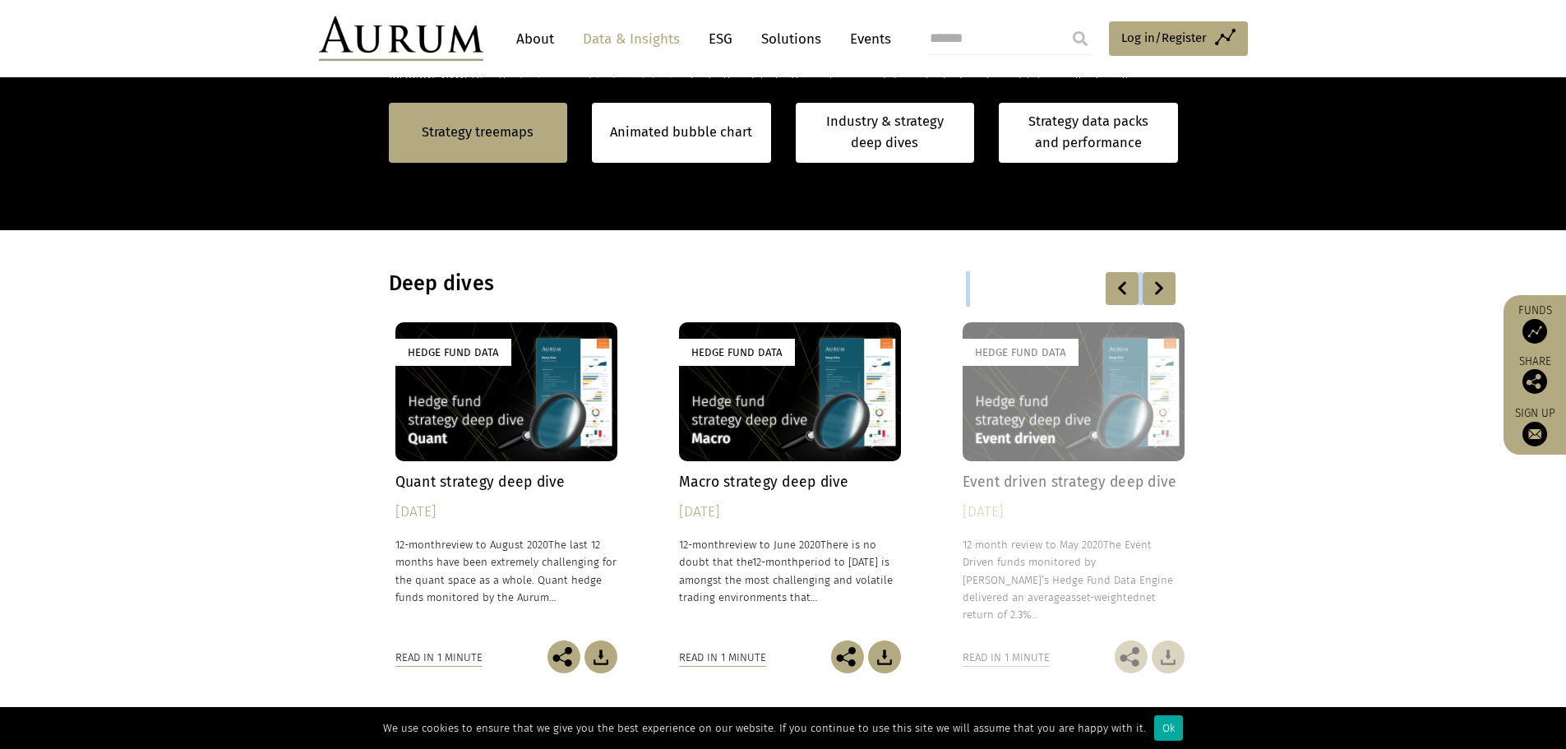
click at [1125, 302] on div at bounding box center [1121, 288] width 33 height 33
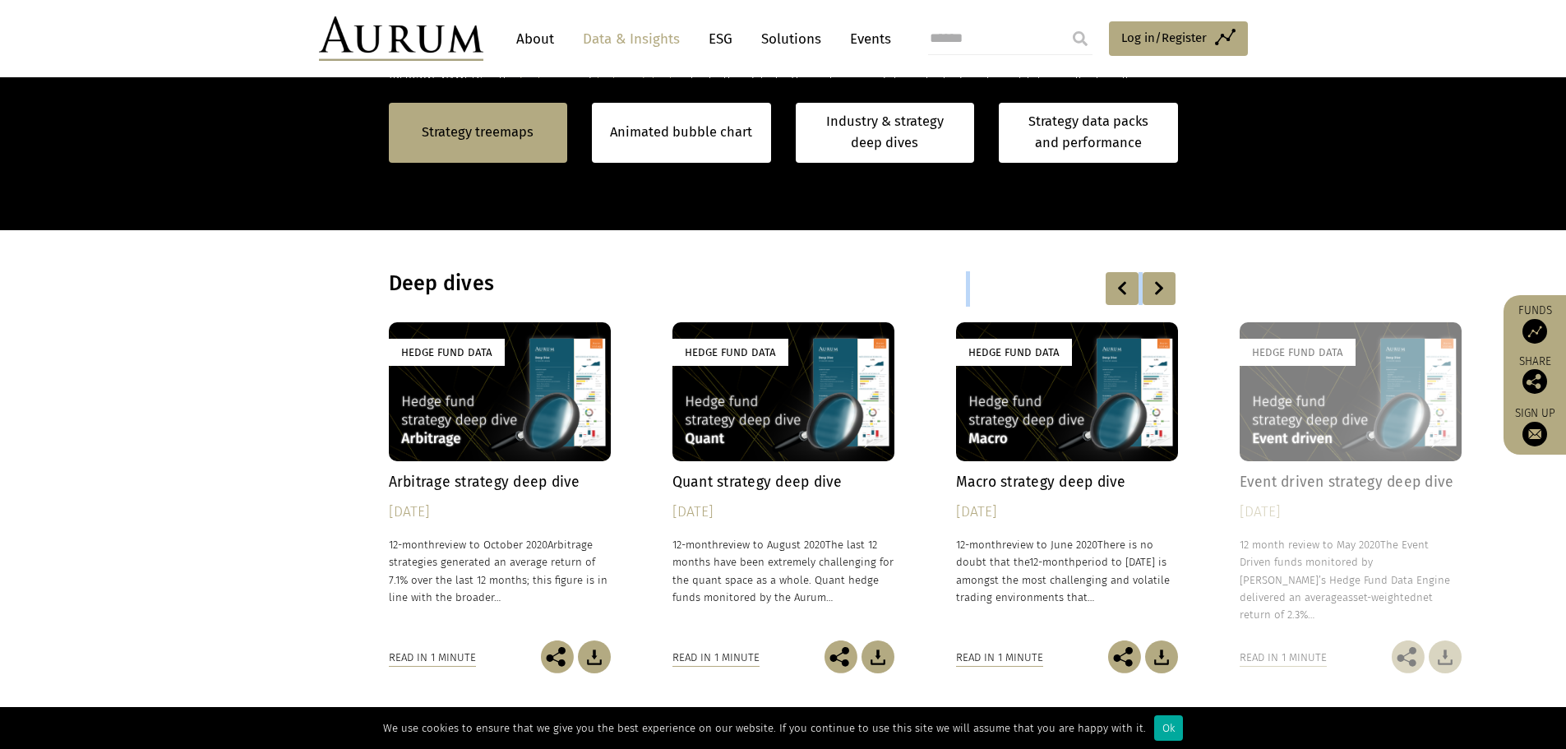
click at [1125, 302] on div at bounding box center [1121, 288] width 33 height 33
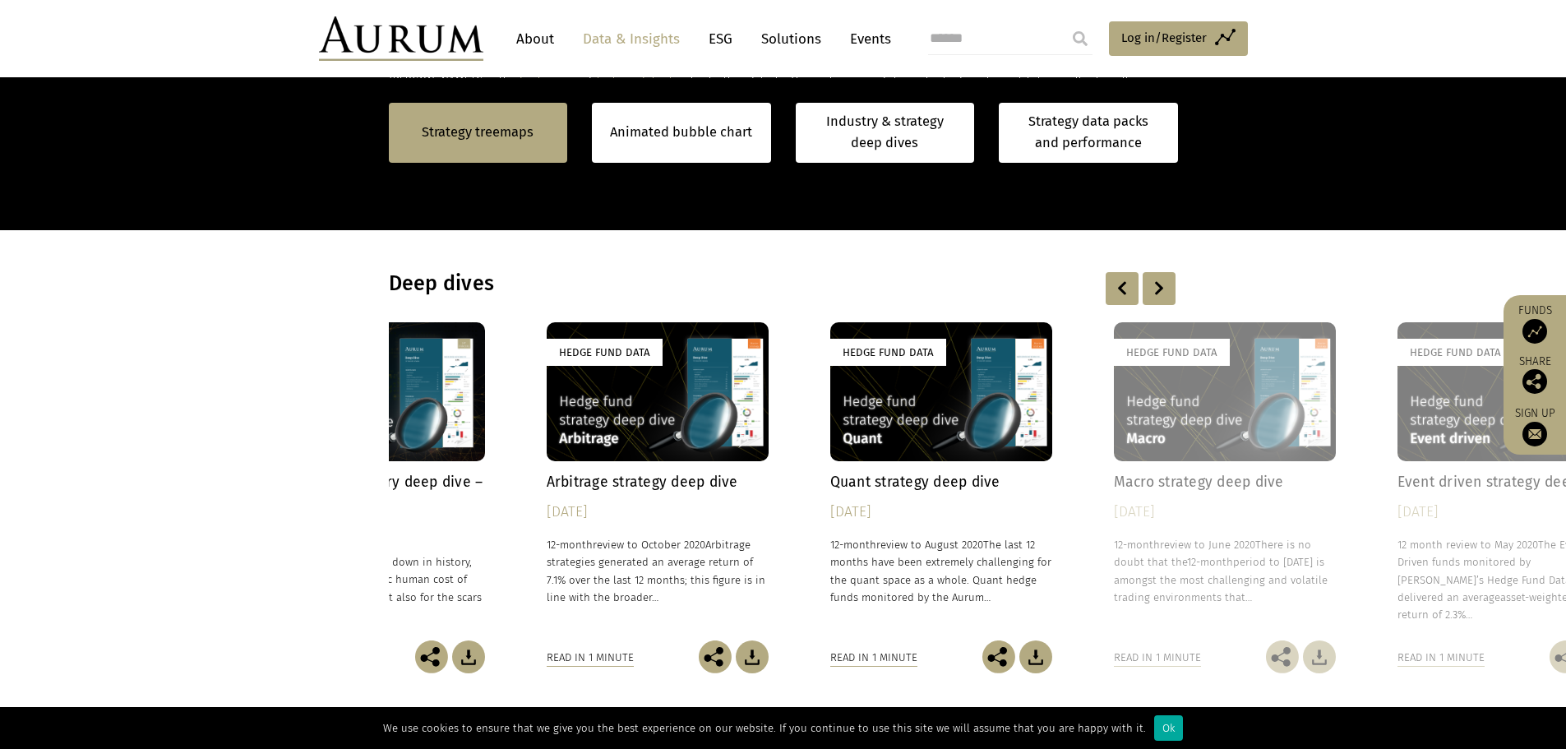
click at [1125, 302] on div at bounding box center [1121, 288] width 33 height 33
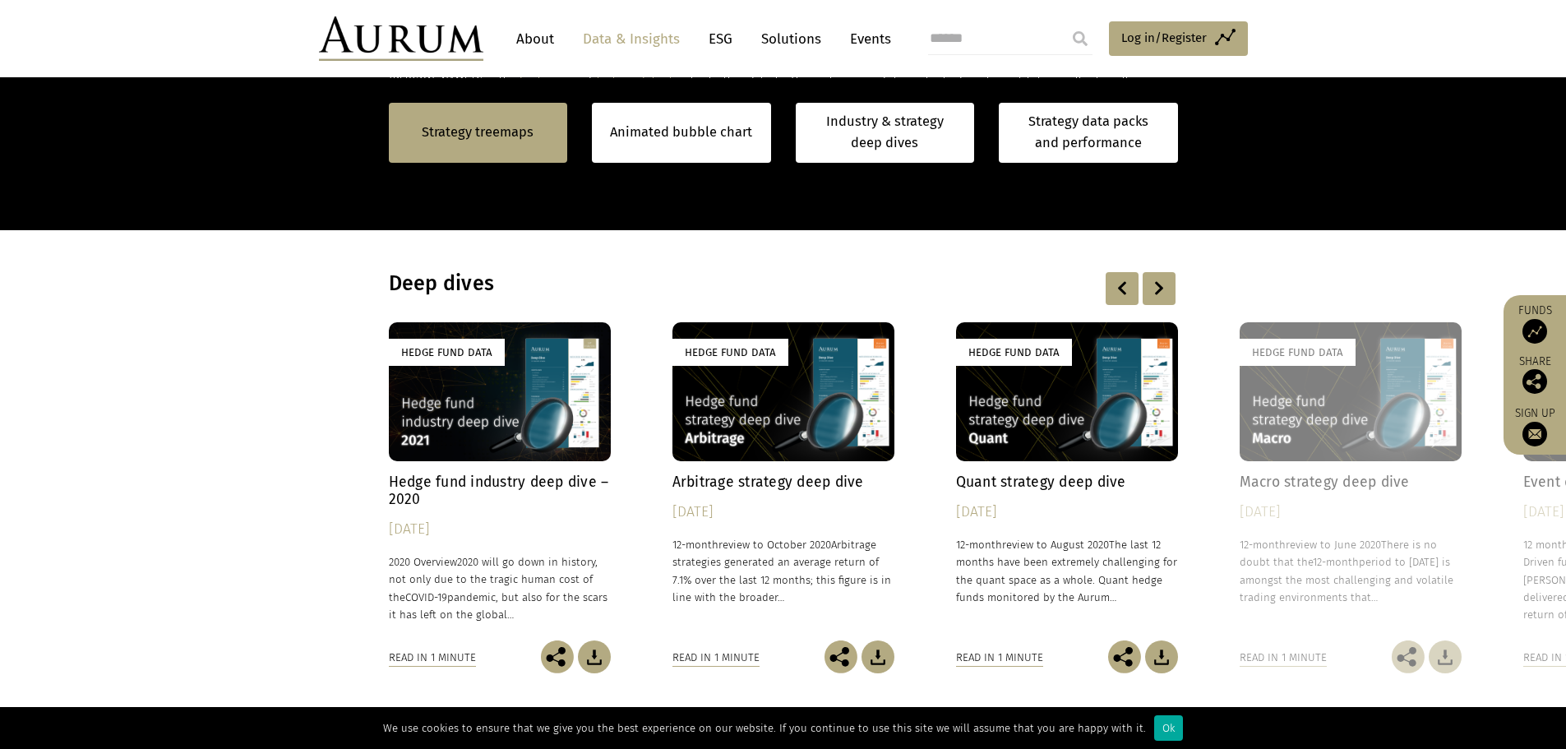
click at [1125, 285] on div at bounding box center [1121, 288] width 33 height 33
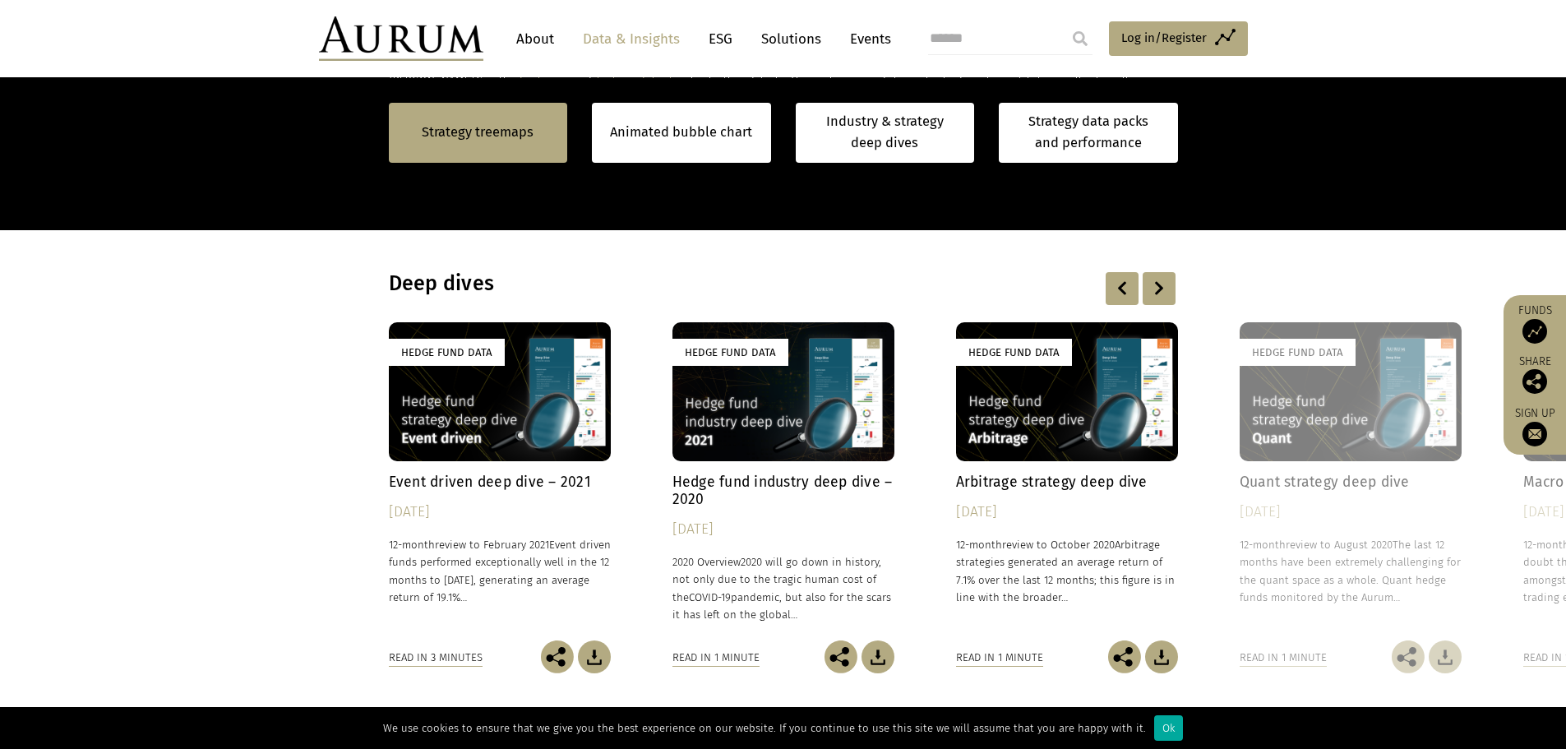
click at [1120, 291] on div at bounding box center [1121, 288] width 33 height 33
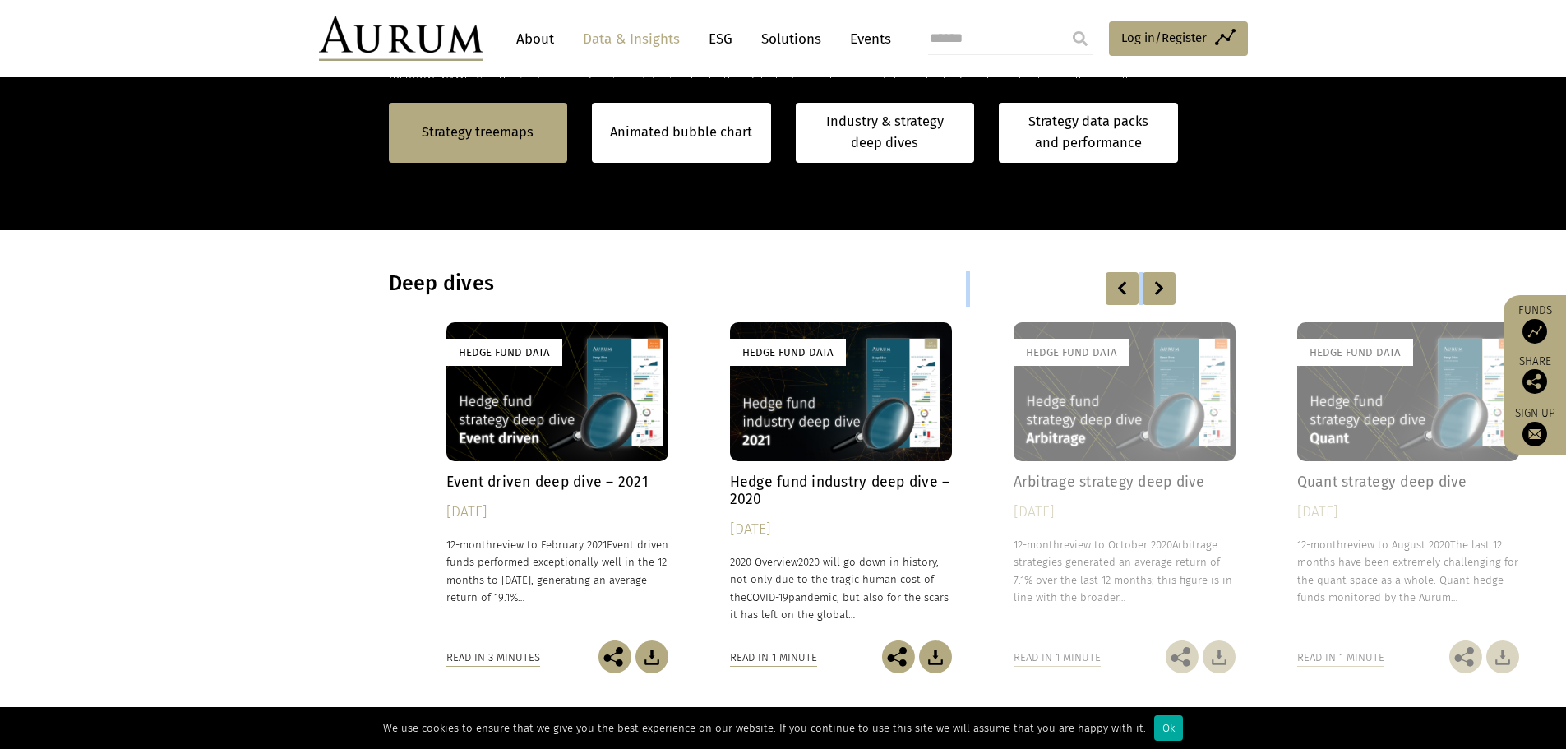
click at [1120, 291] on div at bounding box center [1121, 288] width 33 height 33
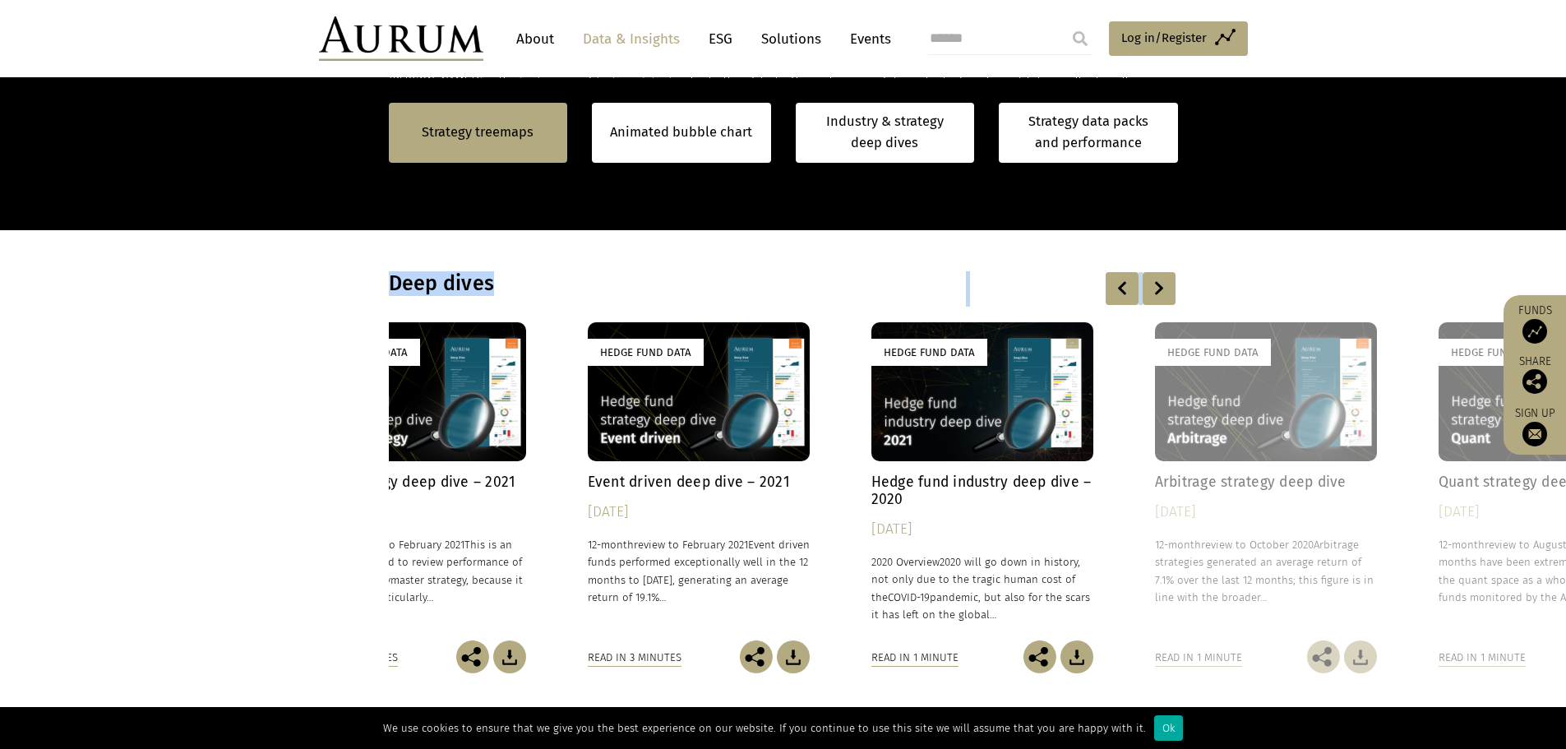
click at [1120, 291] on div at bounding box center [1121, 288] width 33 height 33
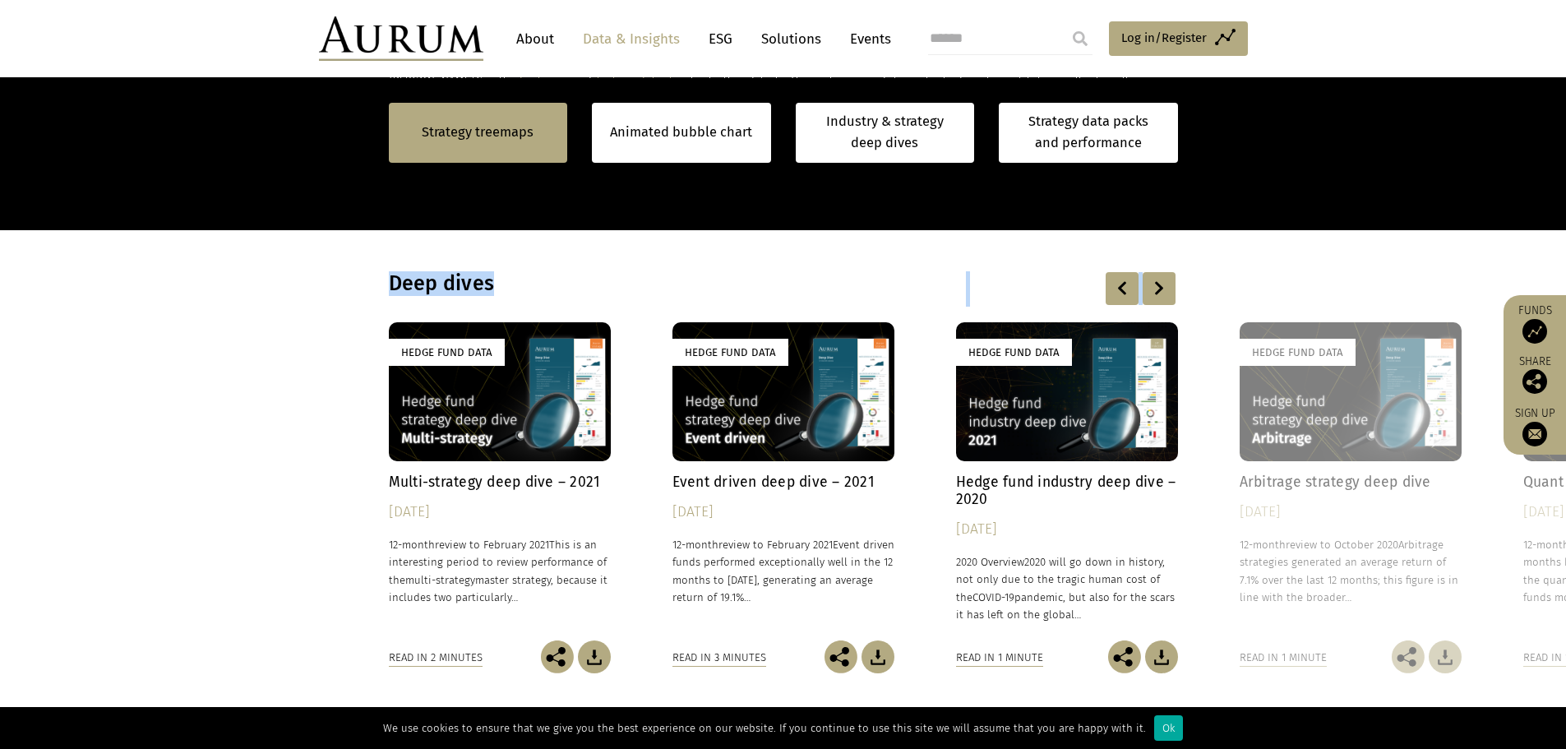
click at [1120, 291] on div at bounding box center [1121, 288] width 33 height 33
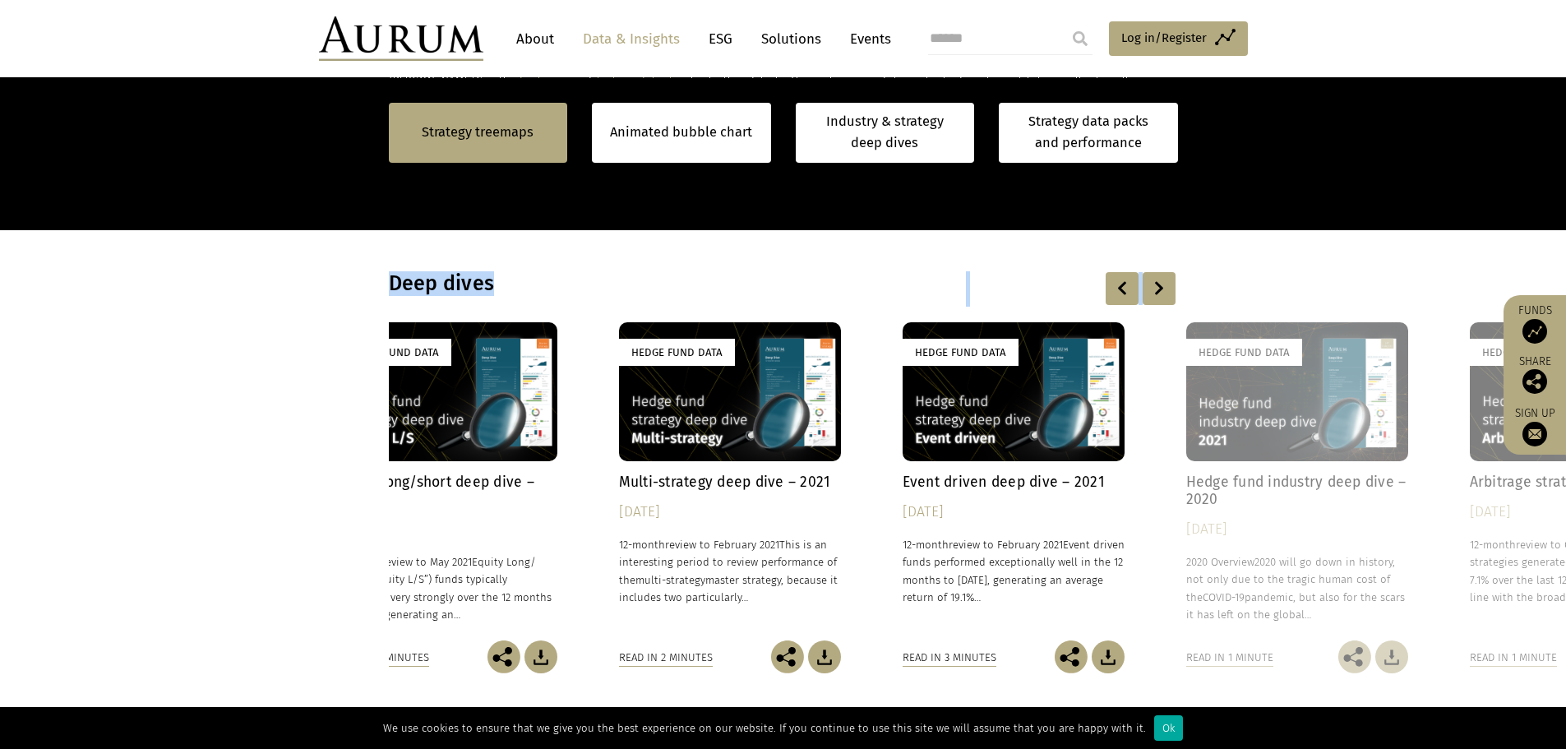
click at [1120, 291] on div at bounding box center [1121, 288] width 33 height 33
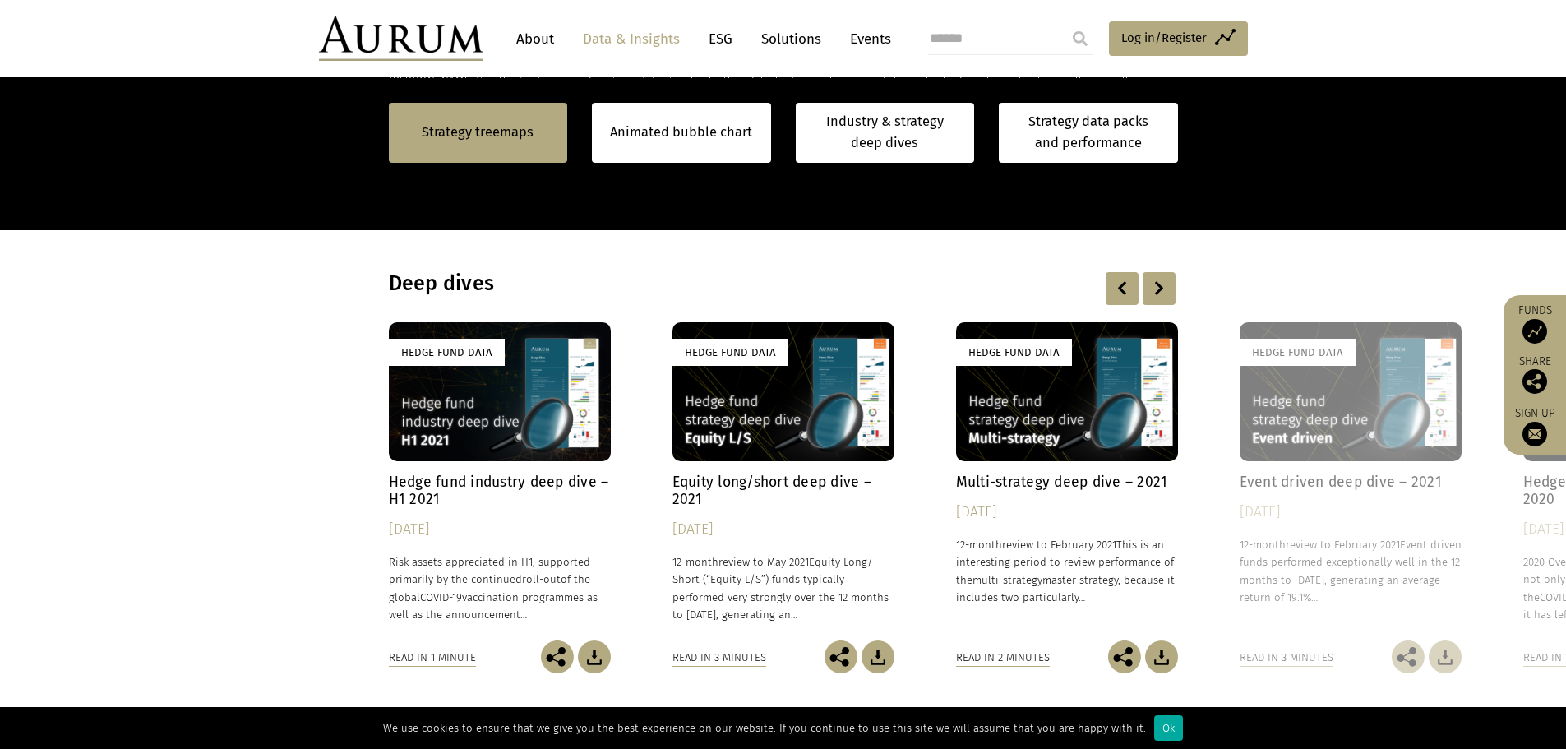
click at [1120, 291] on div at bounding box center [1121, 288] width 33 height 33
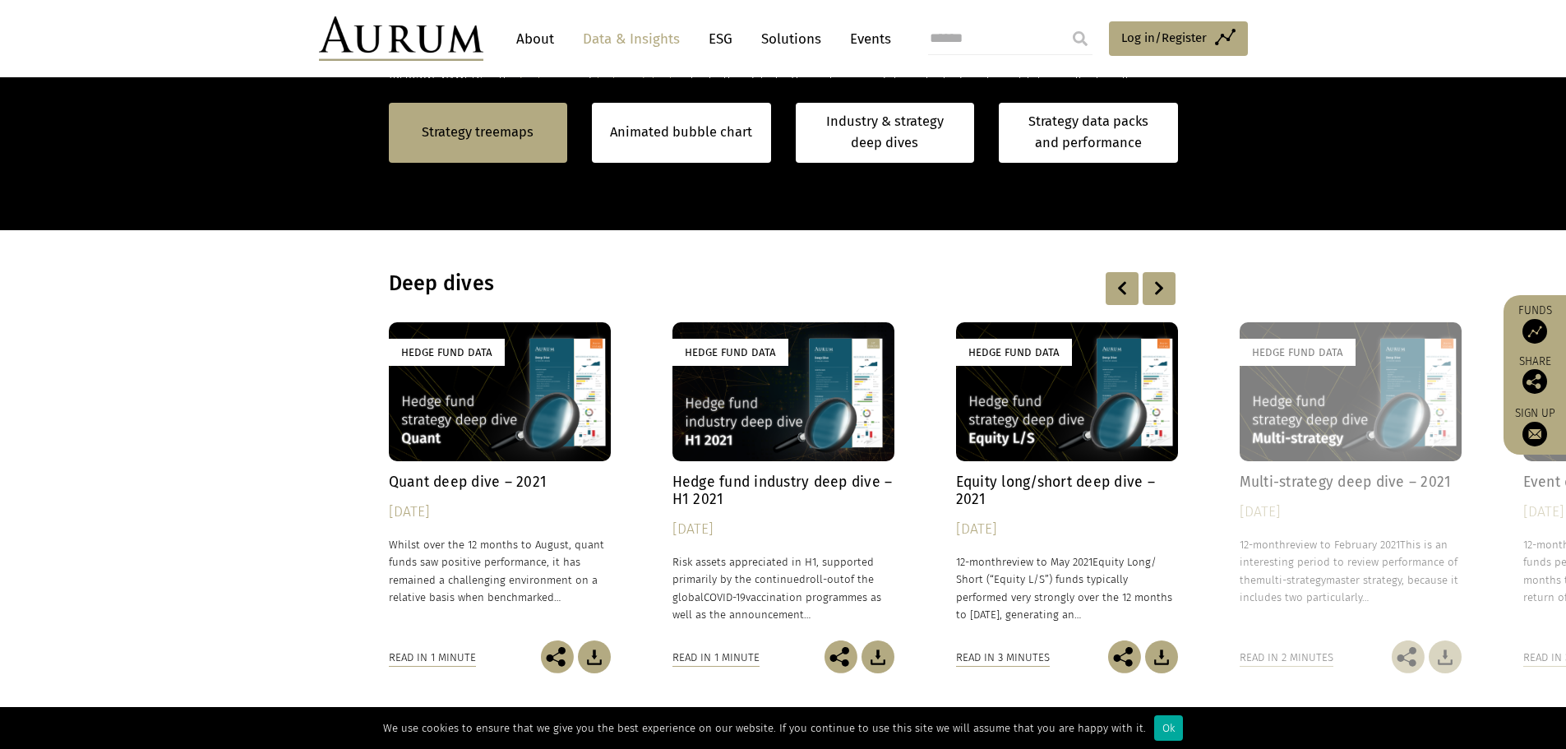
click at [1120, 291] on div at bounding box center [1121, 288] width 33 height 33
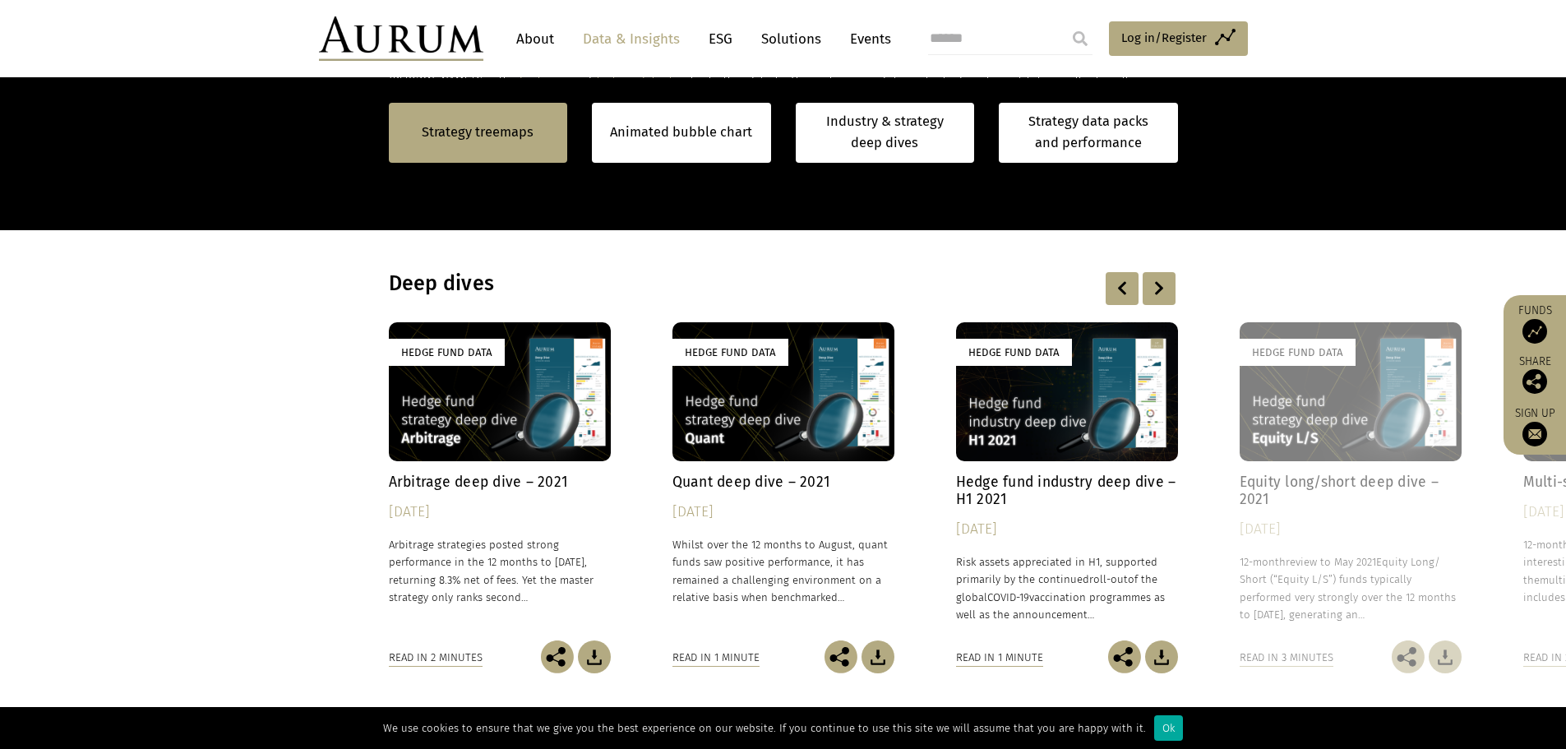
click at [1120, 291] on div at bounding box center [1121, 288] width 33 height 33
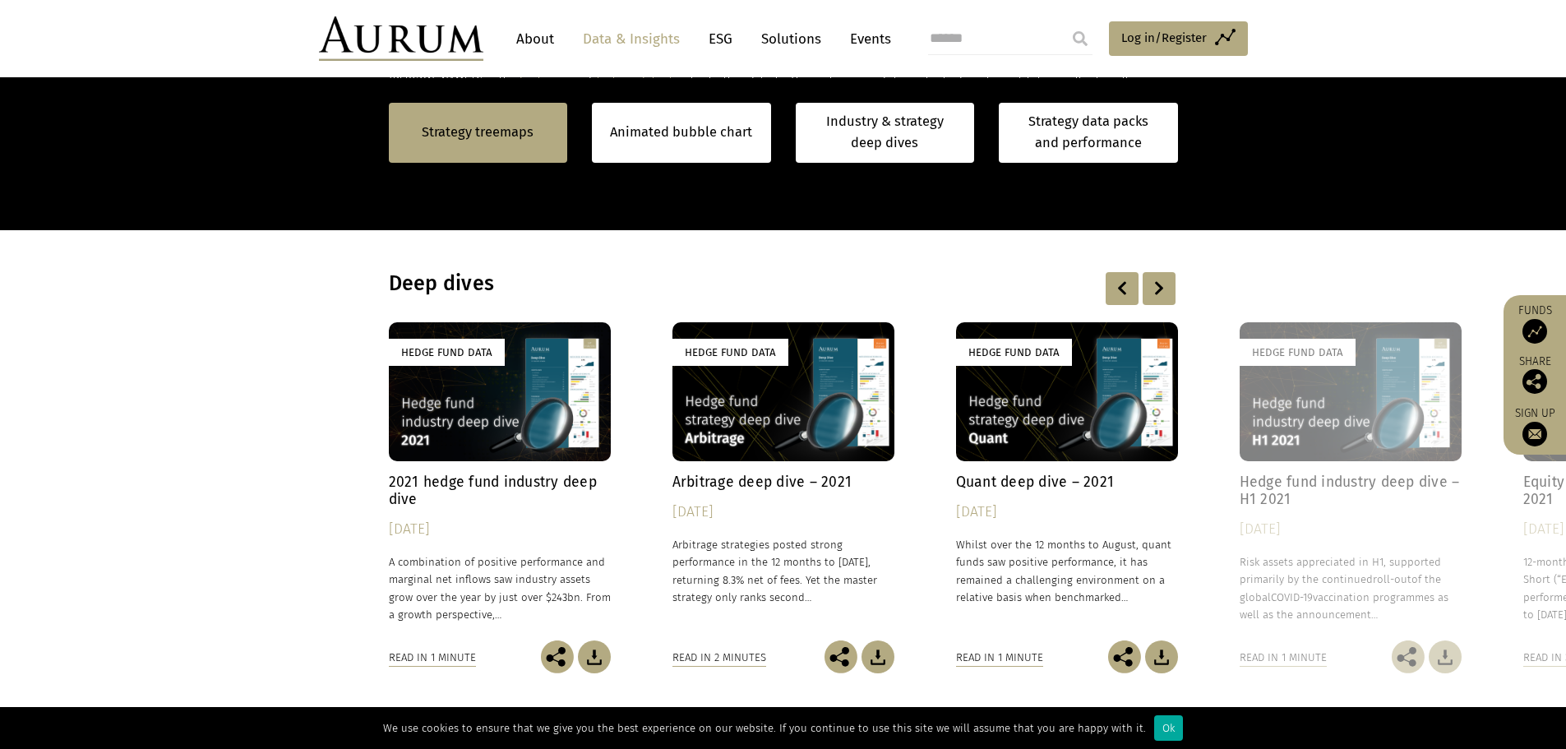
click at [1120, 291] on div at bounding box center [1121, 288] width 33 height 33
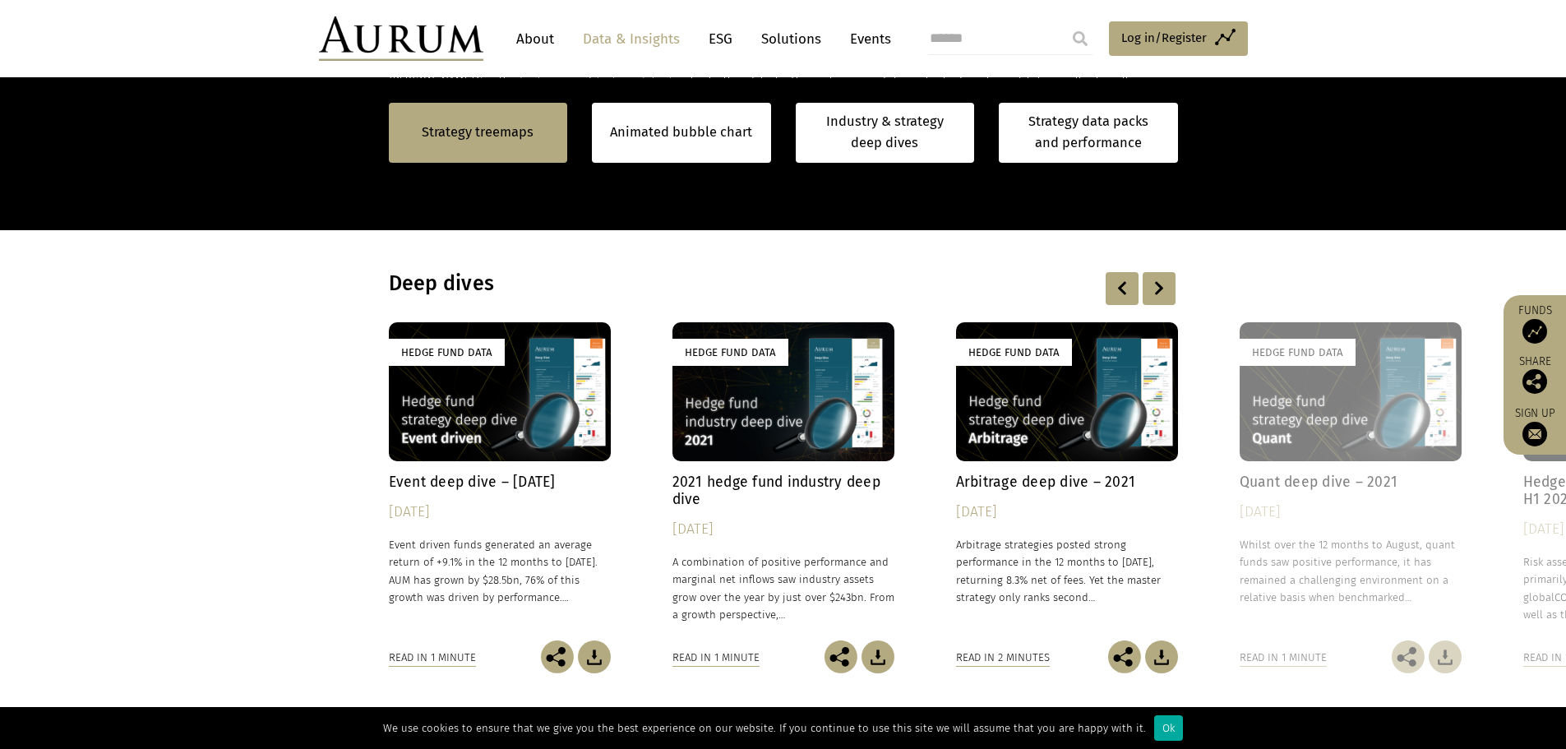
click at [1173, 280] on div at bounding box center [1158, 288] width 33 height 33
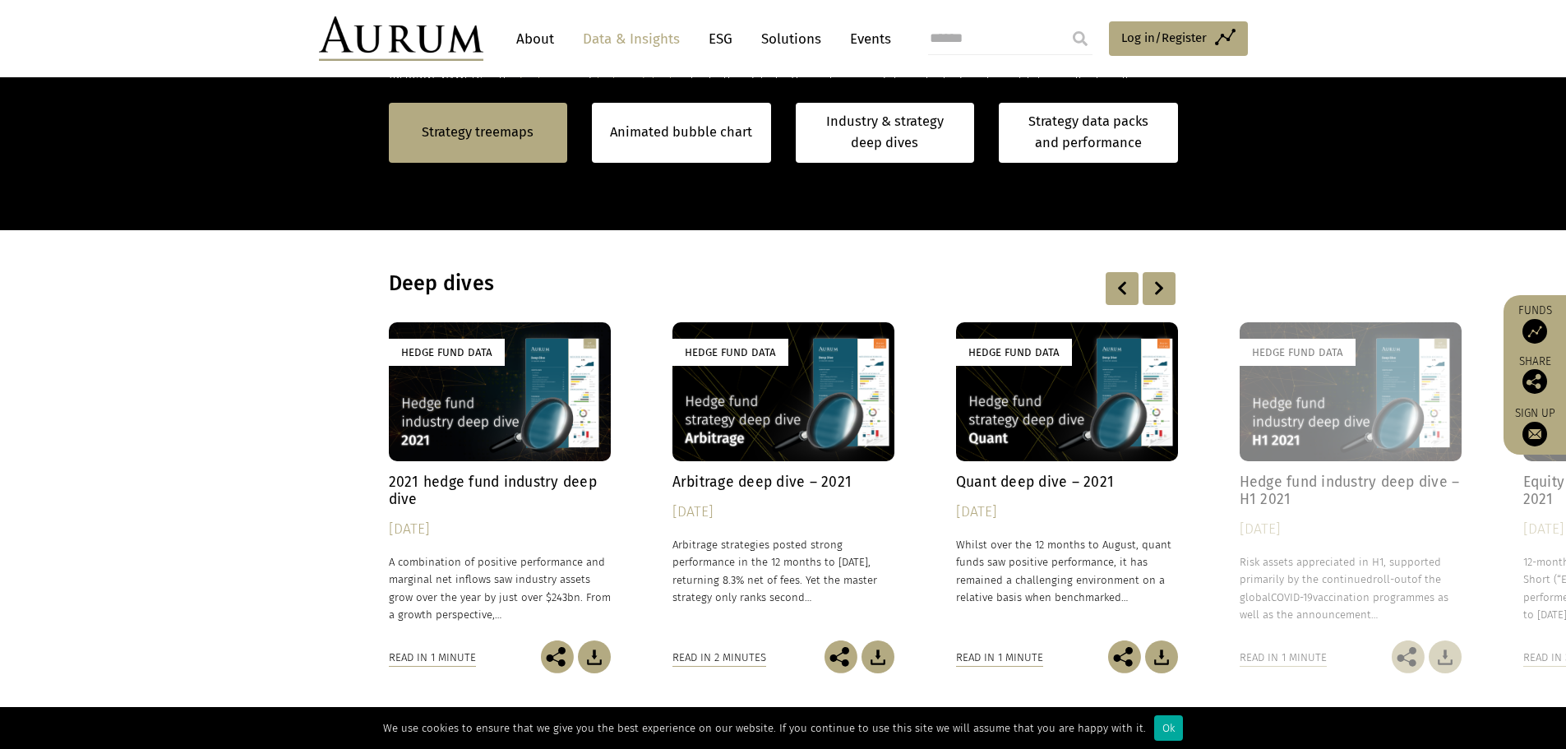
click at [1059, 481] on h4 "Quant deep dive – 2021" at bounding box center [1067, 481] width 222 height 17
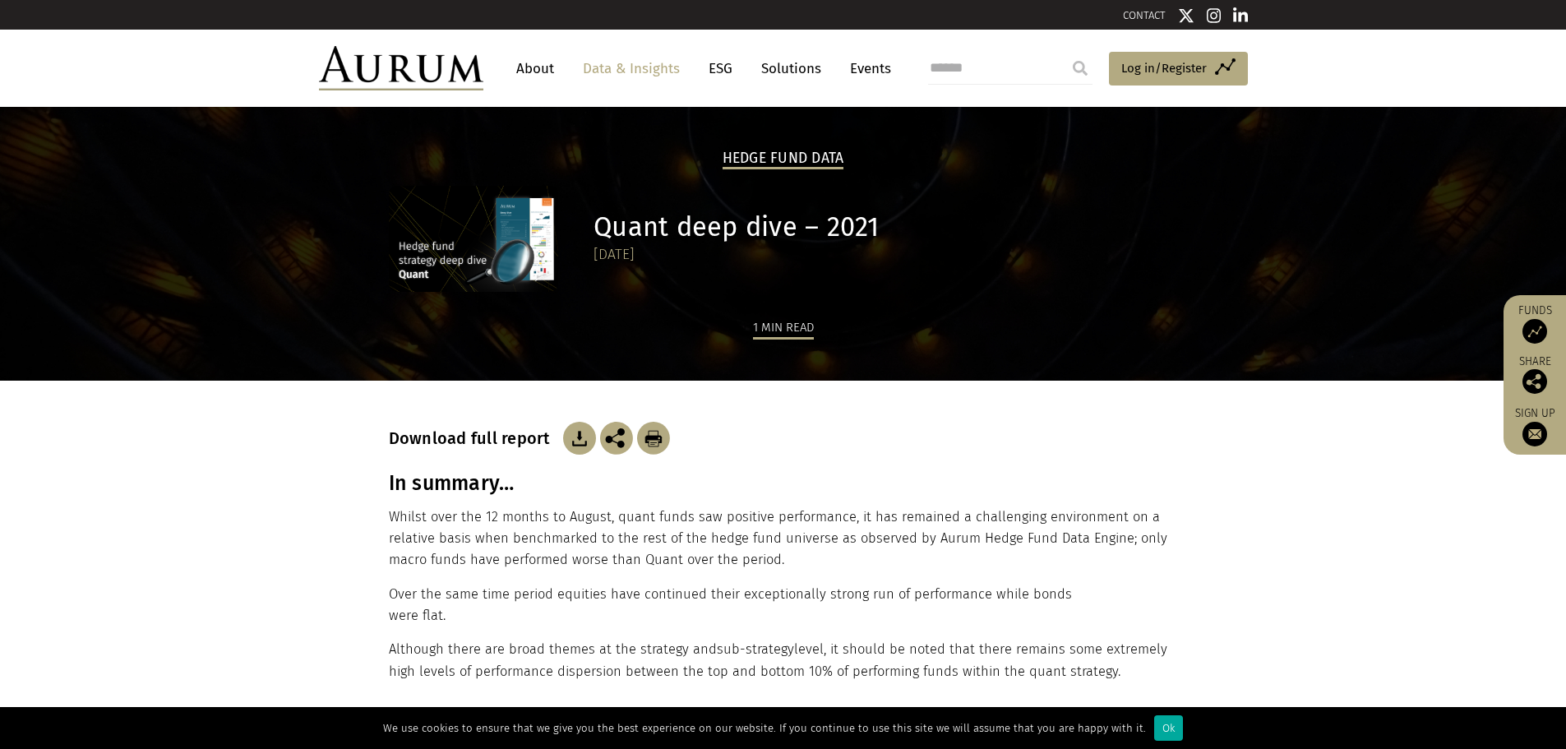
click at [569, 438] on img at bounding box center [579, 438] width 33 height 33
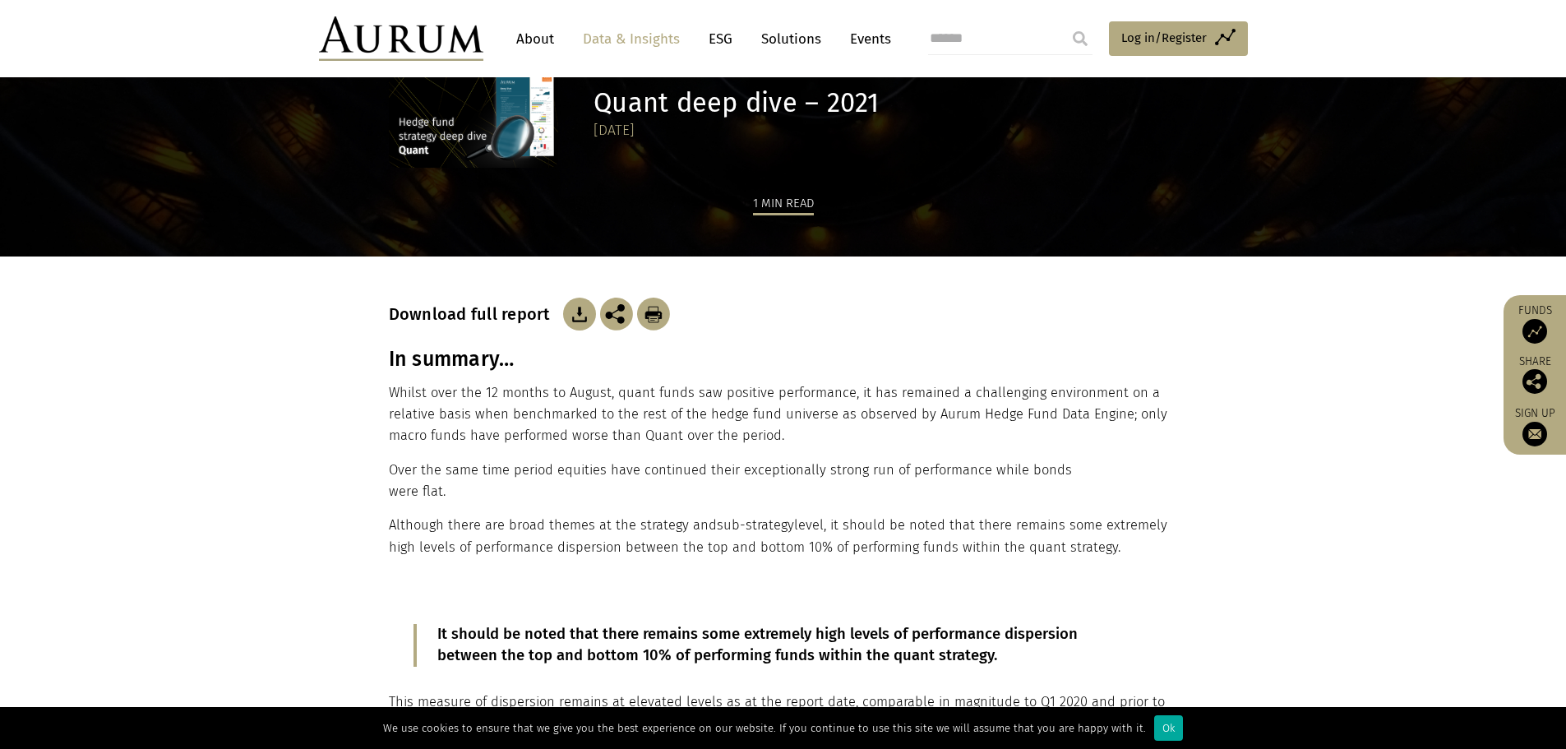
scroll to position [493, 0]
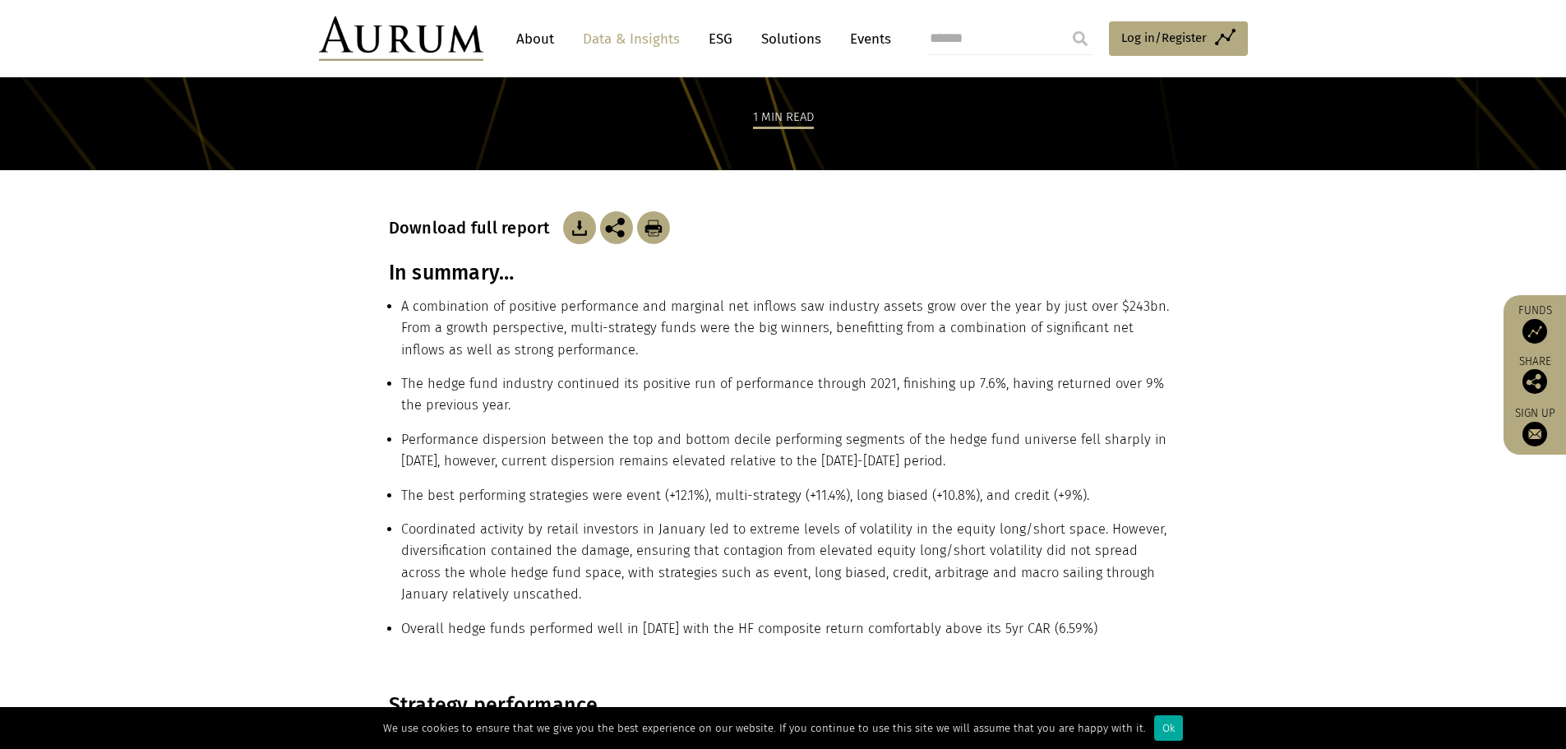
scroll to position [82, 0]
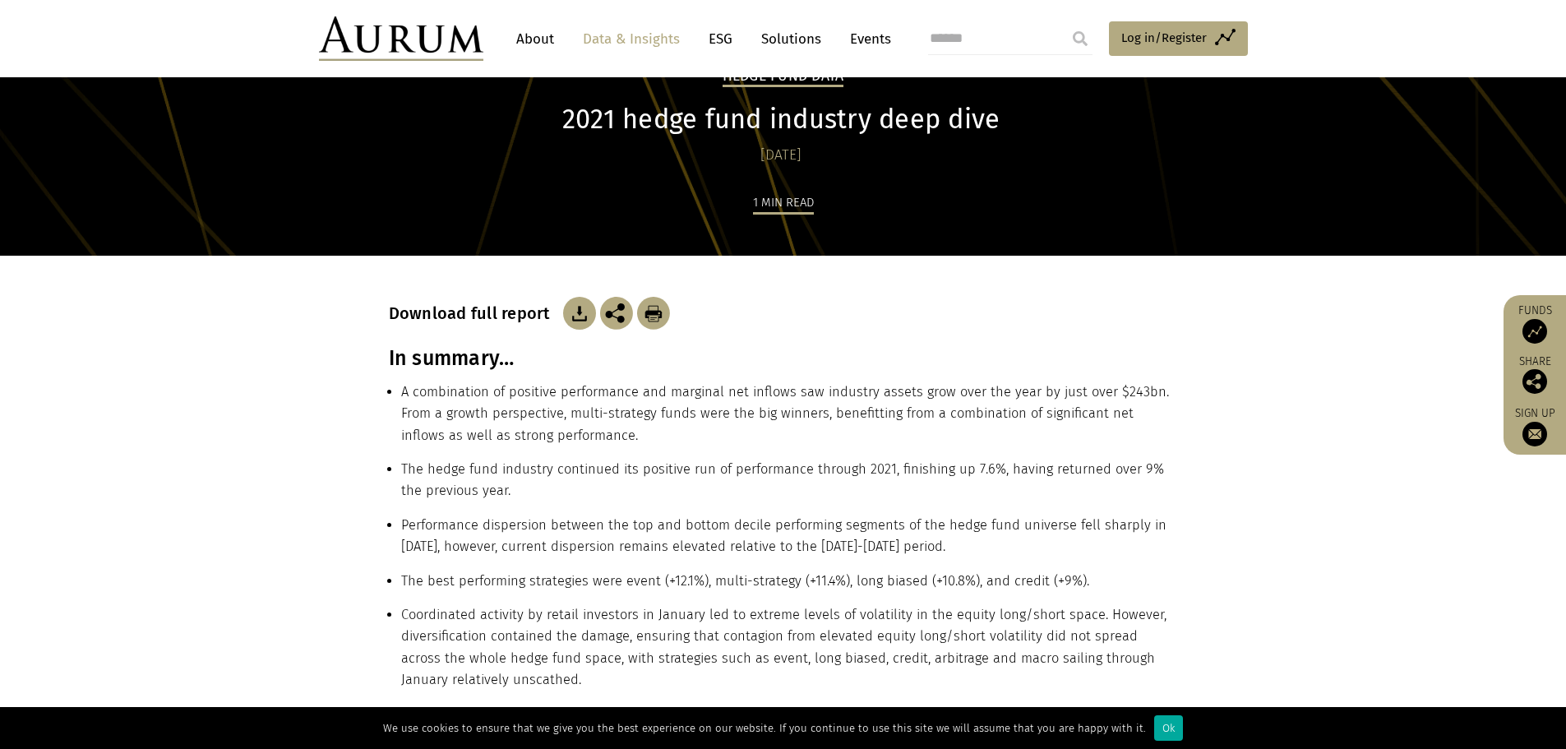
click at [574, 316] on img at bounding box center [579, 313] width 33 height 33
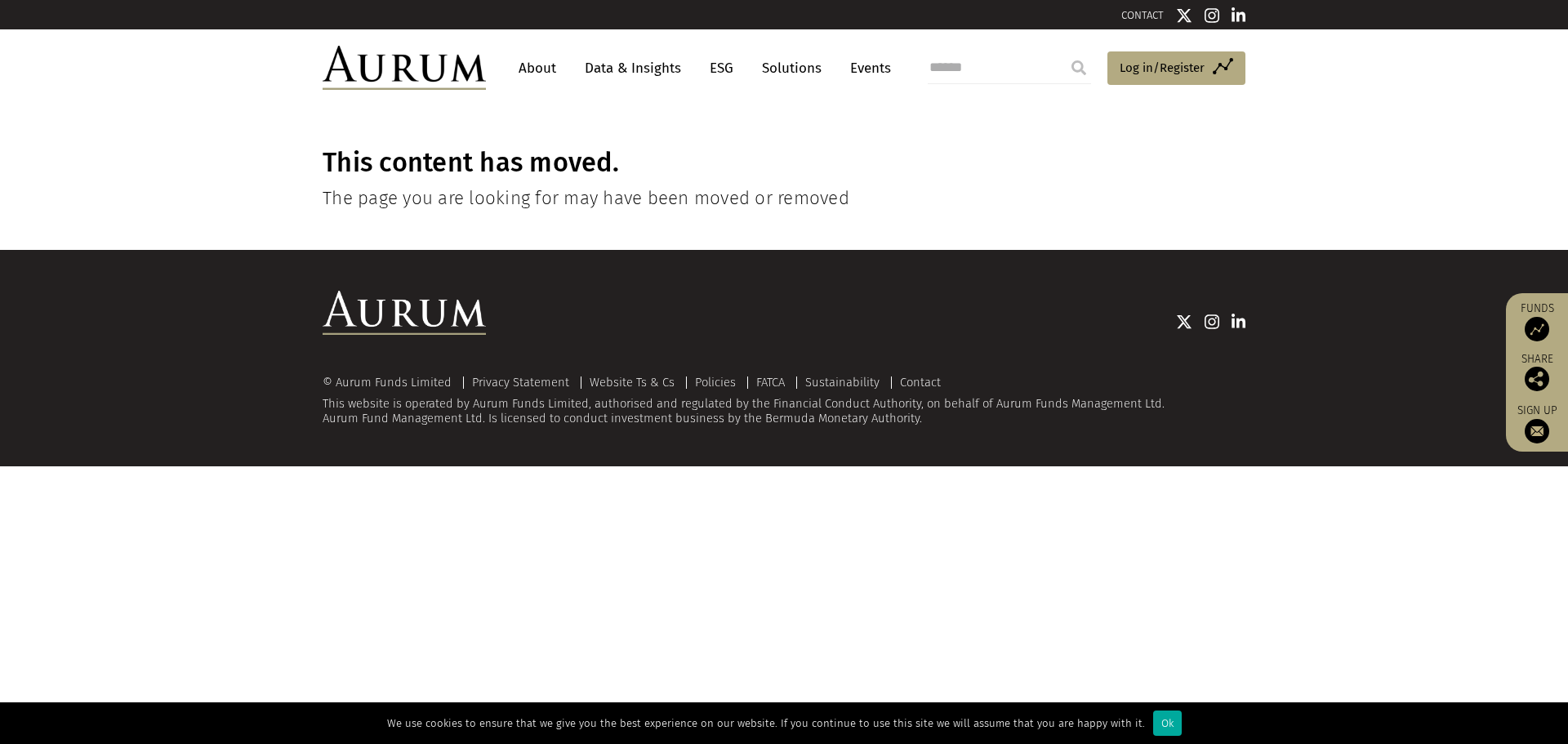
click at [87, 185] on div "CONTACT About Data & Insights ESG Solutions Events Access Funds Log in/Register…" at bounding box center [784, 232] width 1568 height 466
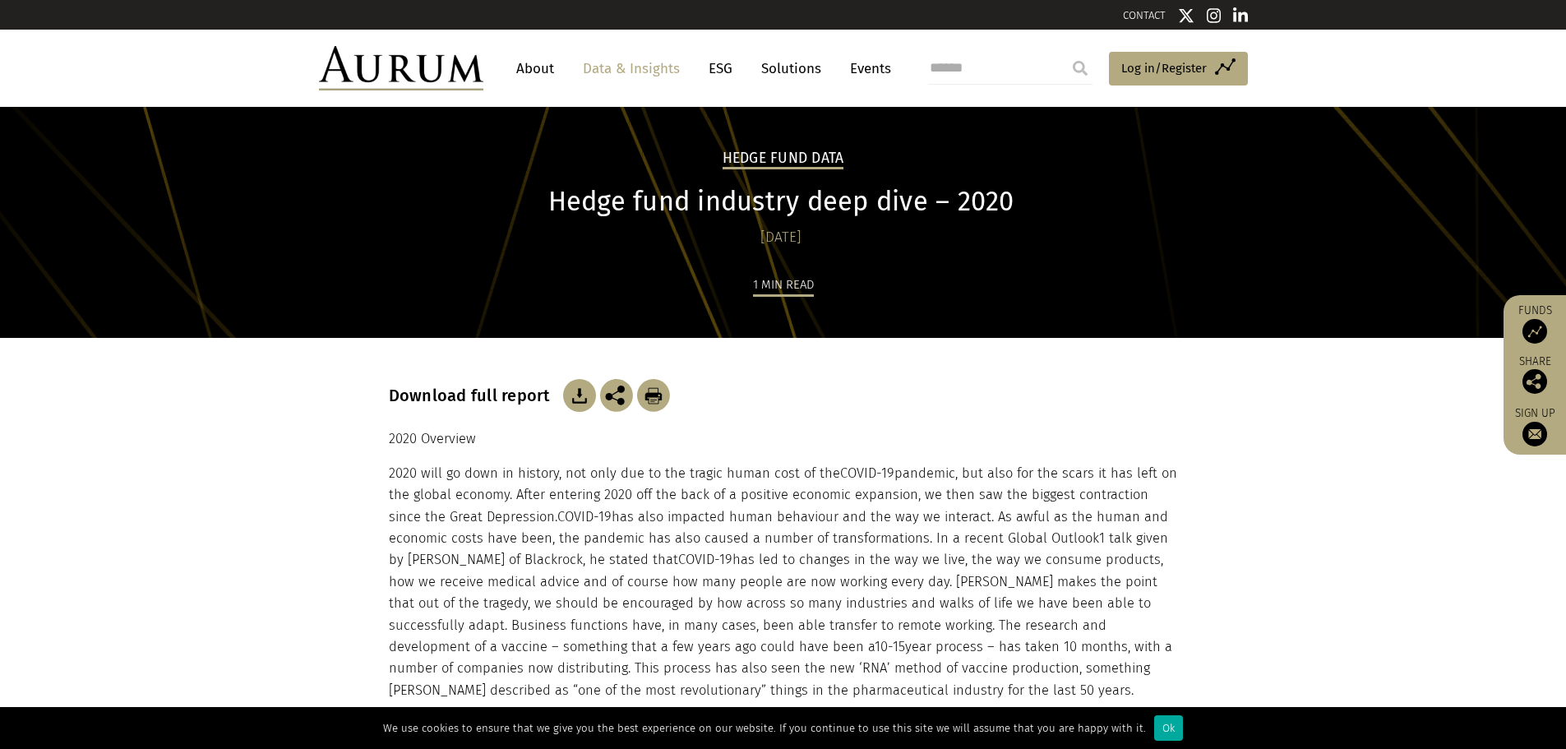
click at [563, 401] on img at bounding box center [579, 395] width 33 height 33
